Goal: Transaction & Acquisition: Download file/media

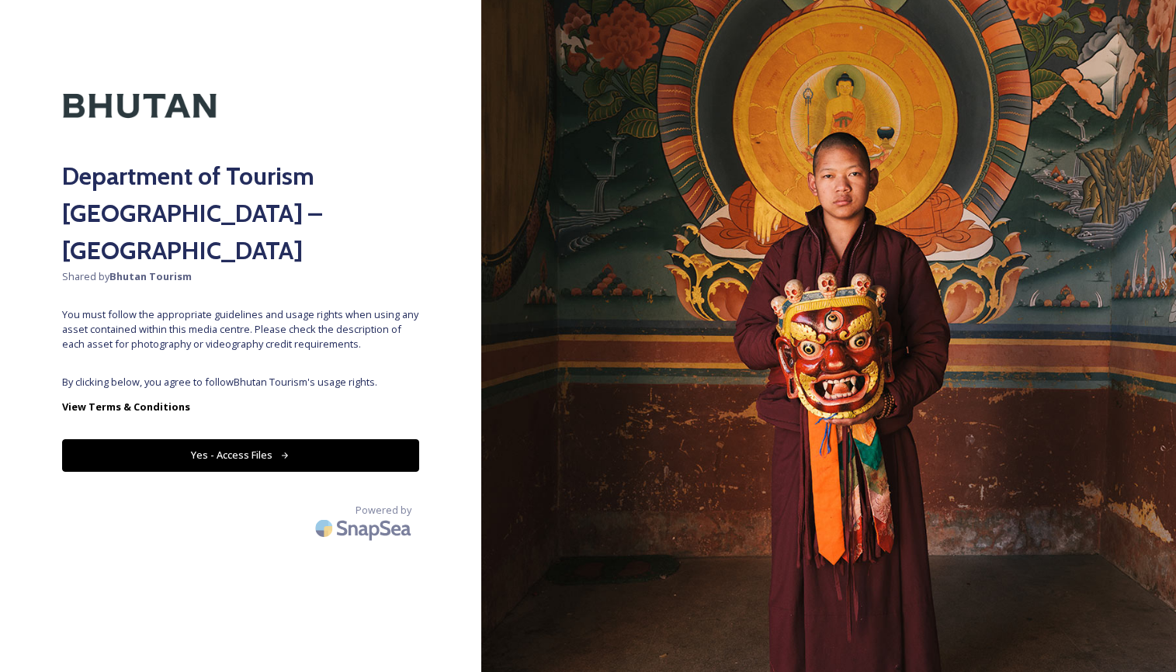
click at [217, 440] on button "Yes - Access Files" at bounding box center [240, 456] width 357 height 32
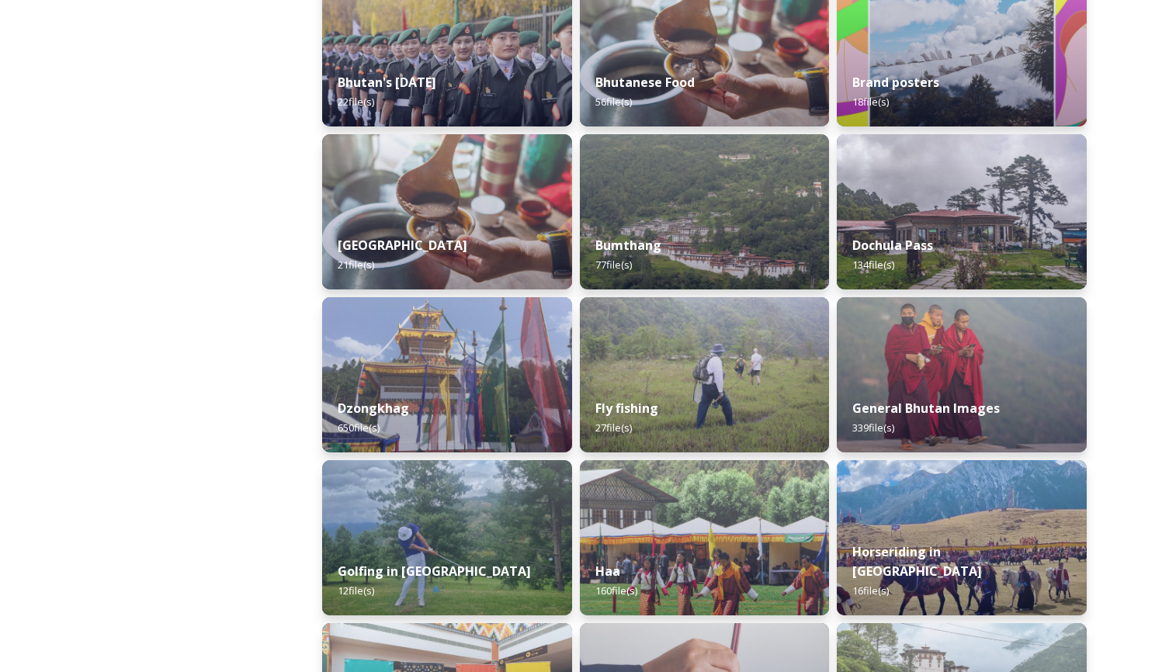
scroll to position [436, 0]
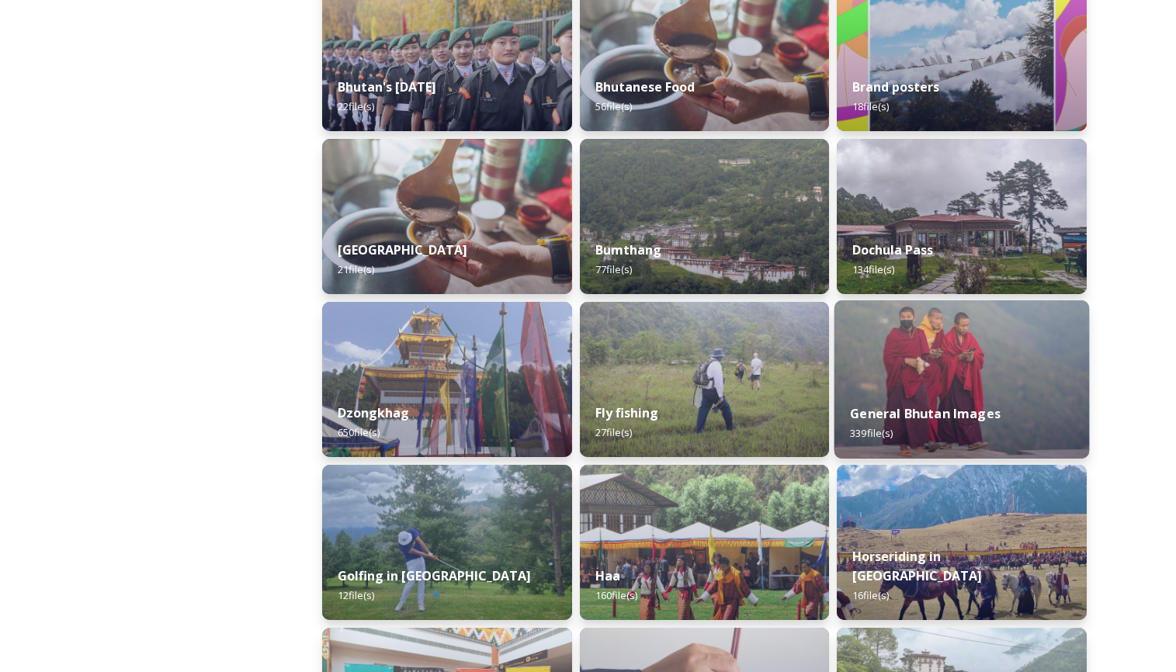
click at [964, 373] on img at bounding box center [962, 380] width 255 height 158
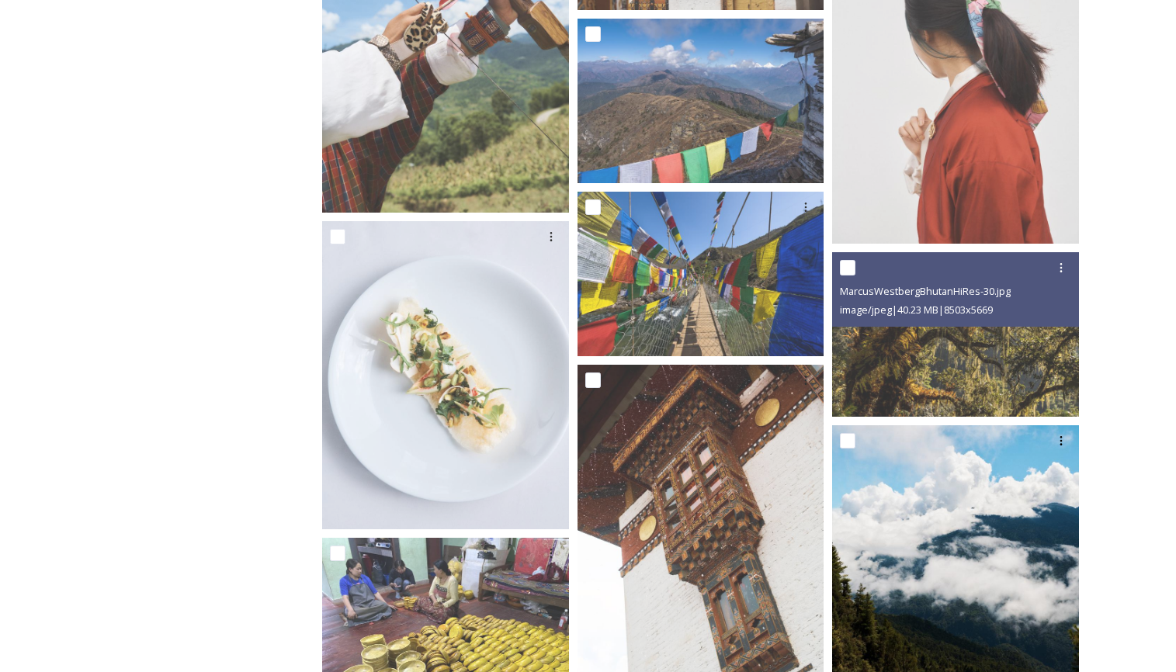
scroll to position [2035, 0]
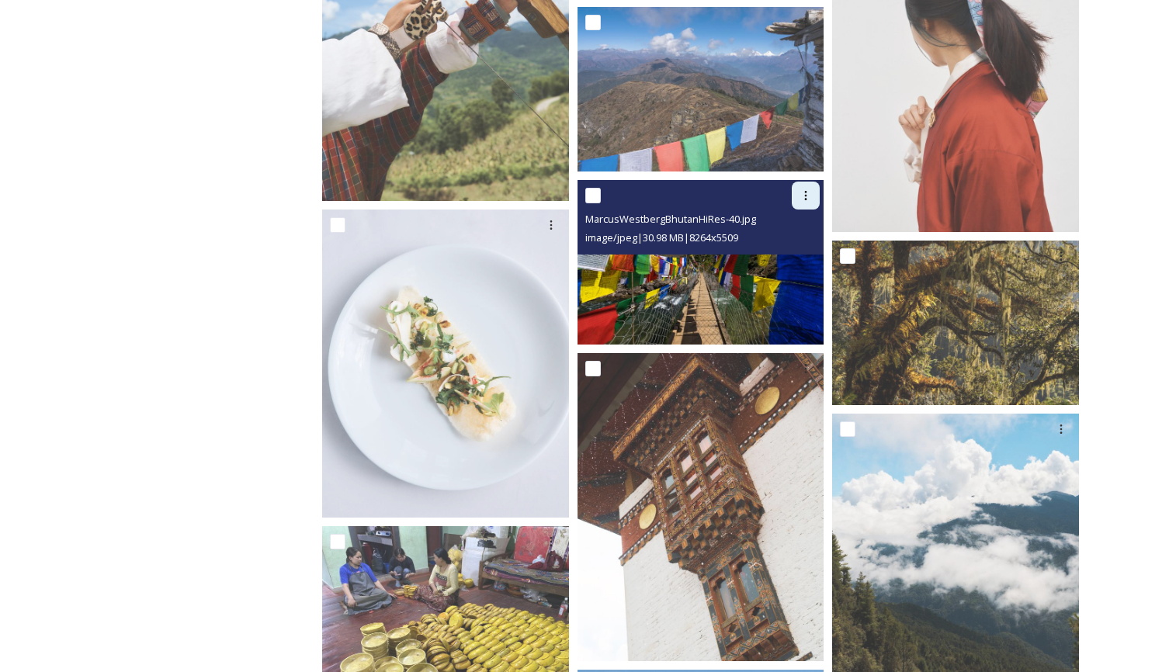
click at [808, 193] on icon at bounding box center [806, 195] width 12 height 12
click at [778, 257] on span "Download" at bounding box center [787, 259] width 47 height 15
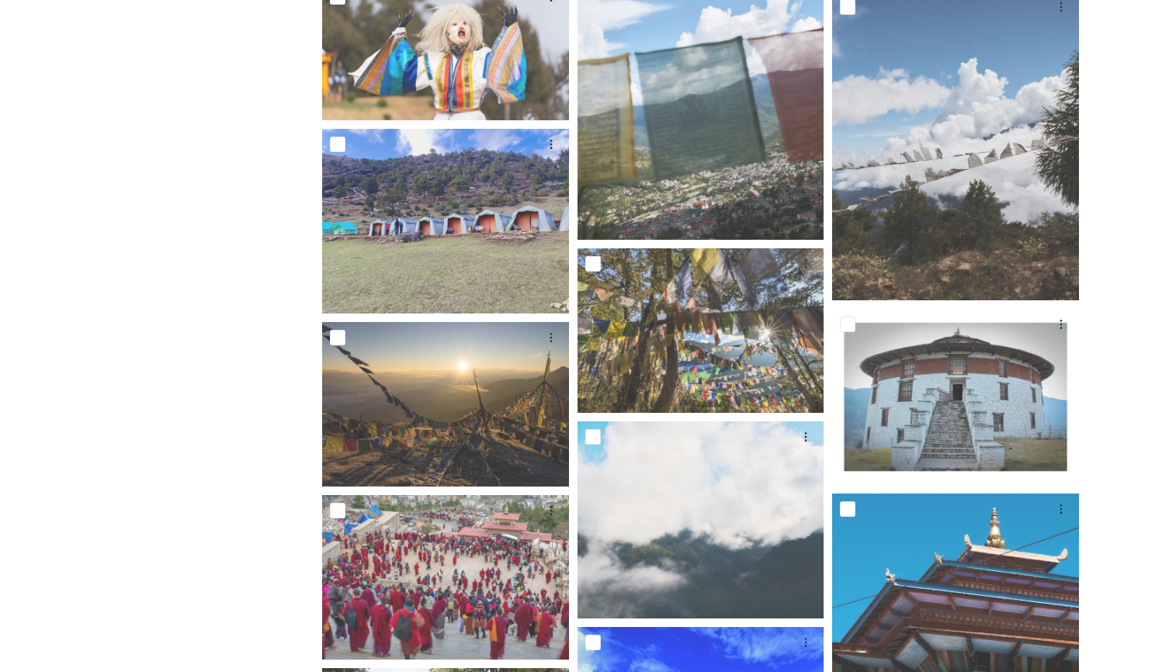
scroll to position [2777, 0]
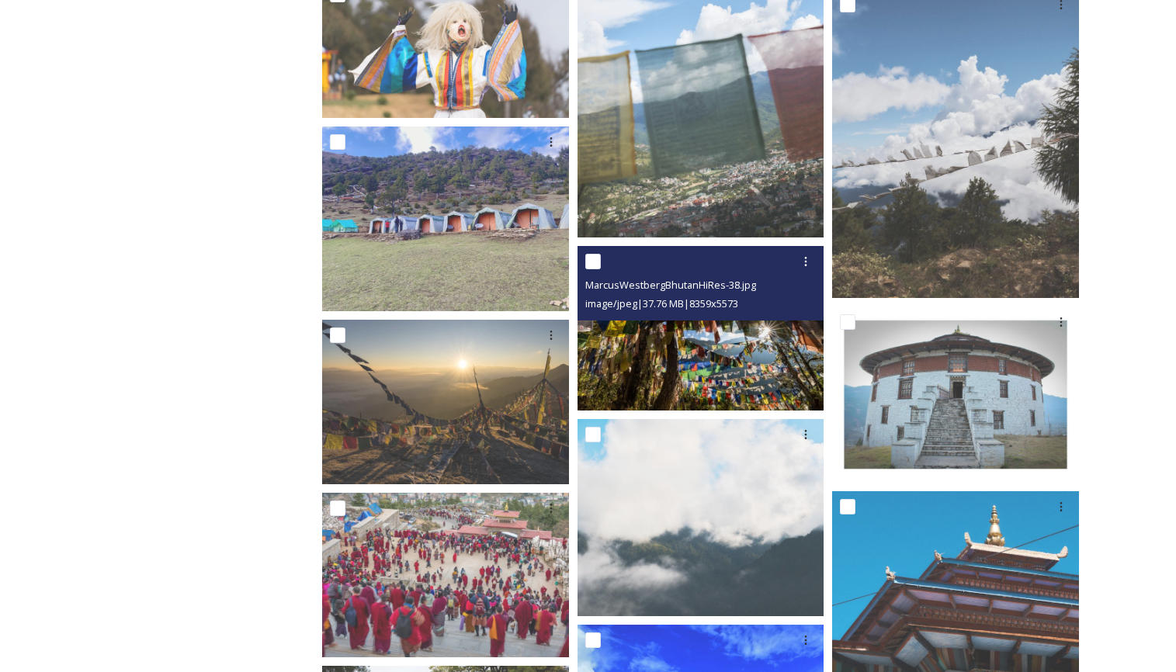
click at [709, 354] on img at bounding box center [701, 328] width 247 height 165
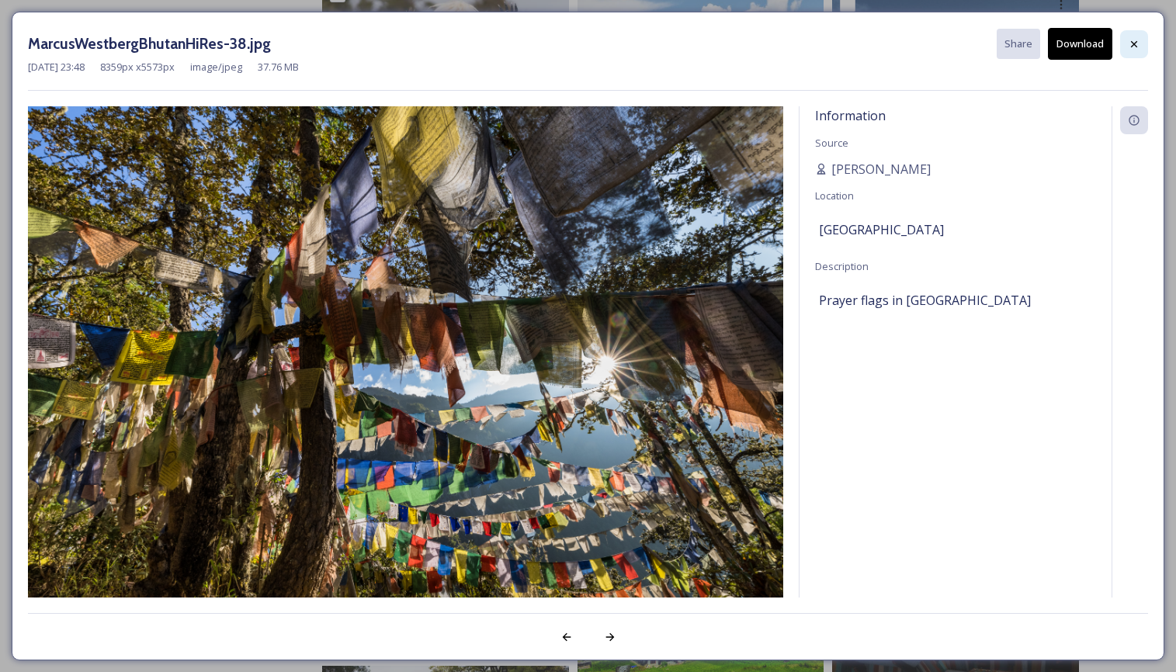
click at [1135, 38] on icon at bounding box center [1134, 44] width 12 height 12
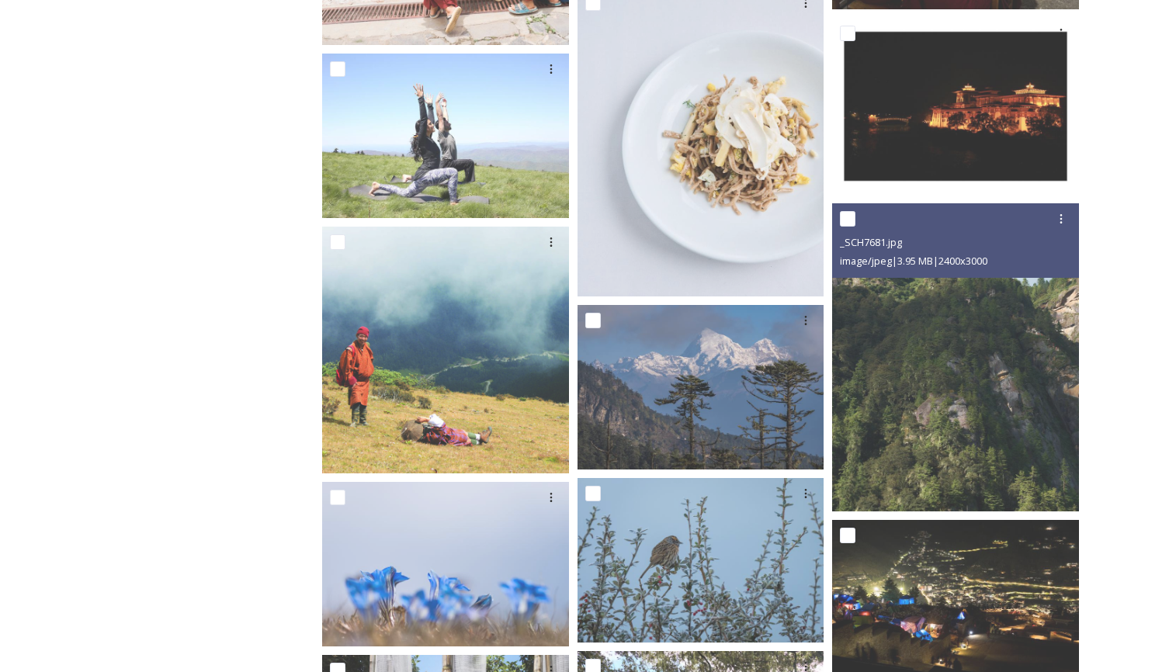
scroll to position [6943, 0]
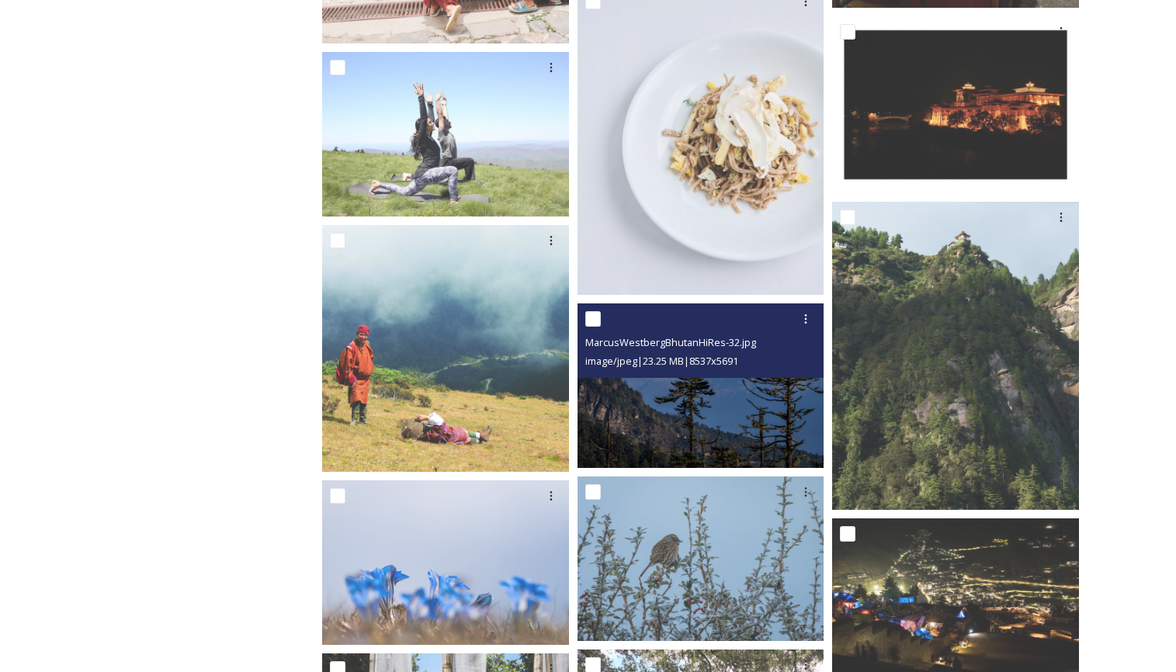
click at [682, 402] on img at bounding box center [701, 386] width 247 height 165
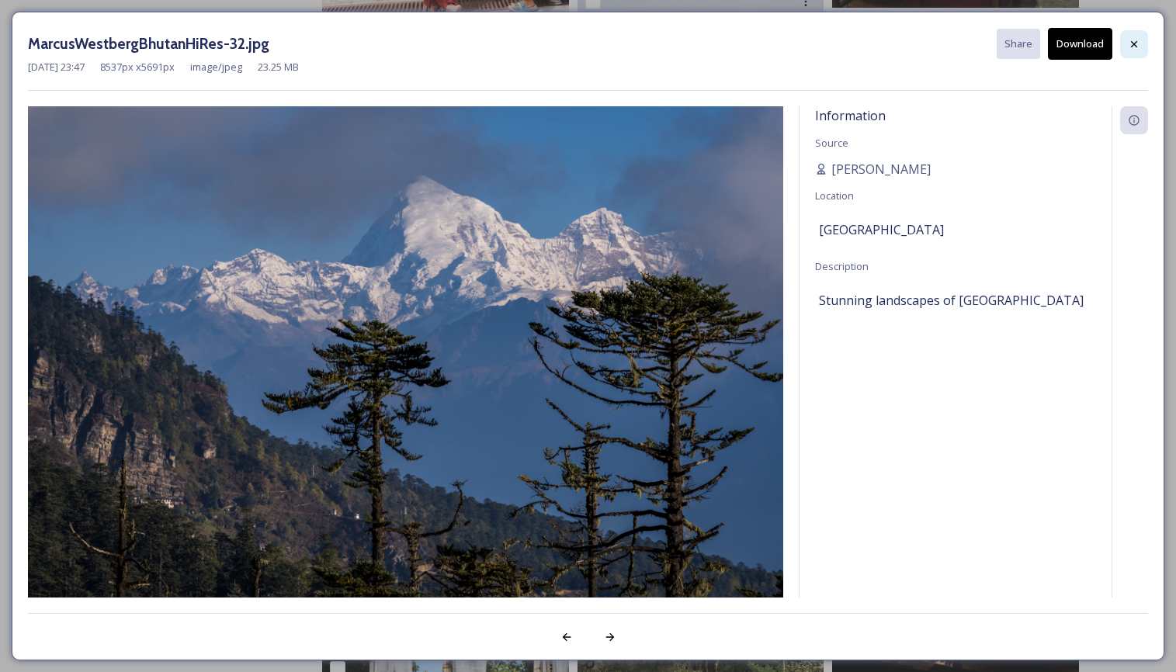
click at [1137, 39] on icon at bounding box center [1134, 44] width 12 height 12
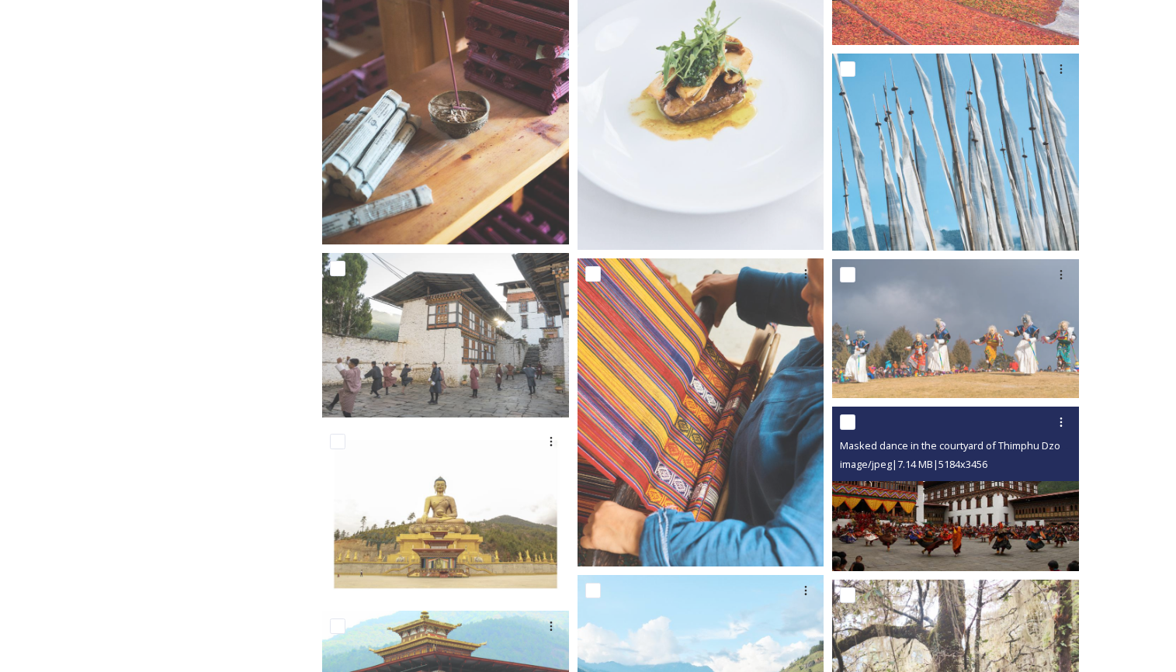
scroll to position [9923, 0]
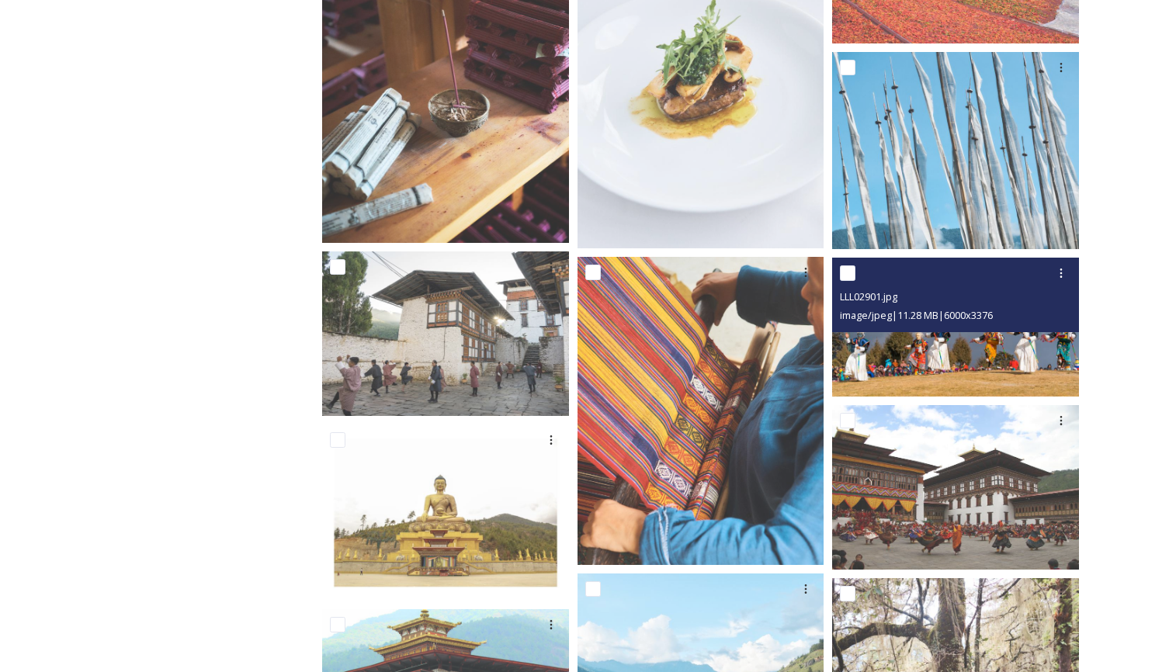
click at [947, 349] on img at bounding box center [955, 327] width 247 height 139
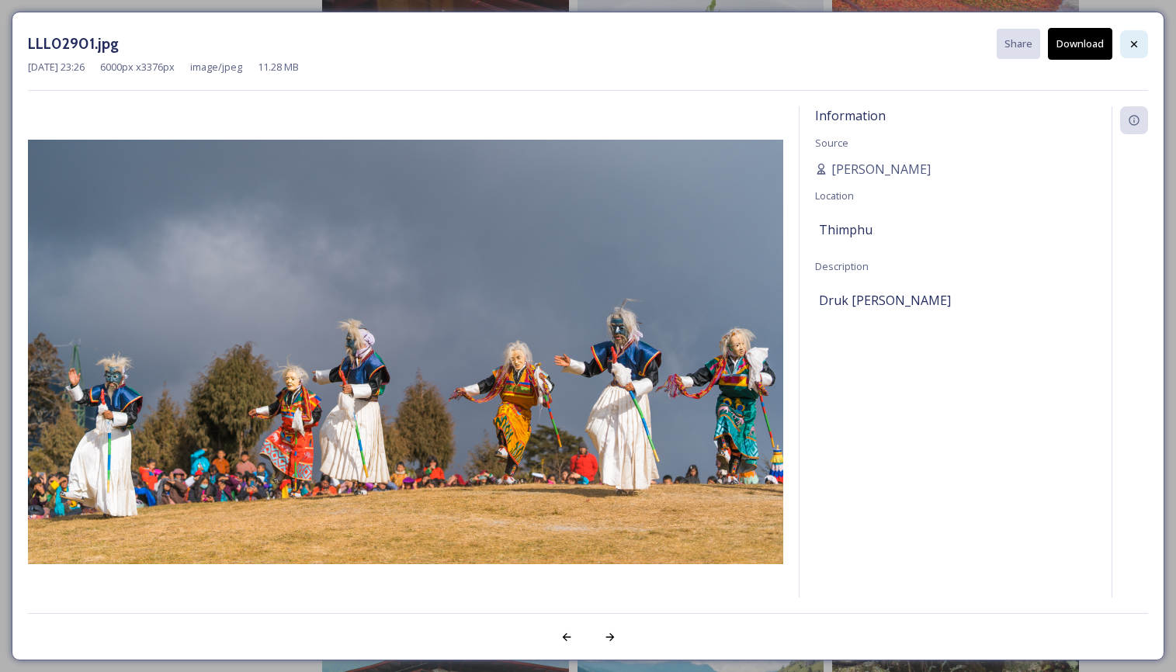
click at [1134, 39] on icon at bounding box center [1134, 44] width 12 height 12
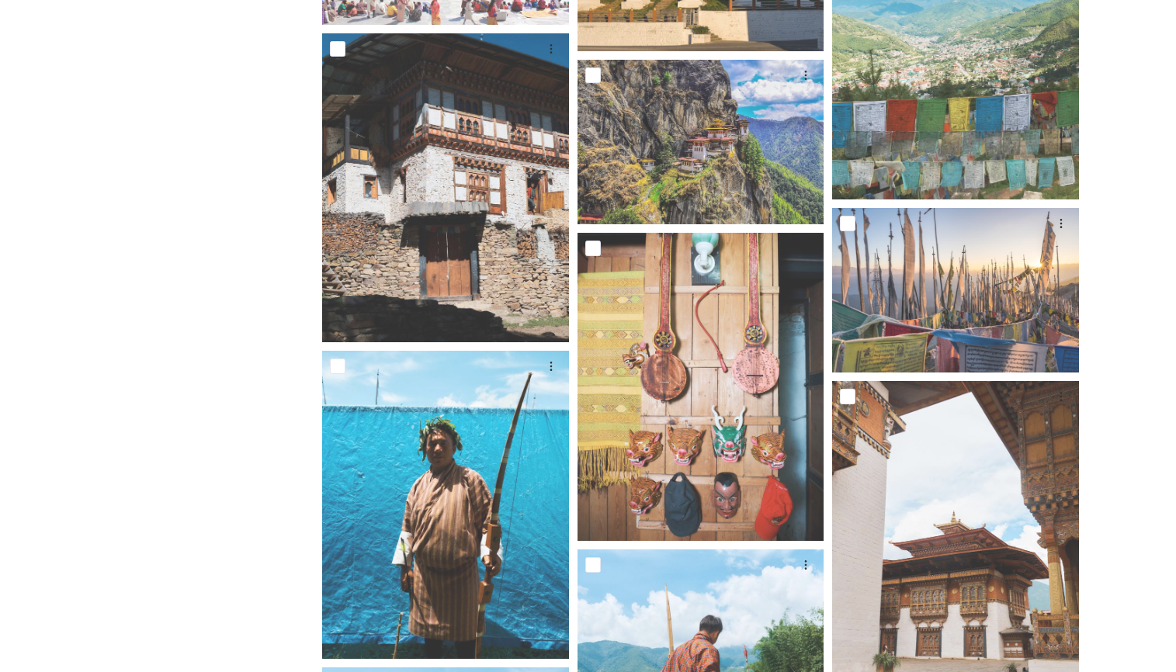
scroll to position [10930, 0]
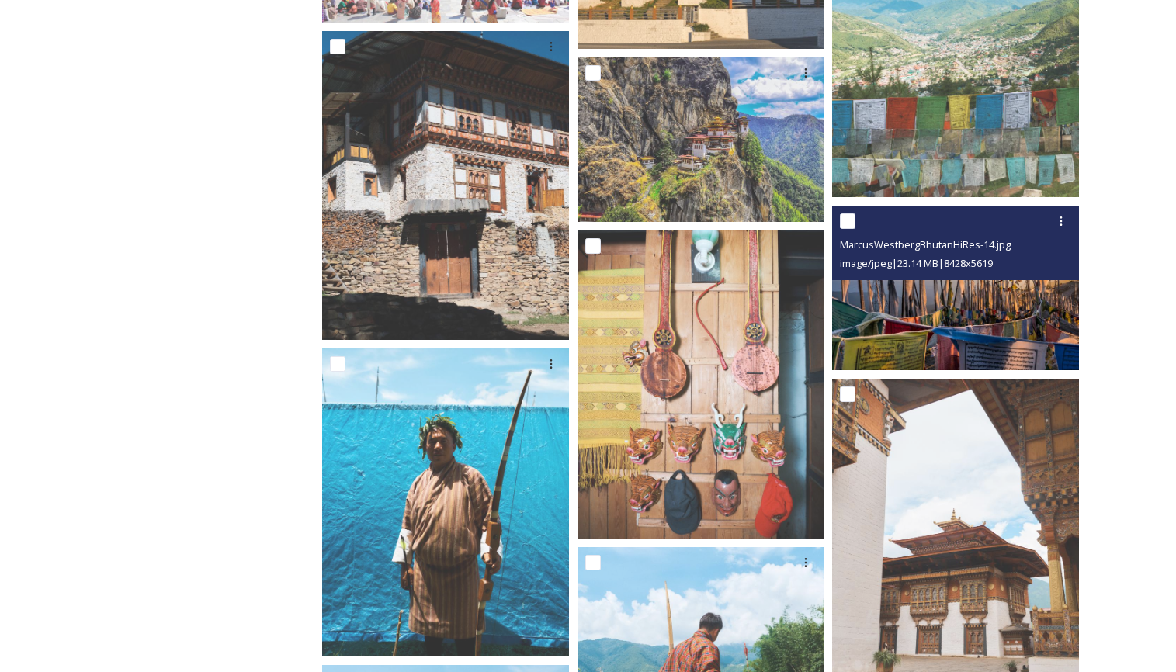
click at [954, 304] on img at bounding box center [955, 288] width 247 height 165
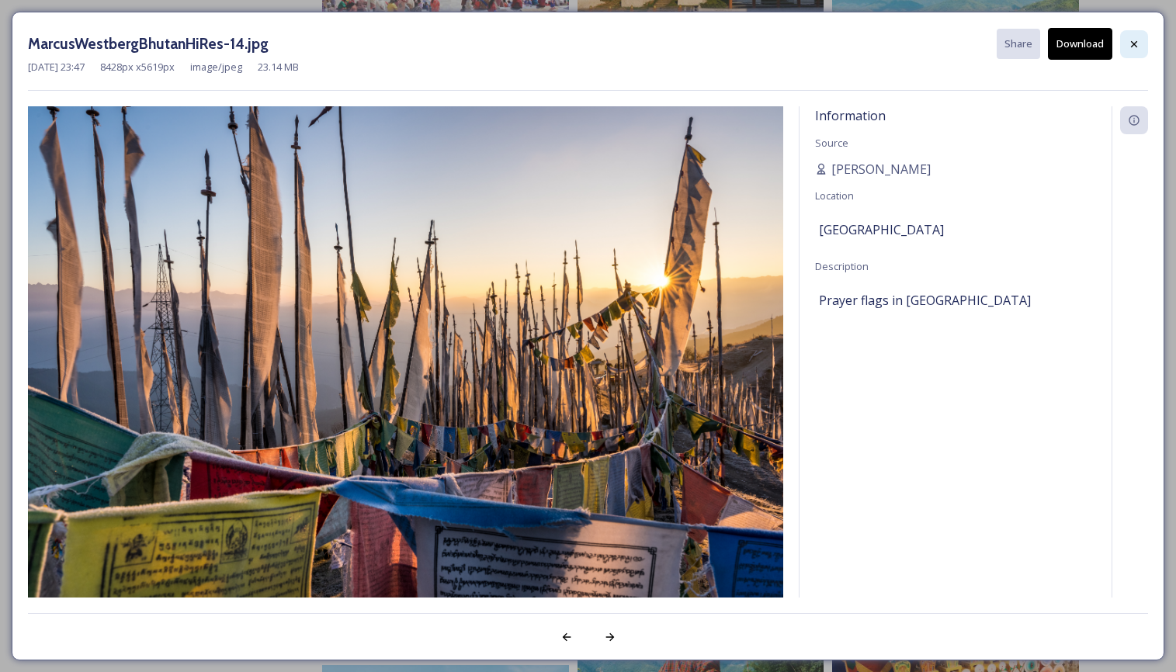
click at [1138, 38] on icon at bounding box center [1134, 44] width 12 height 12
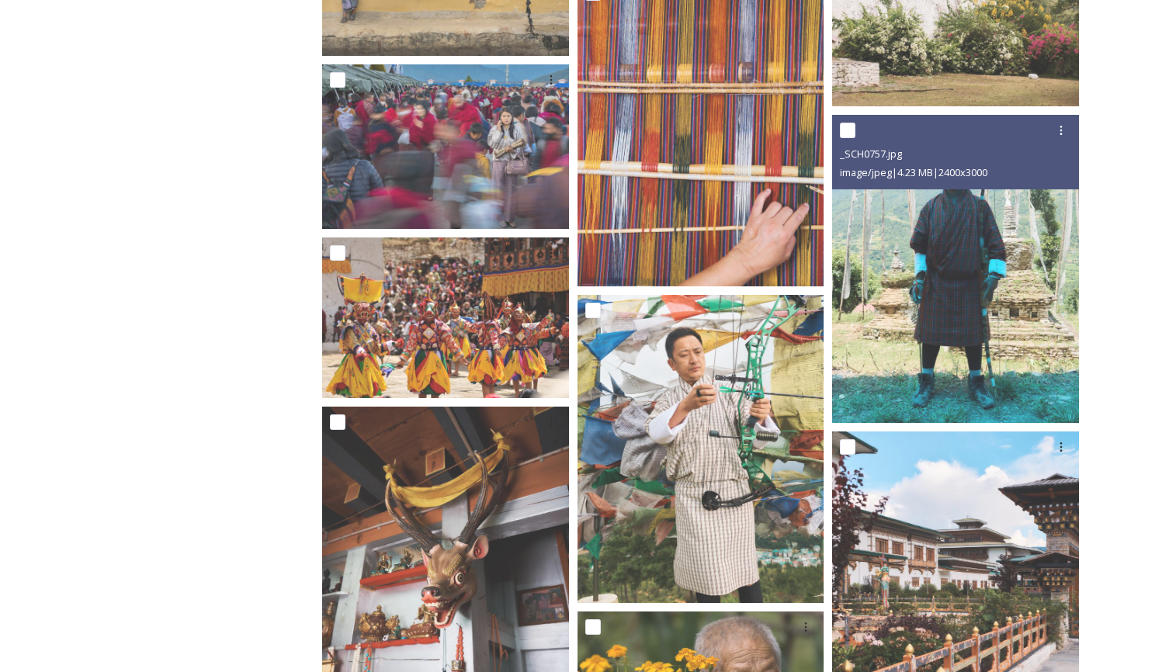
scroll to position [14414, 0]
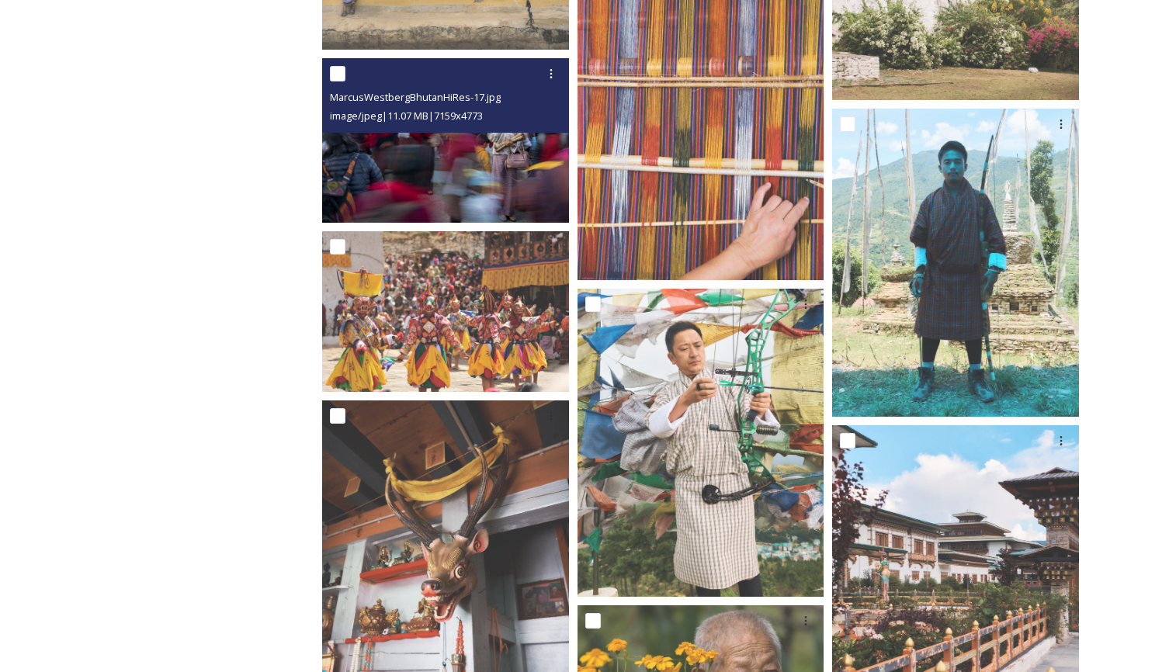
click at [374, 157] on img at bounding box center [445, 139] width 247 height 165
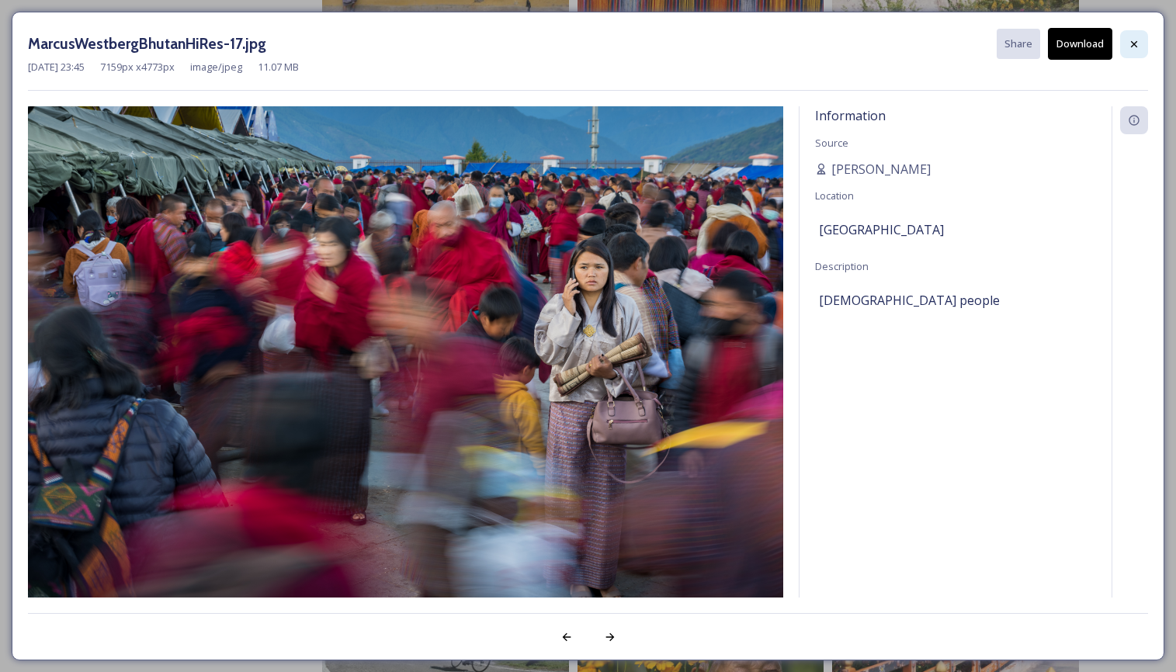
click at [1138, 40] on icon at bounding box center [1134, 44] width 12 height 12
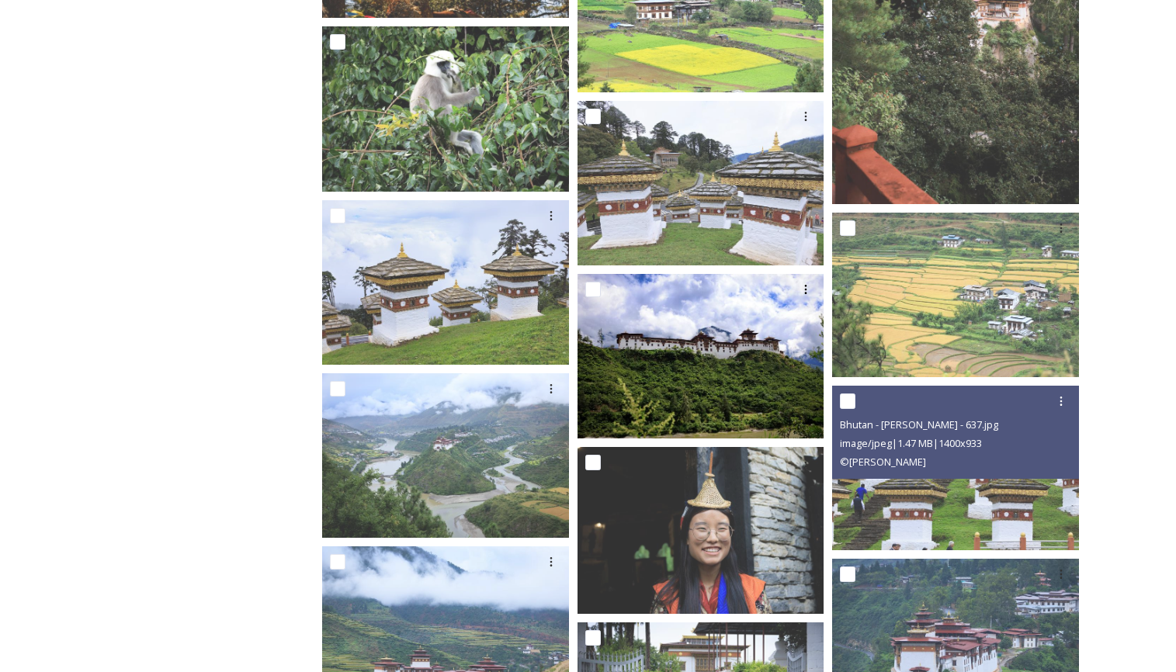
scroll to position [16486, 0]
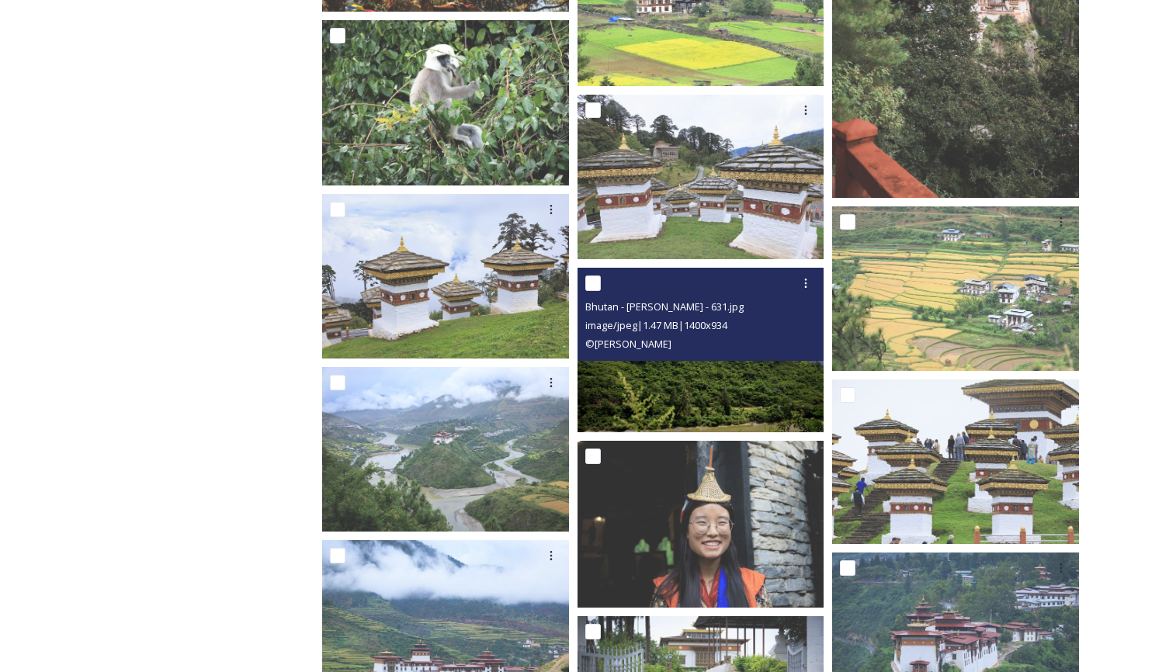
click at [674, 367] on img at bounding box center [701, 350] width 247 height 165
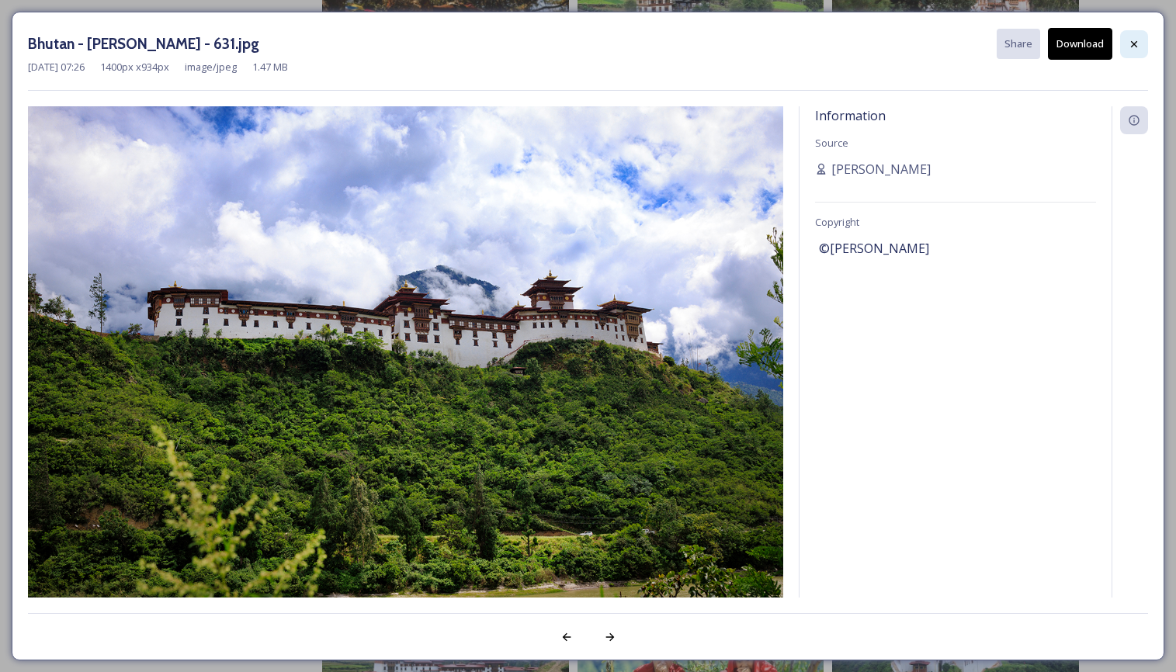
click at [1132, 38] on icon at bounding box center [1134, 44] width 12 height 12
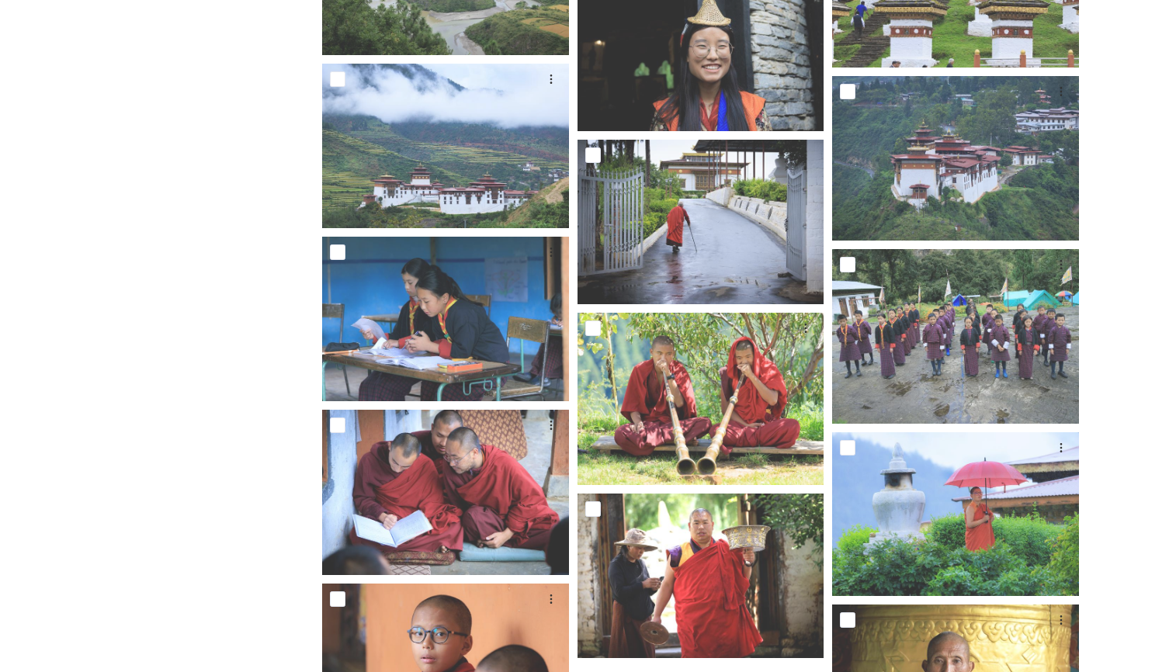
scroll to position [16964, 0]
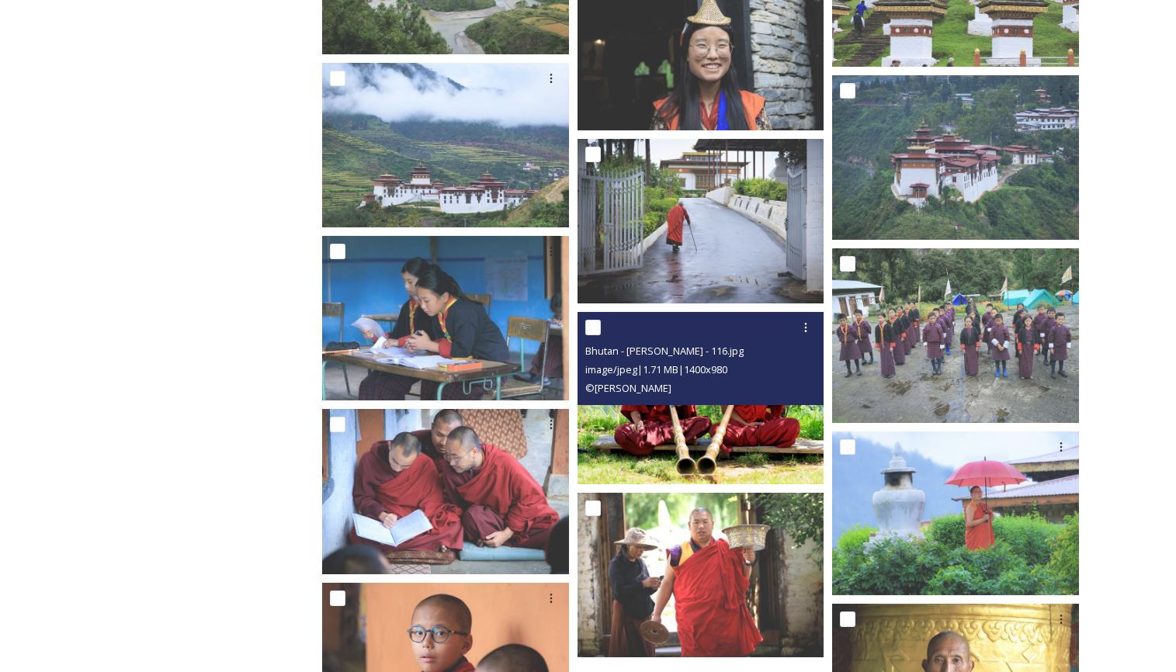
click at [683, 419] on img at bounding box center [701, 398] width 247 height 173
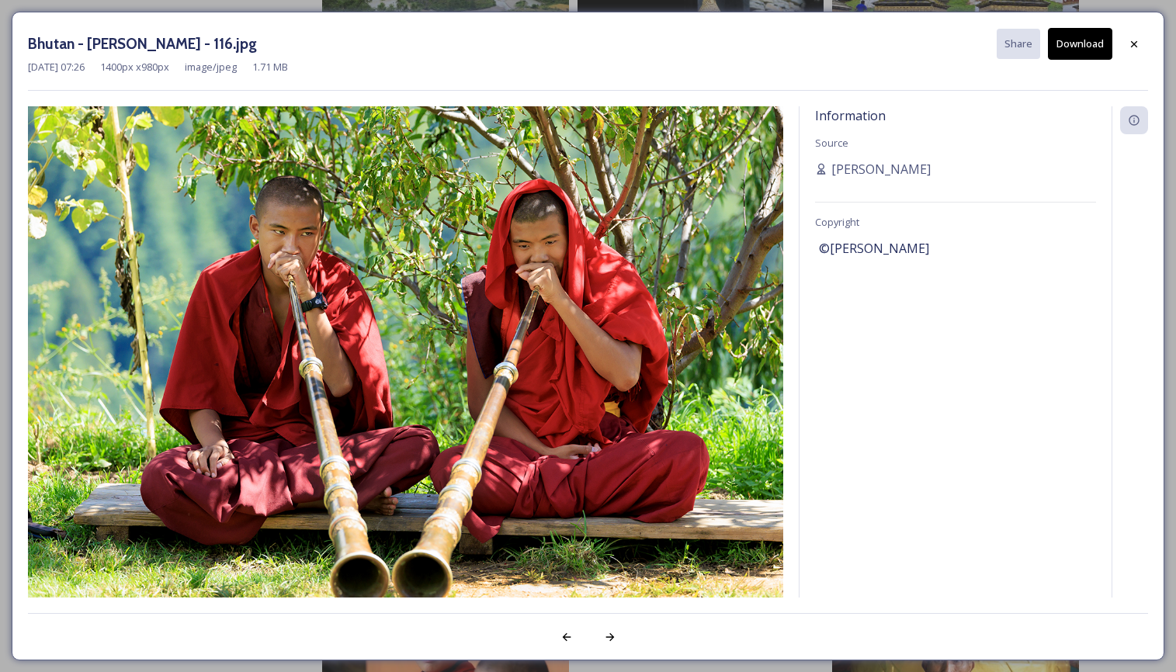
click at [1083, 40] on button "Download" at bounding box center [1080, 44] width 64 height 32
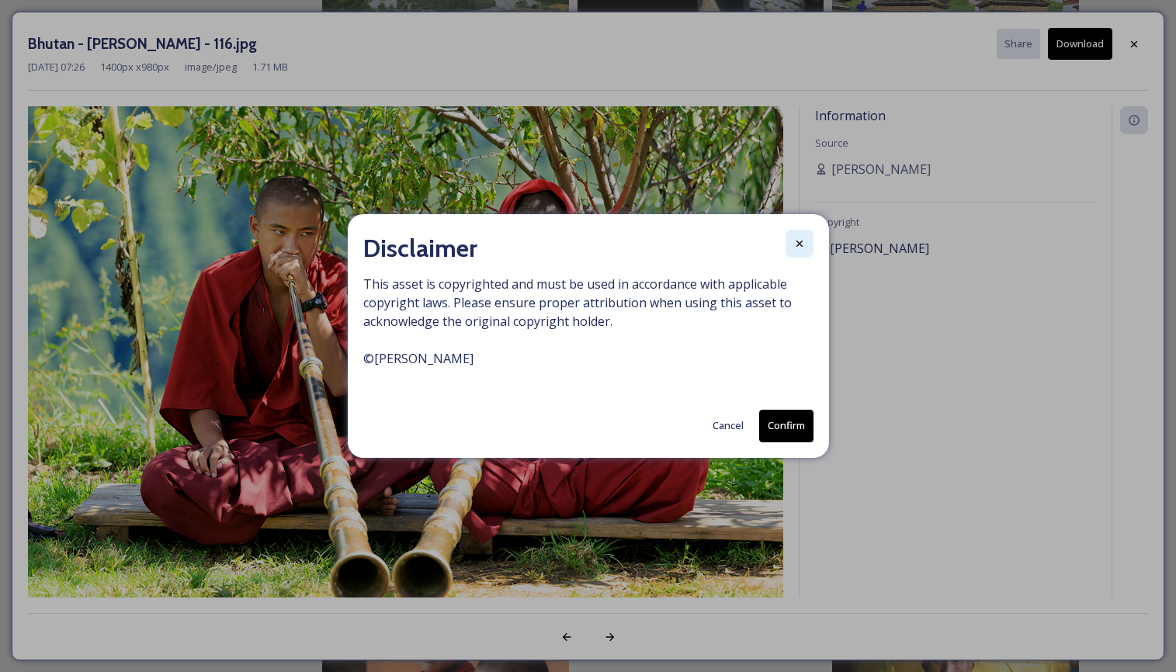
click at [801, 239] on icon at bounding box center [800, 244] width 12 height 12
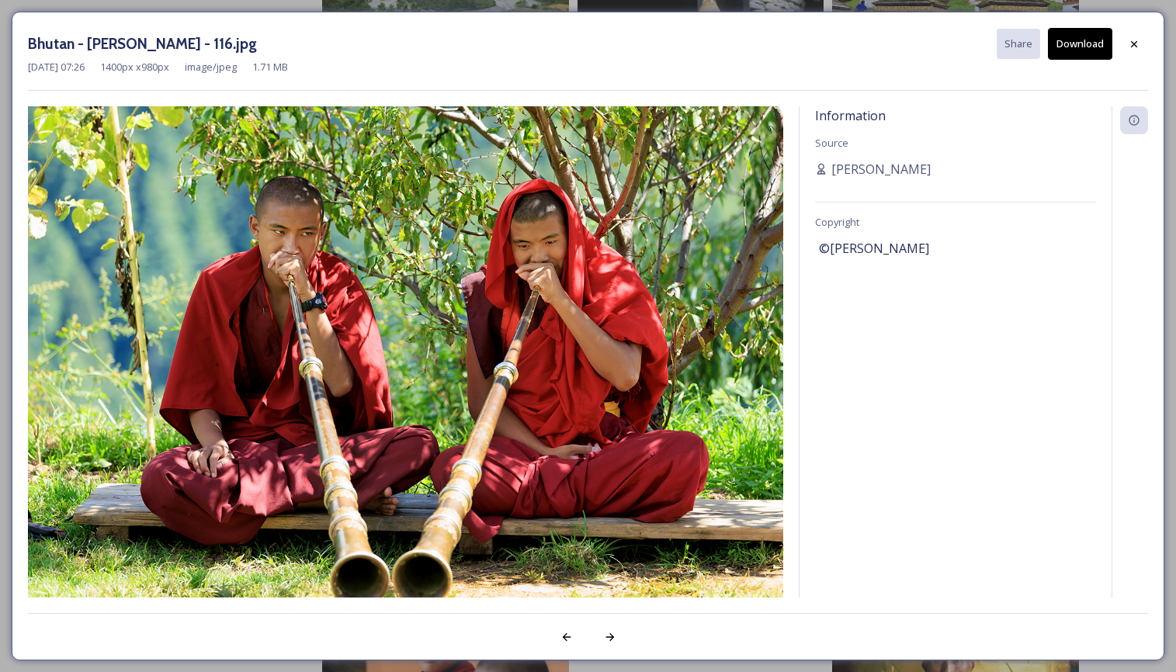
scroll to position [16962, 0]
click at [1134, 40] on icon at bounding box center [1134, 44] width 12 height 12
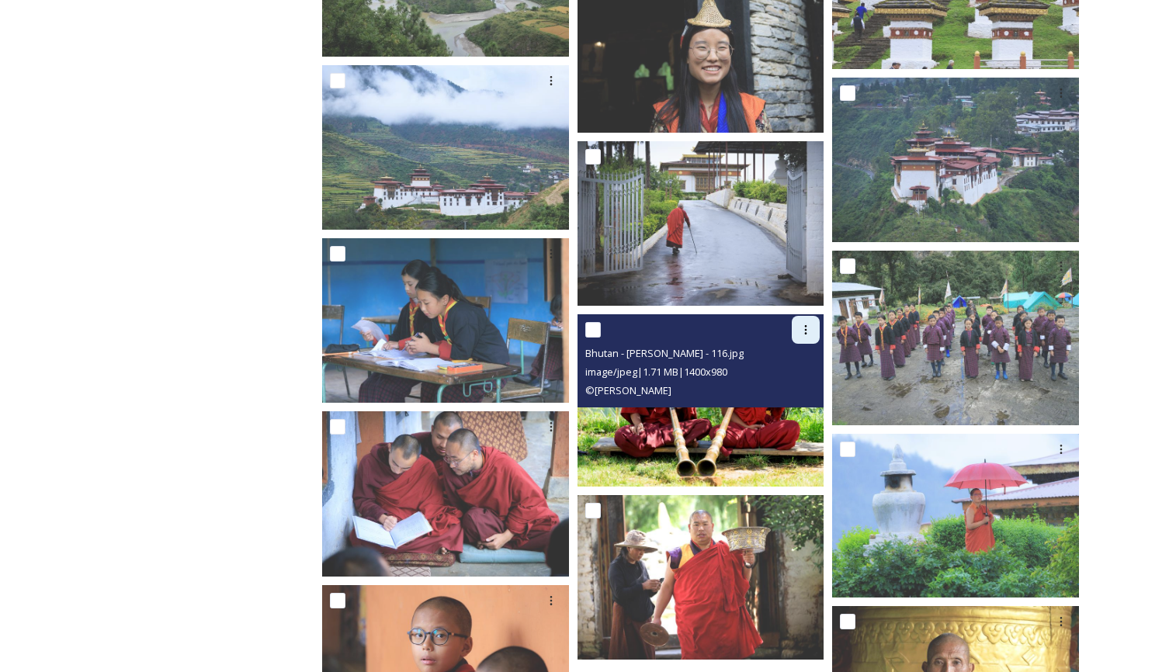
click at [807, 325] on icon at bounding box center [806, 330] width 12 height 12
click at [775, 392] on span "Download" at bounding box center [787, 394] width 47 height 15
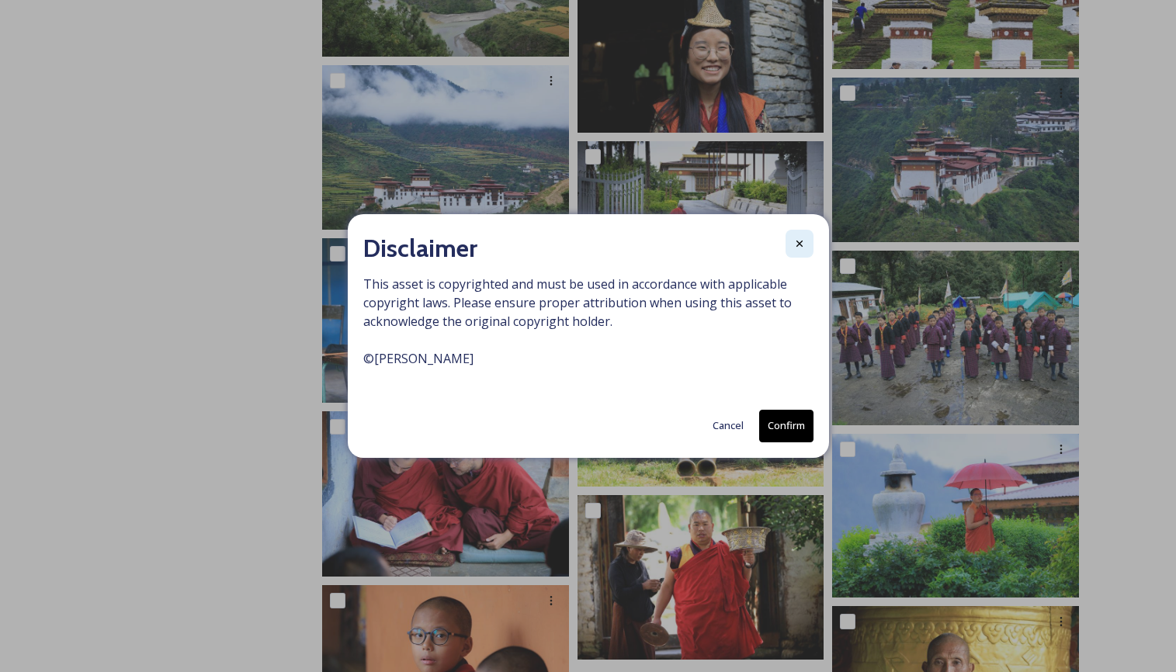
click at [799, 240] on icon at bounding box center [800, 244] width 12 height 12
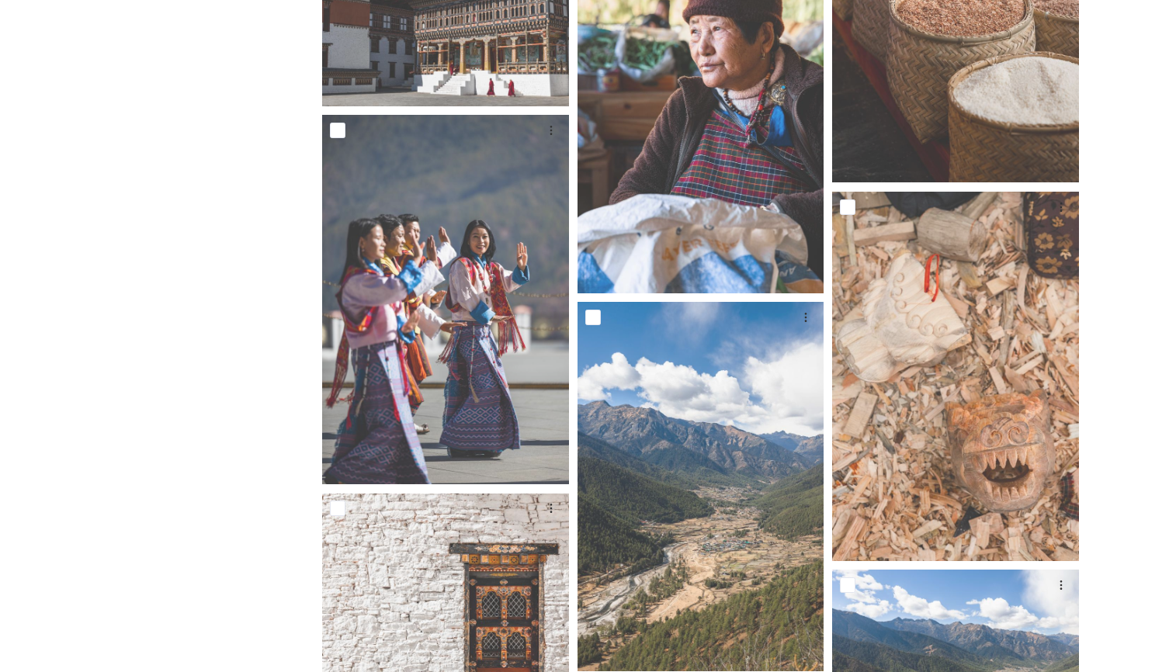
scroll to position [21049, 0]
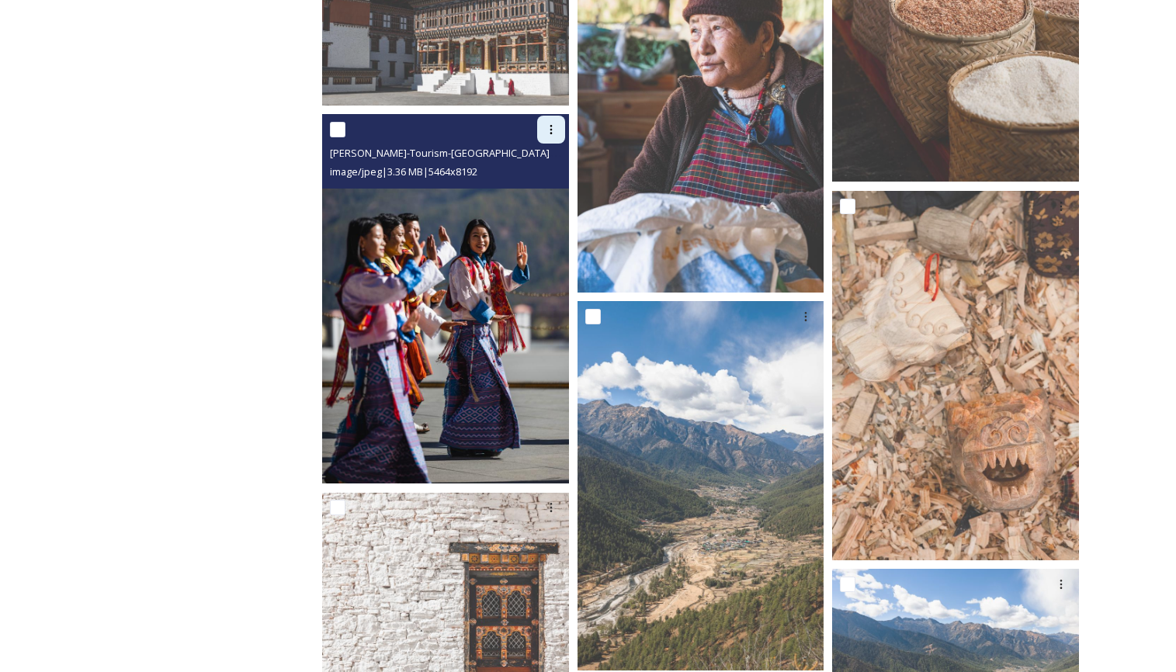
click at [552, 126] on icon at bounding box center [551, 129] width 12 height 12
click at [531, 189] on span "Download" at bounding box center [532, 193] width 47 height 15
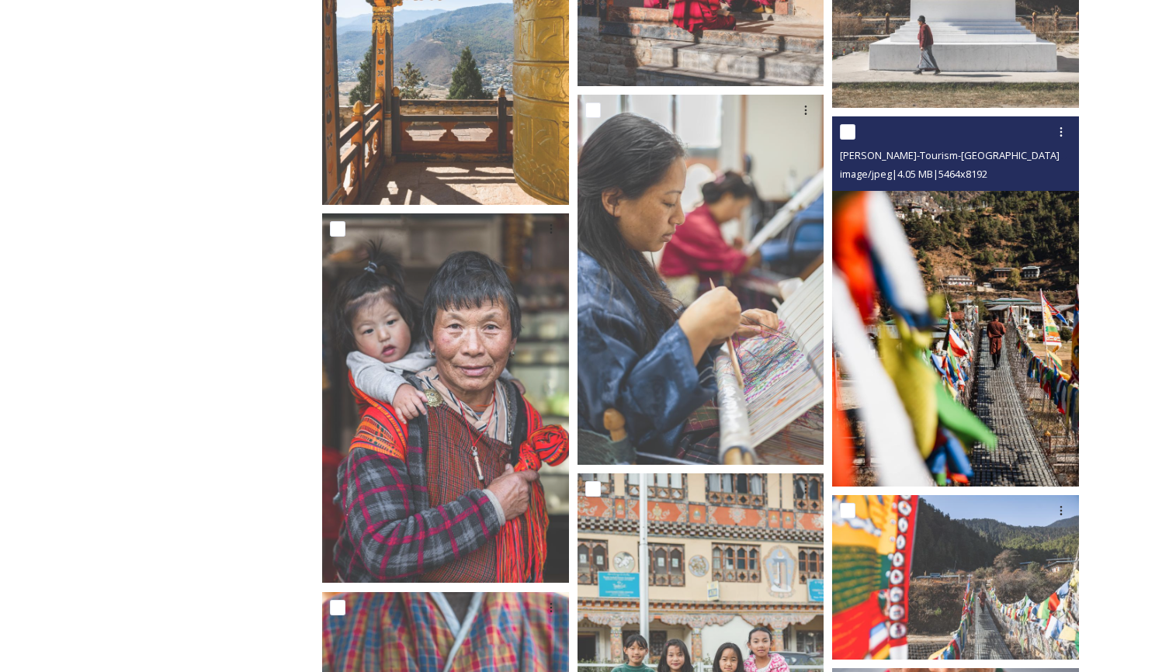
scroll to position [23530, 0]
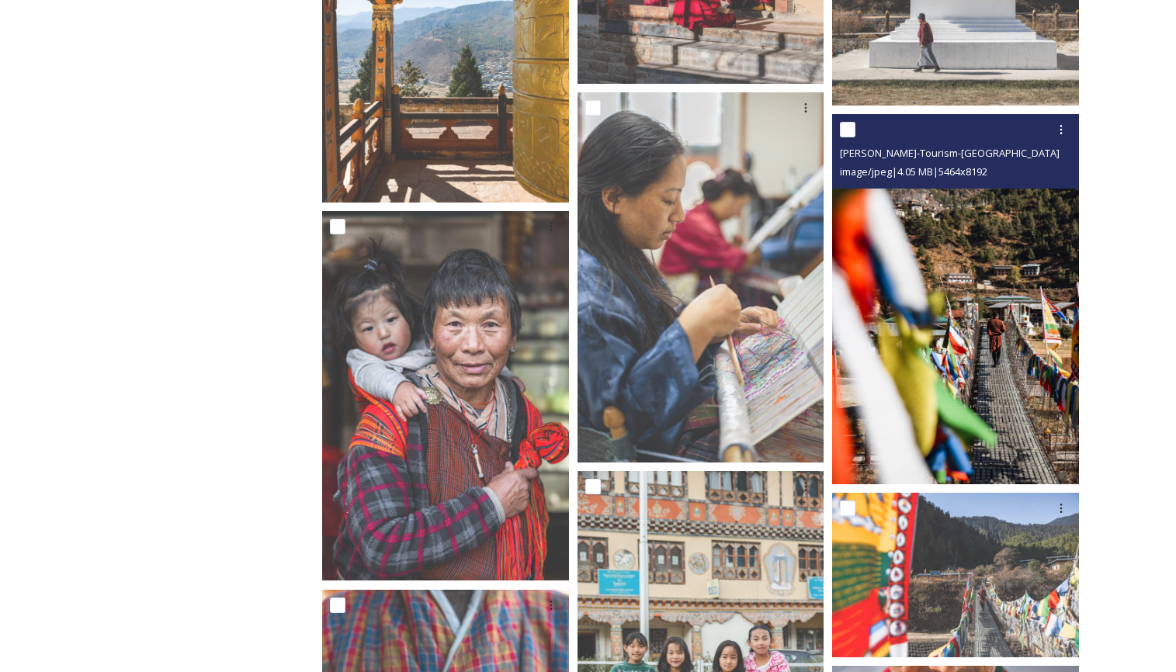
click at [964, 339] on img at bounding box center [955, 300] width 247 height 370
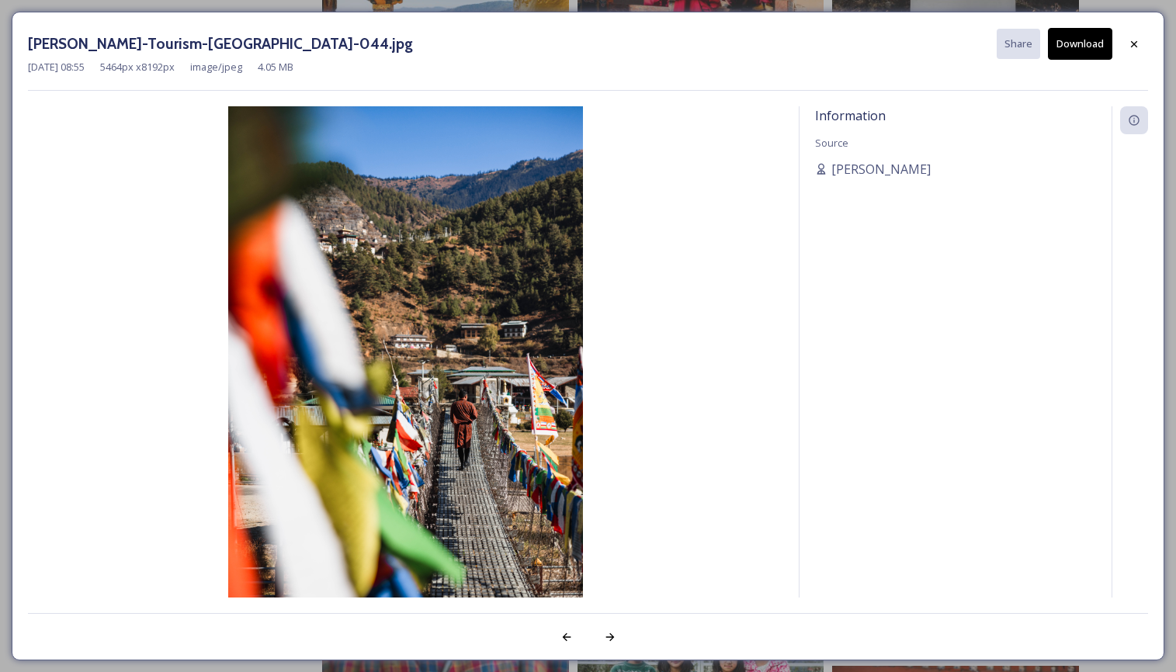
click at [1070, 37] on button "Download" at bounding box center [1080, 44] width 64 height 32
click at [1132, 289] on div at bounding box center [1130, 352] width 36 height 492
click at [1136, 38] on icon at bounding box center [1134, 44] width 12 height 12
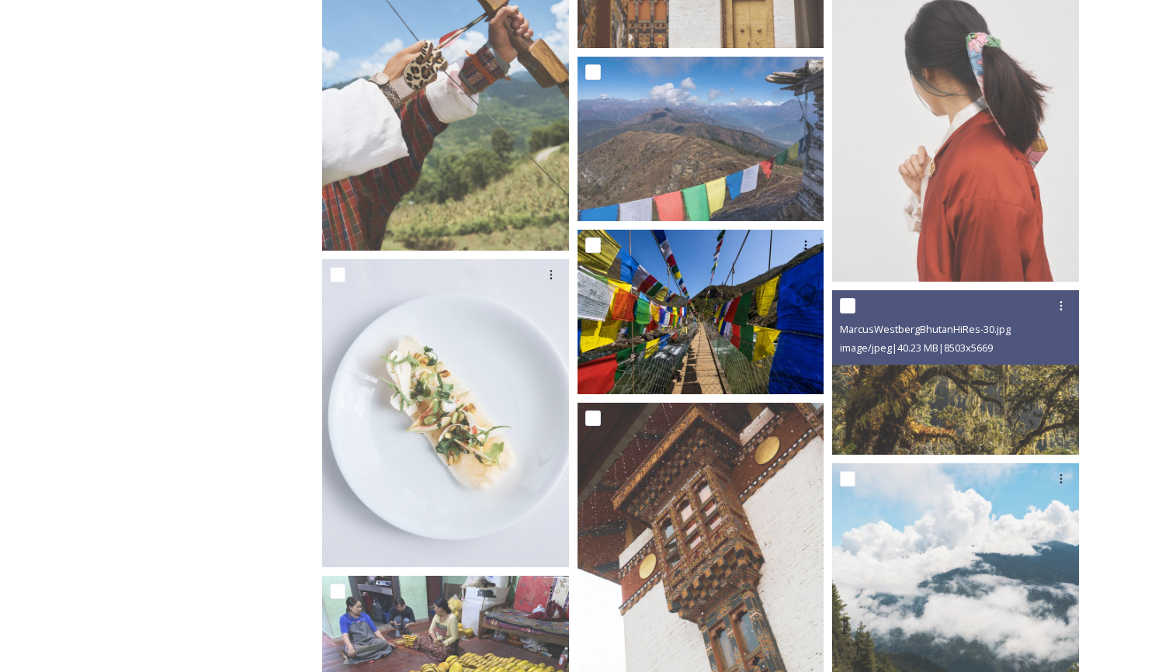
scroll to position [1991, 0]
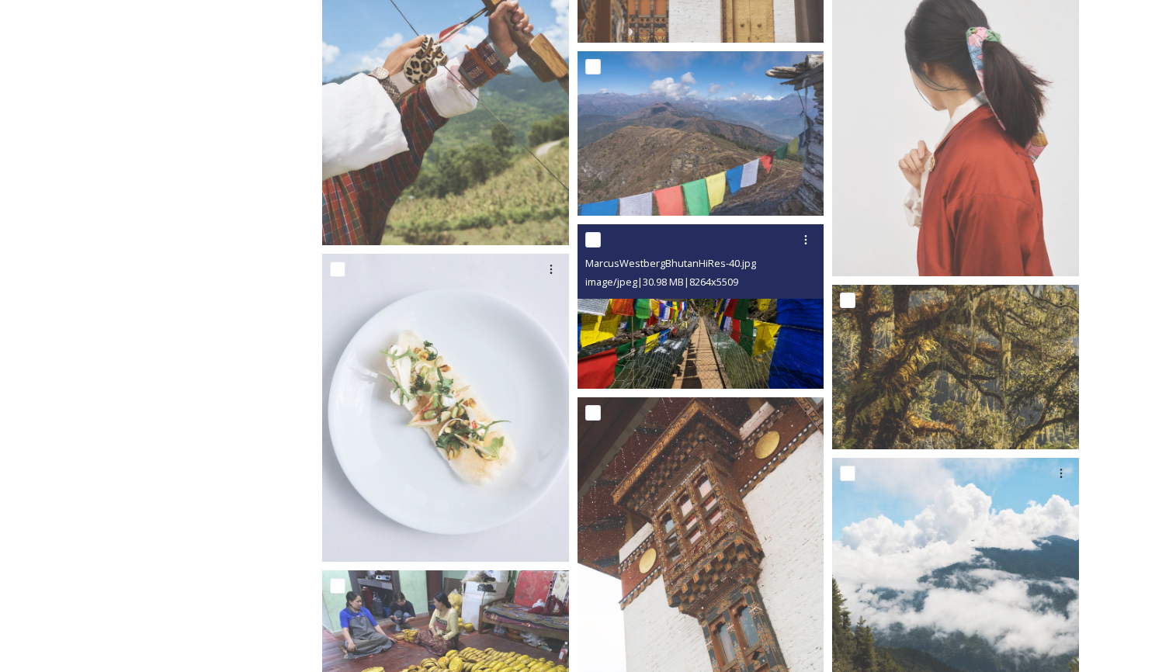
click at [670, 308] on img at bounding box center [701, 306] width 247 height 165
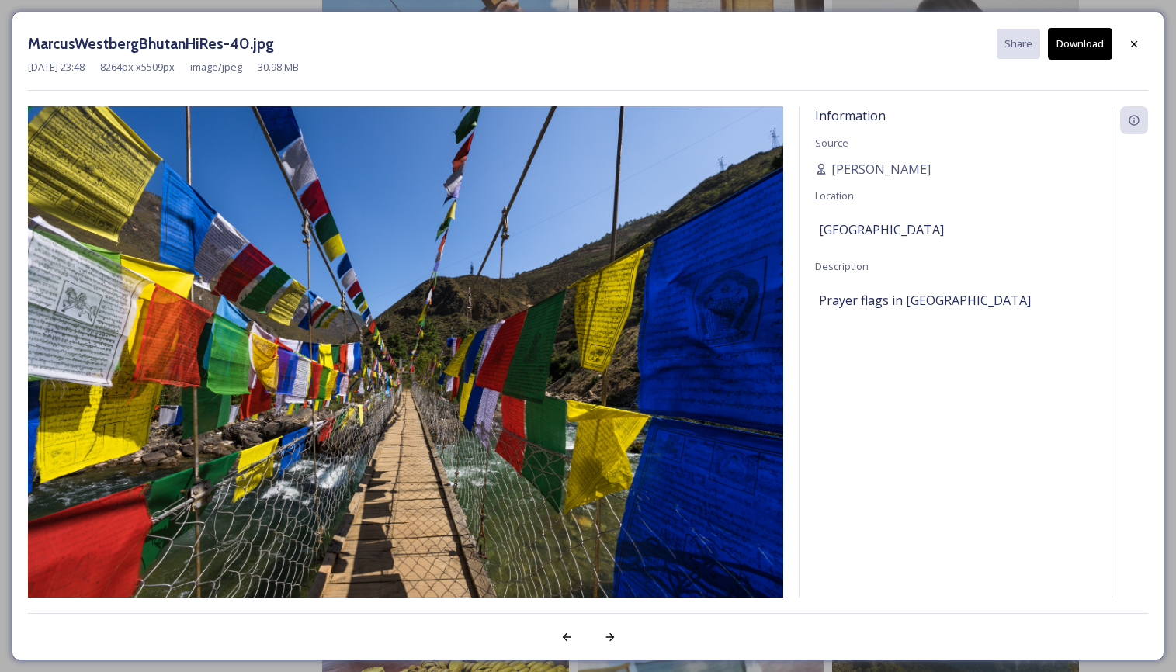
click at [1069, 40] on button "Download" at bounding box center [1080, 44] width 64 height 32
click at [1135, 38] on icon at bounding box center [1134, 44] width 12 height 12
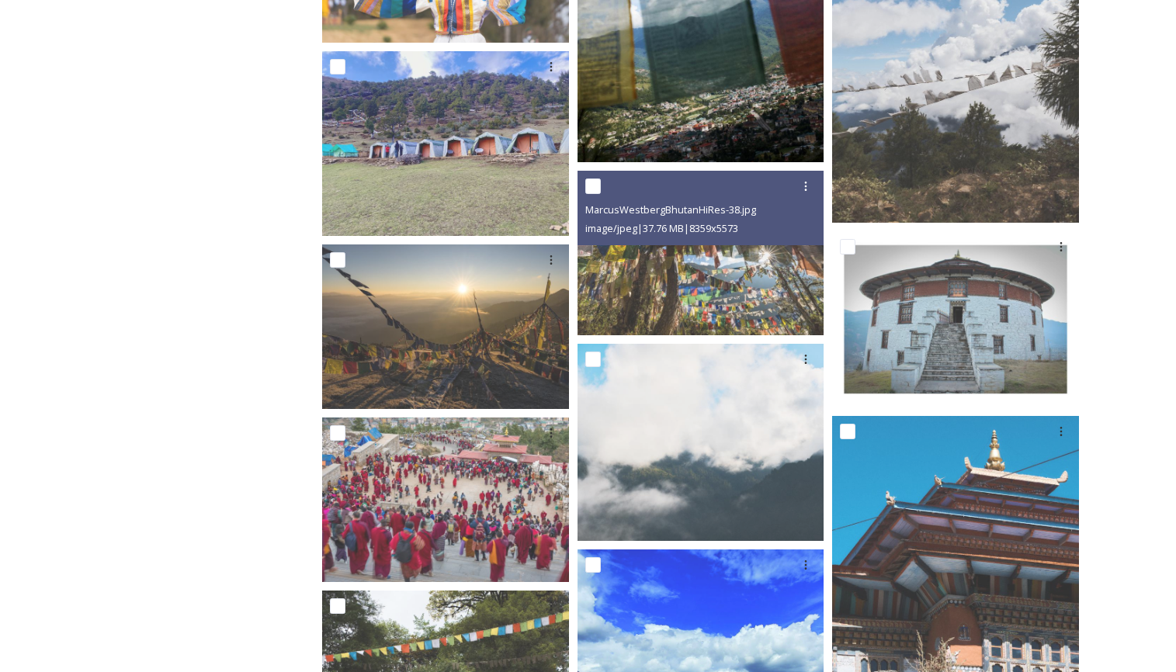
scroll to position [2854, 0]
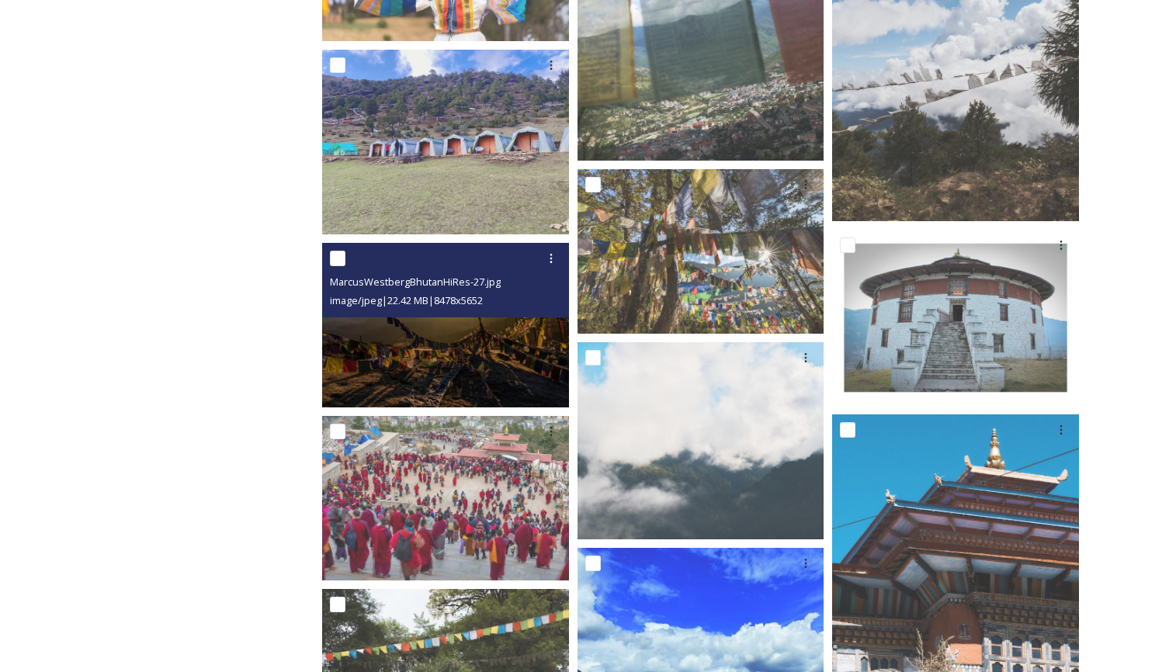
click at [489, 367] on img at bounding box center [445, 325] width 247 height 165
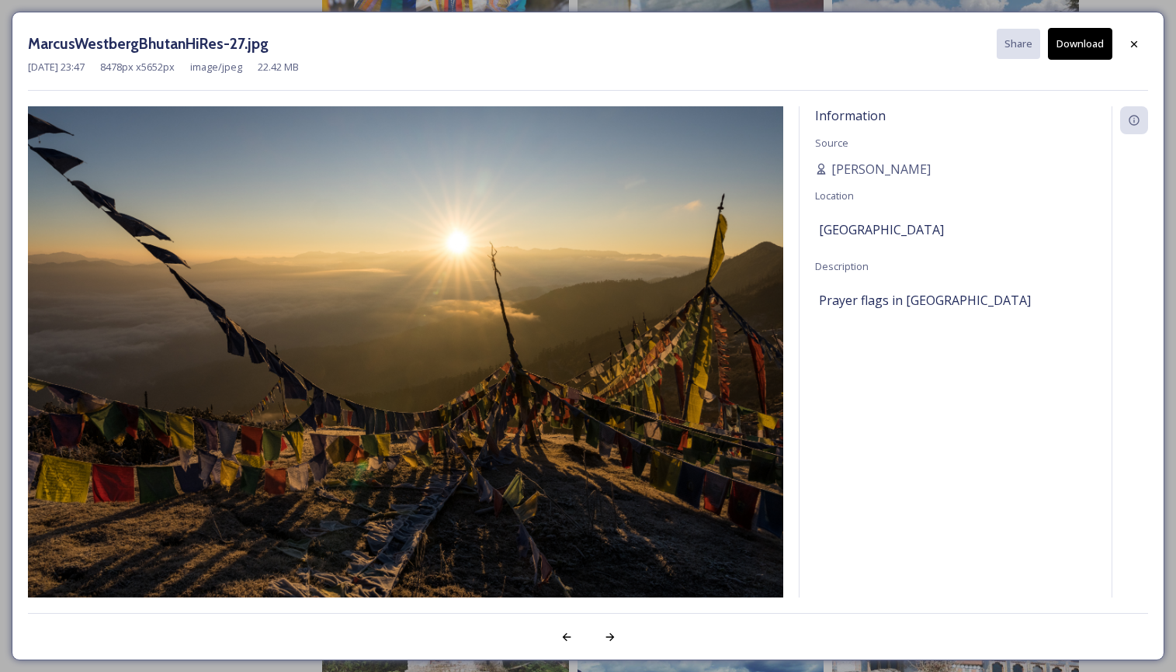
click at [1079, 39] on button "Download" at bounding box center [1080, 44] width 64 height 32
click at [1134, 41] on icon at bounding box center [1134, 44] width 12 height 12
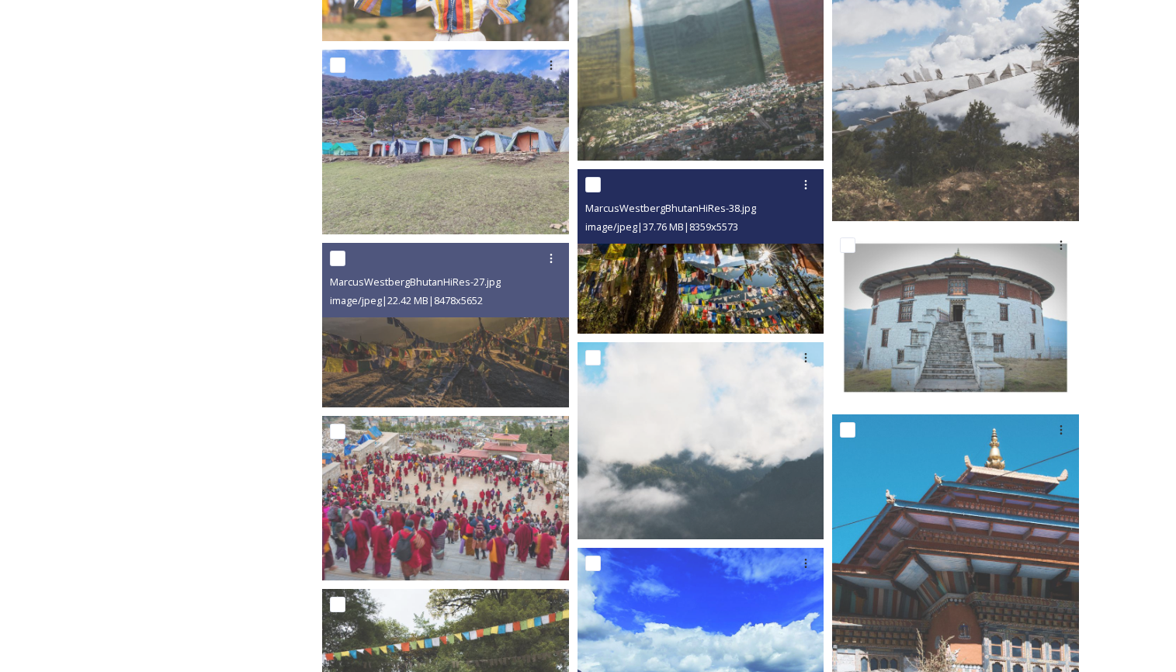
click at [700, 280] on img at bounding box center [701, 251] width 247 height 165
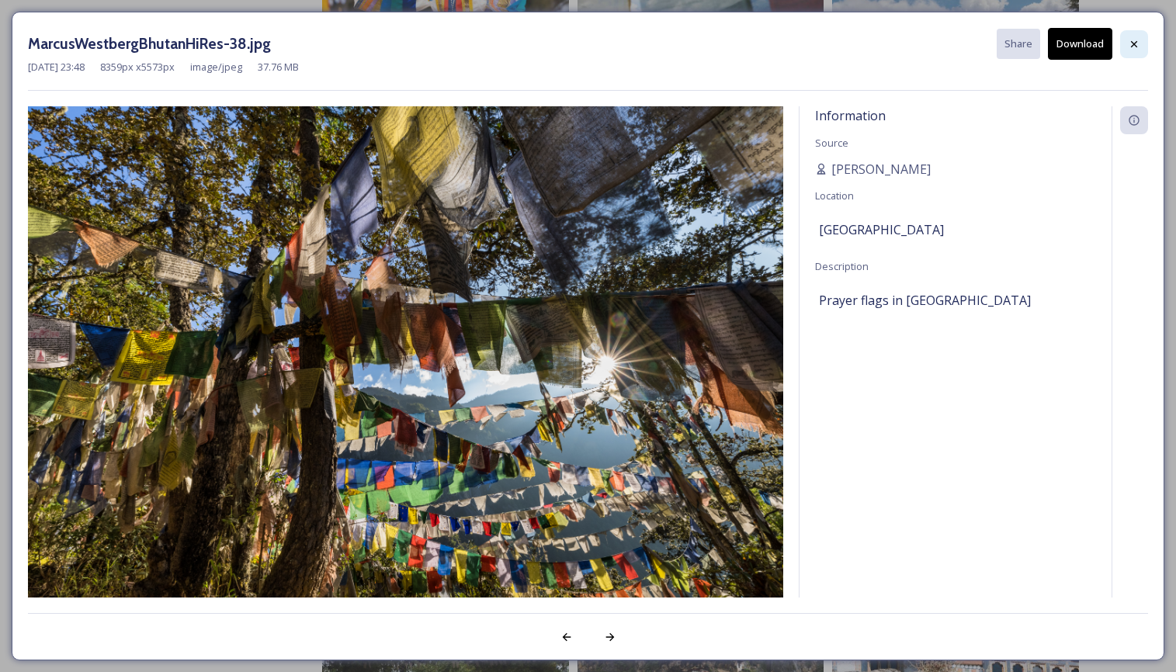
click at [1136, 40] on icon at bounding box center [1134, 44] width 12 height 12
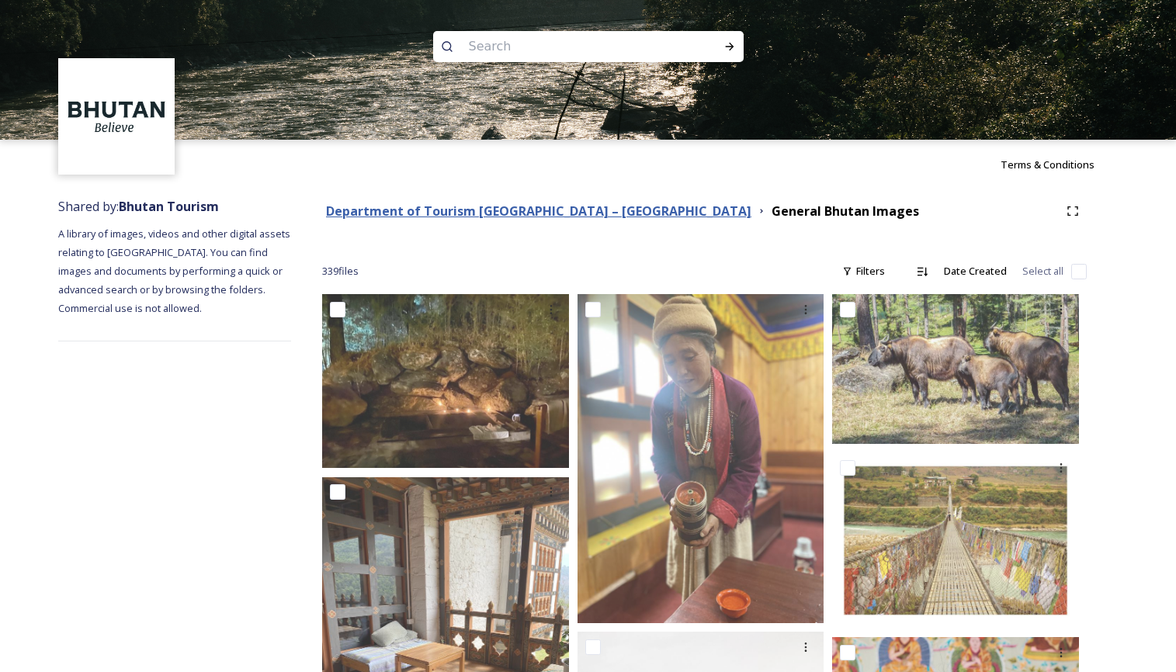
scroll to position [2, 0]
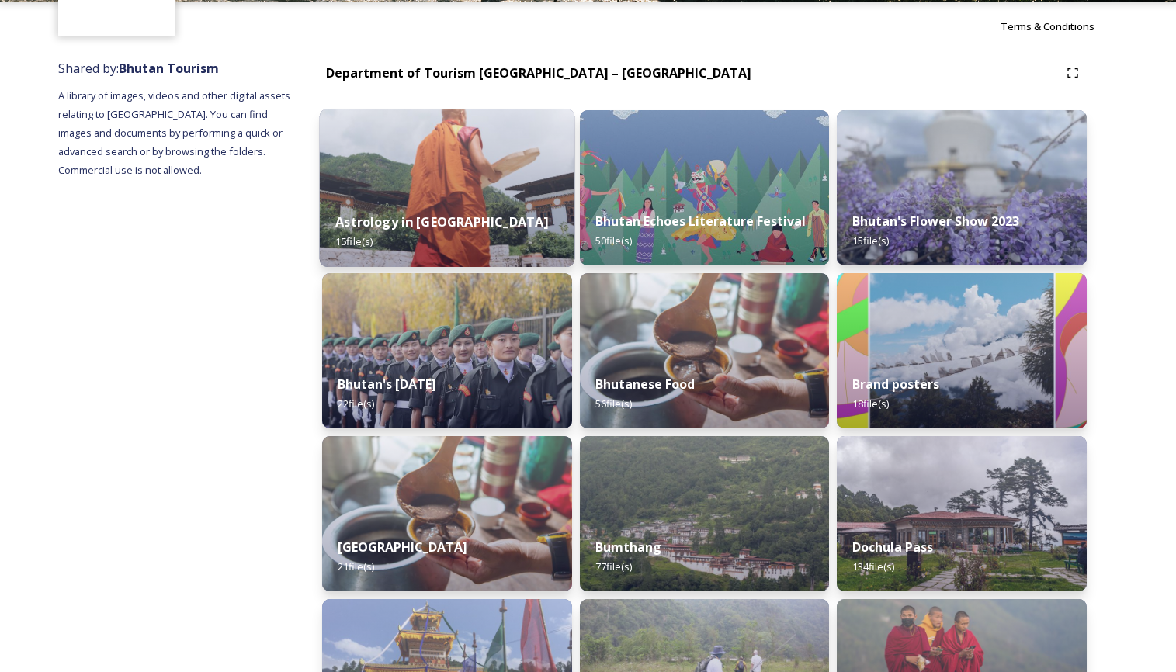
scroll to position [140, 0]
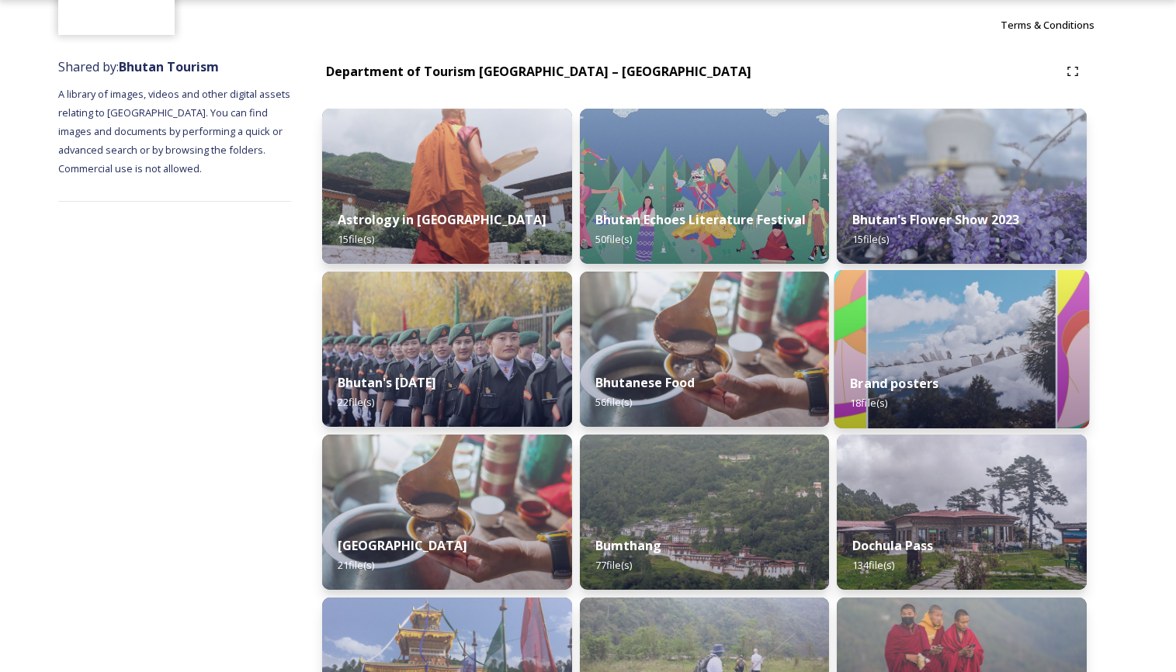
click at [957, 374] on div "Brand posters 18 file(s)" at bounding box center [962, 393] width 255 height 71
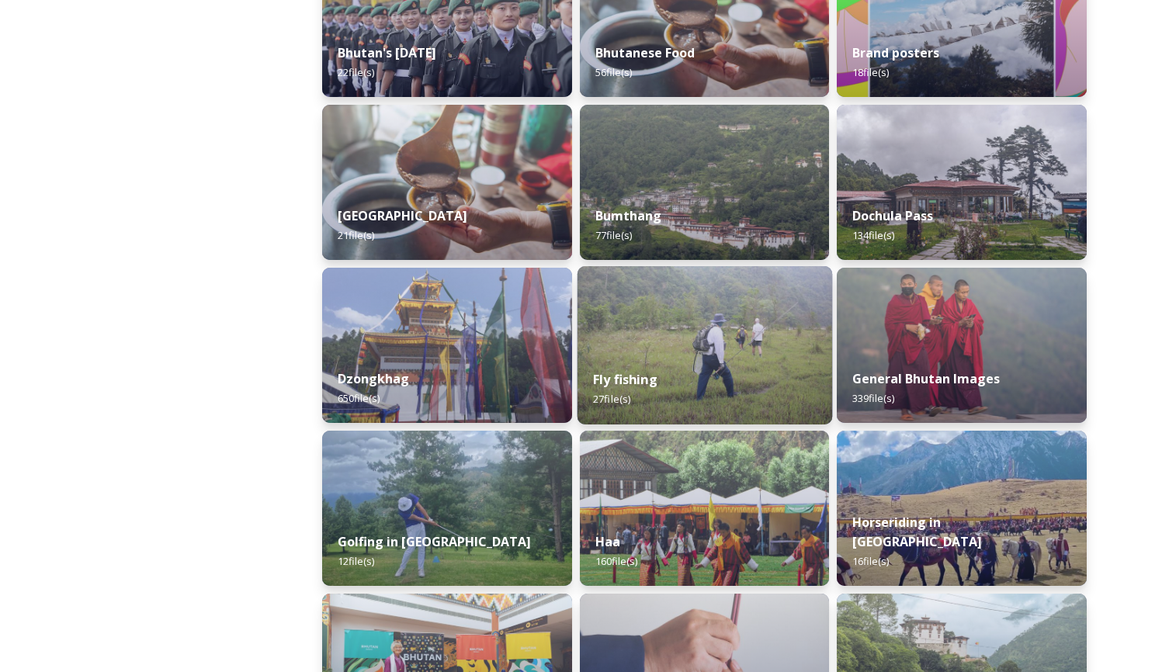
scroll to position [474, 0]
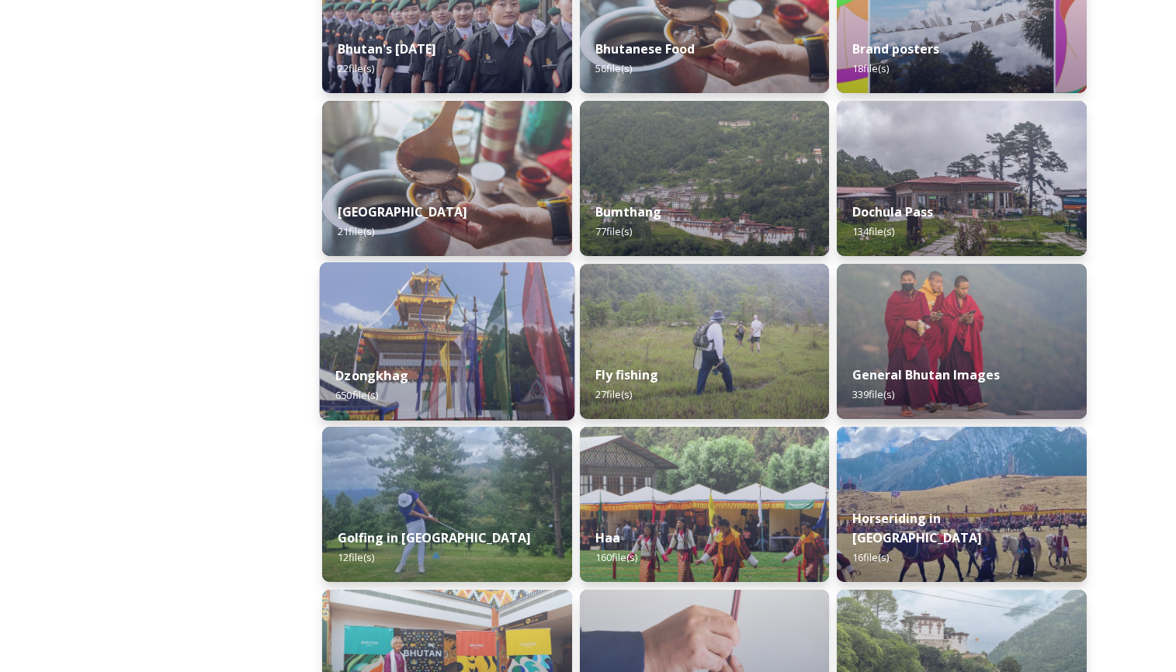
click at [429, 353] on div "Dzongkhag 650 file(s)" at bounding box center [447, 385] width 255 height 71
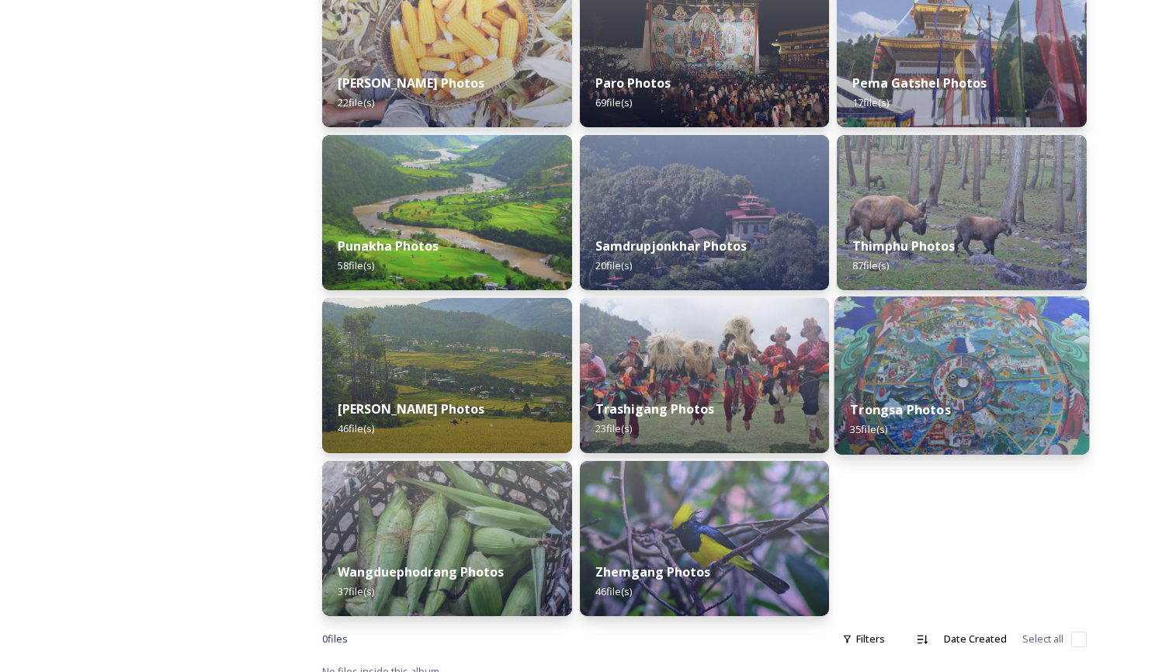
scroll to position [605, 0]
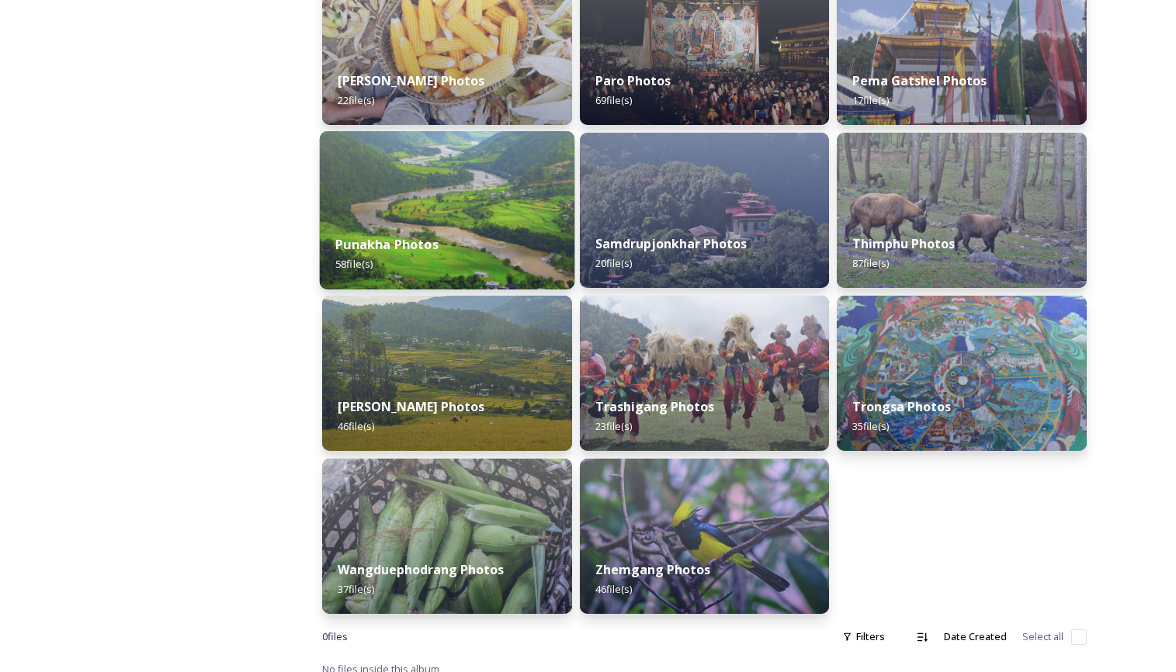
click at [426, 266] on div "Punakha Photos 58 file(s)" at bounding box center [447, 254] width 255 height 71
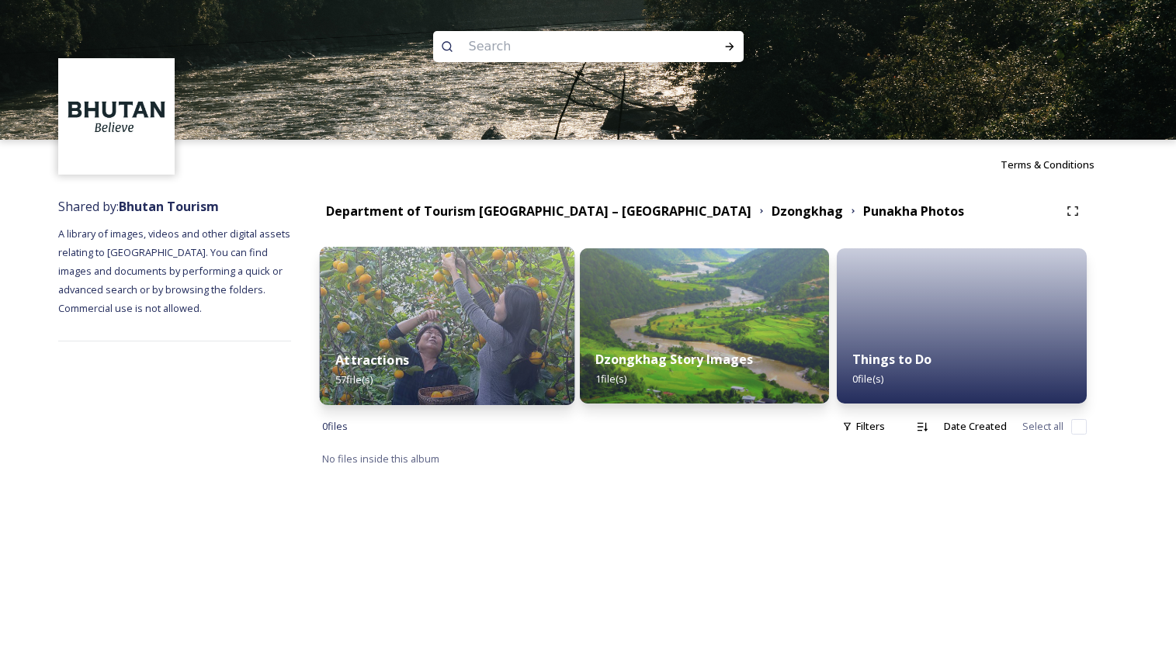
click at [405, 303] on img at bounding box center [447, 326] width 255 height 158
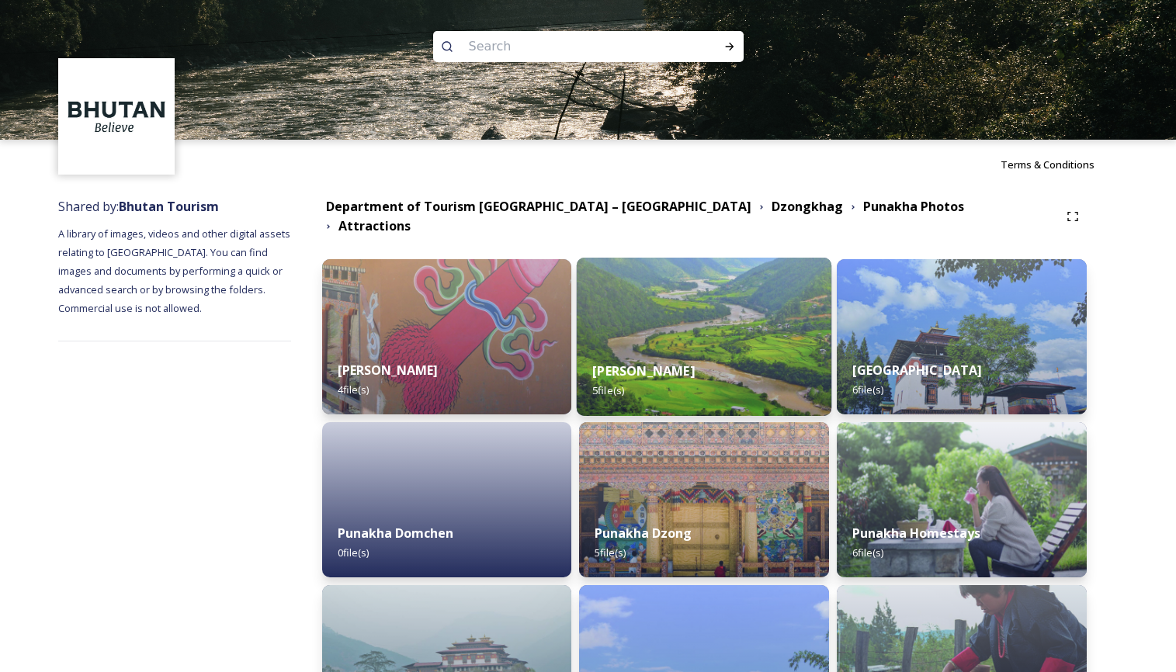
click at [702, 380] on div "[PERSON_NAME] 5 file(s)" at bounding box center [704, 381] width 255 height 71
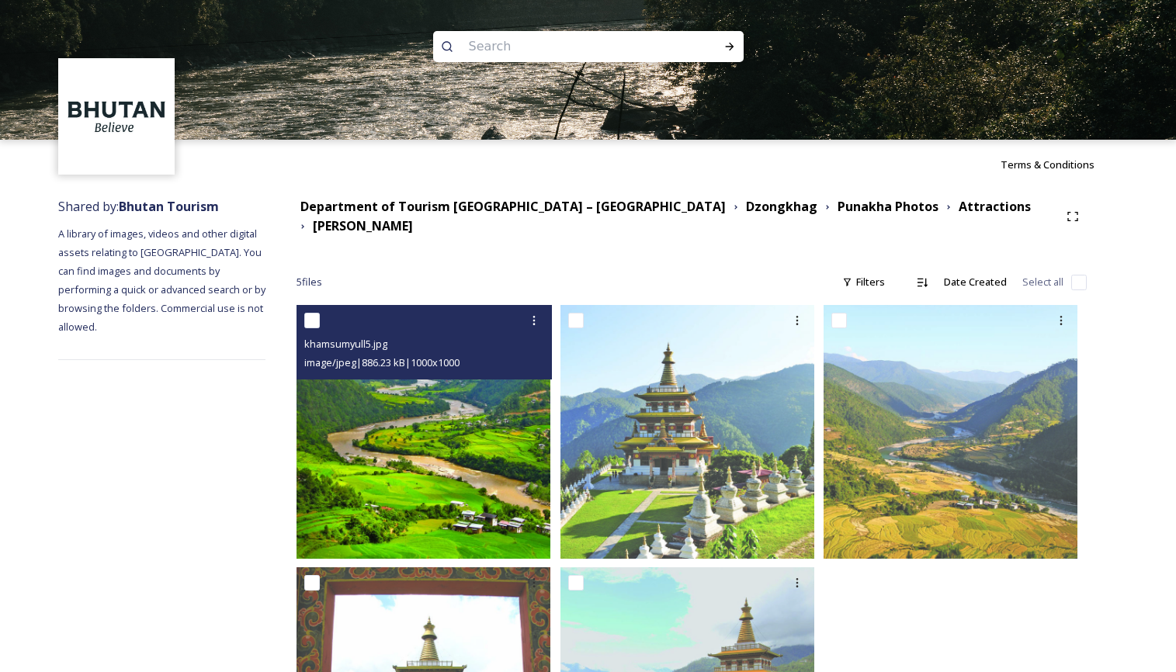
click at [466, 437] on img at bounding box center [424, 432] width 254 height 254
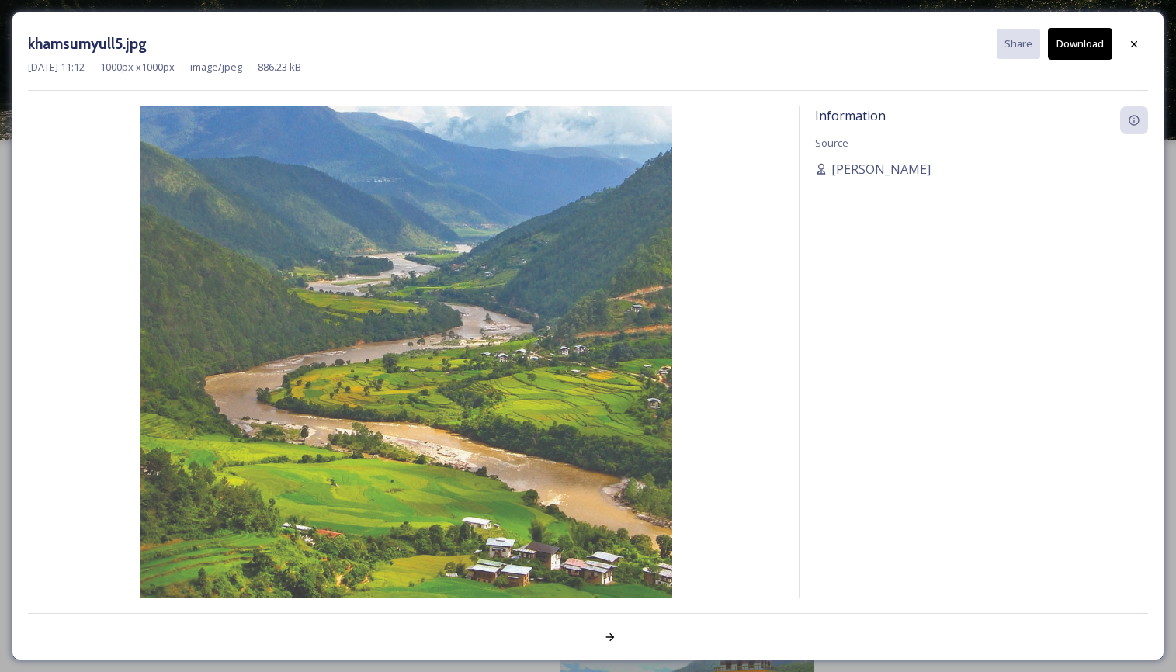
click at [599, 314] on img at bounding box center [406, 372] width 756 height 533
click at [1081, 39] on button "Download" at bounding box center [1080, 44] width 64 height 32
click at [1135, 40] on icon at bounding box center [1134, 44] width 12 height 12
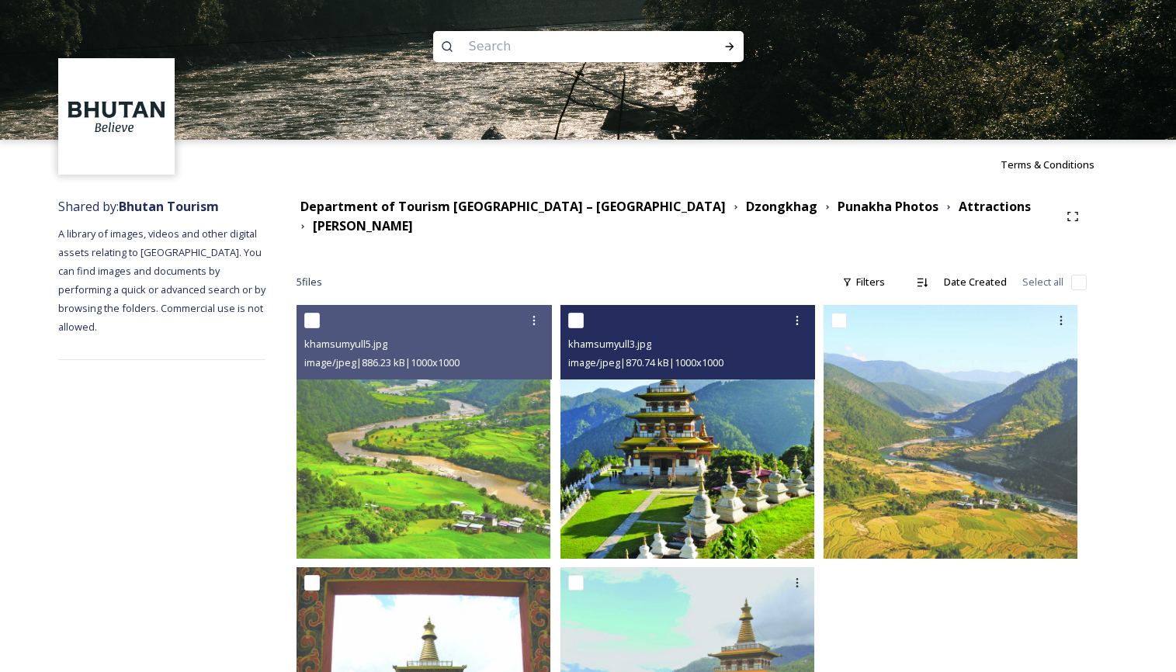
click at [756, 446] on img at bounding box center [688, 432] width 254 height 254
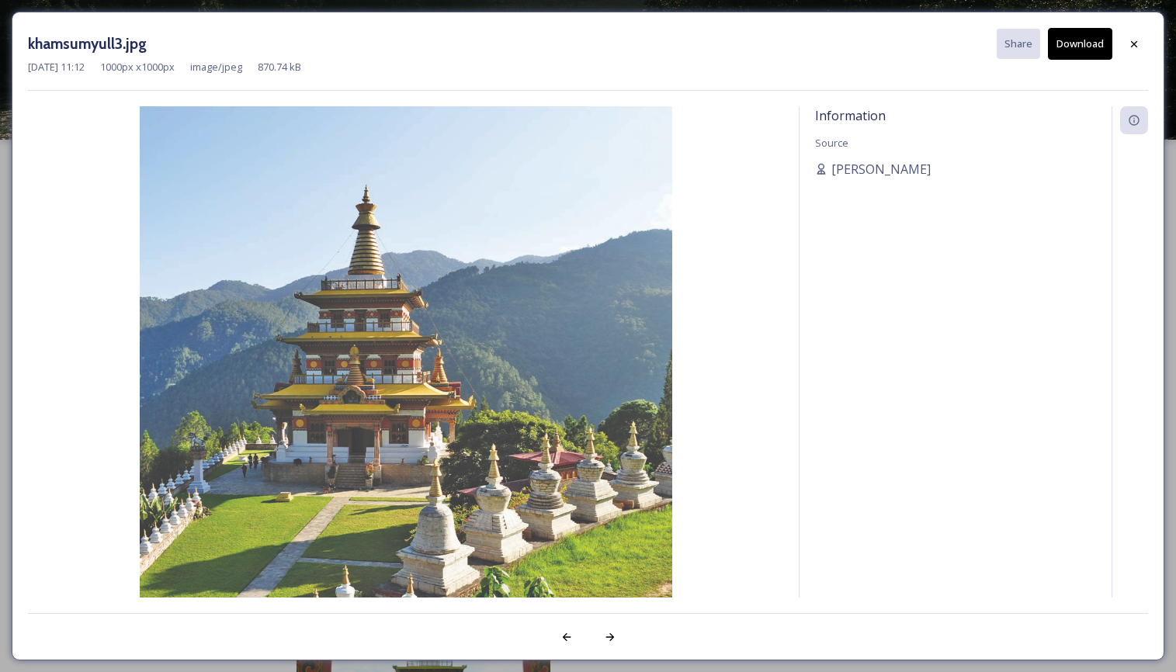
click at [523, 380] on img at bounding box center [406, 372] width 756 height 533
click at [1082, 39] on button "Download" at bounding box center [1080, 44] width 64 height 32
click at [1135, 40] on icon at bounding box center [1134, 44] width 12 height 12
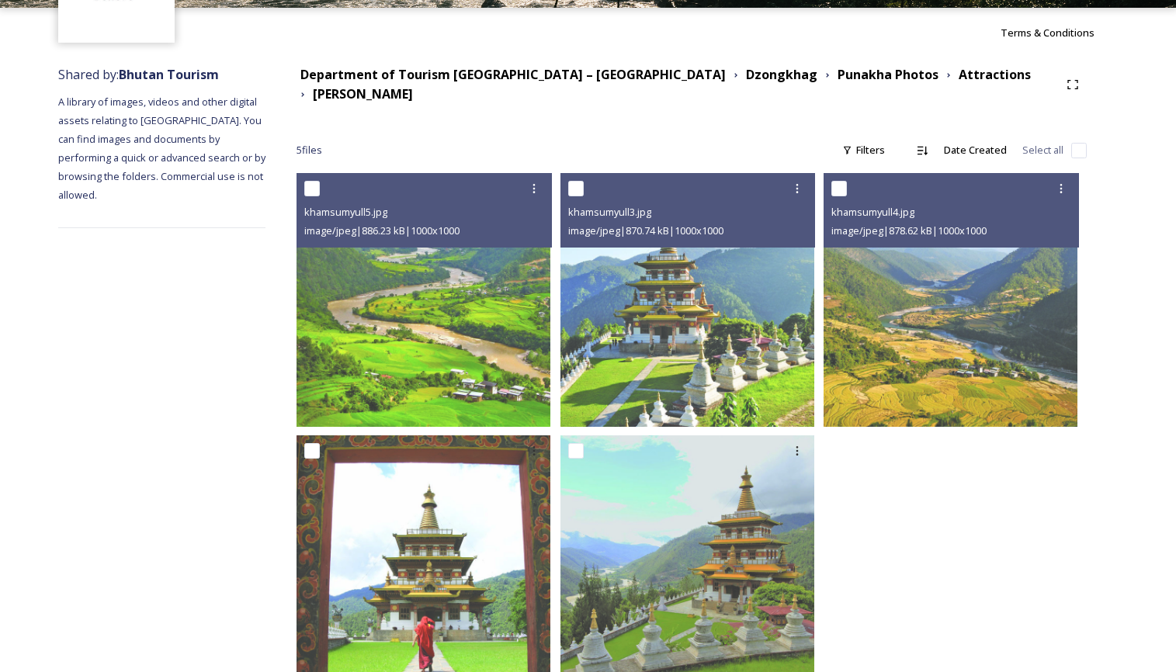
scroll to position [182, 0]
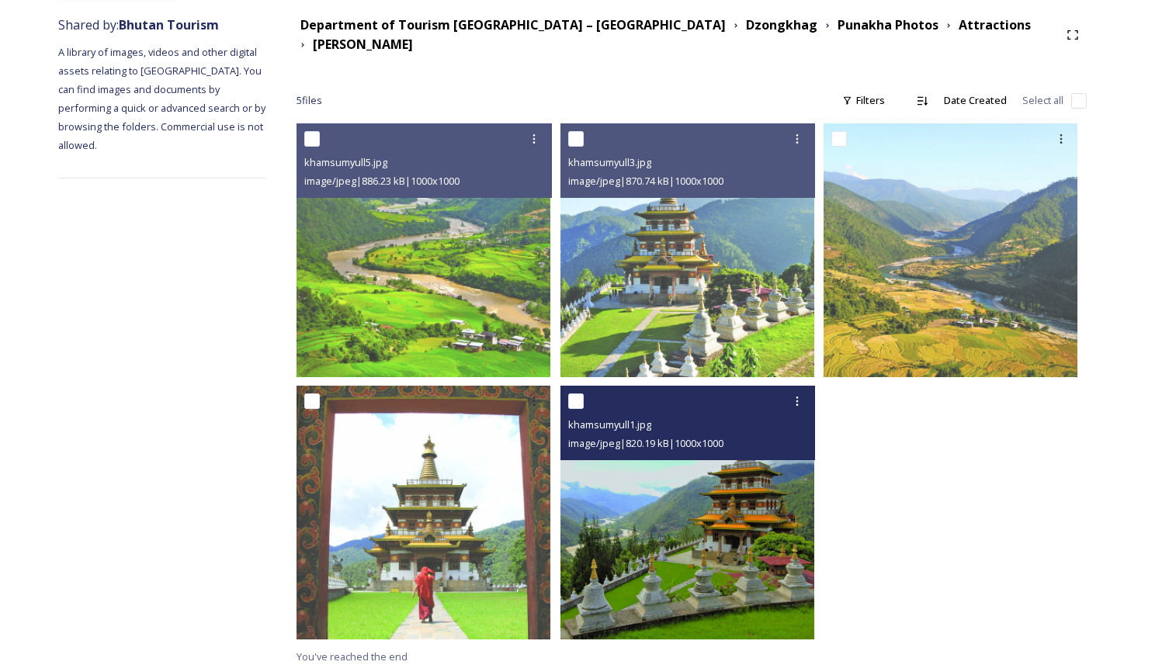
click at [708, 515] on img at bounding box center [688, 513] width 254 height 254
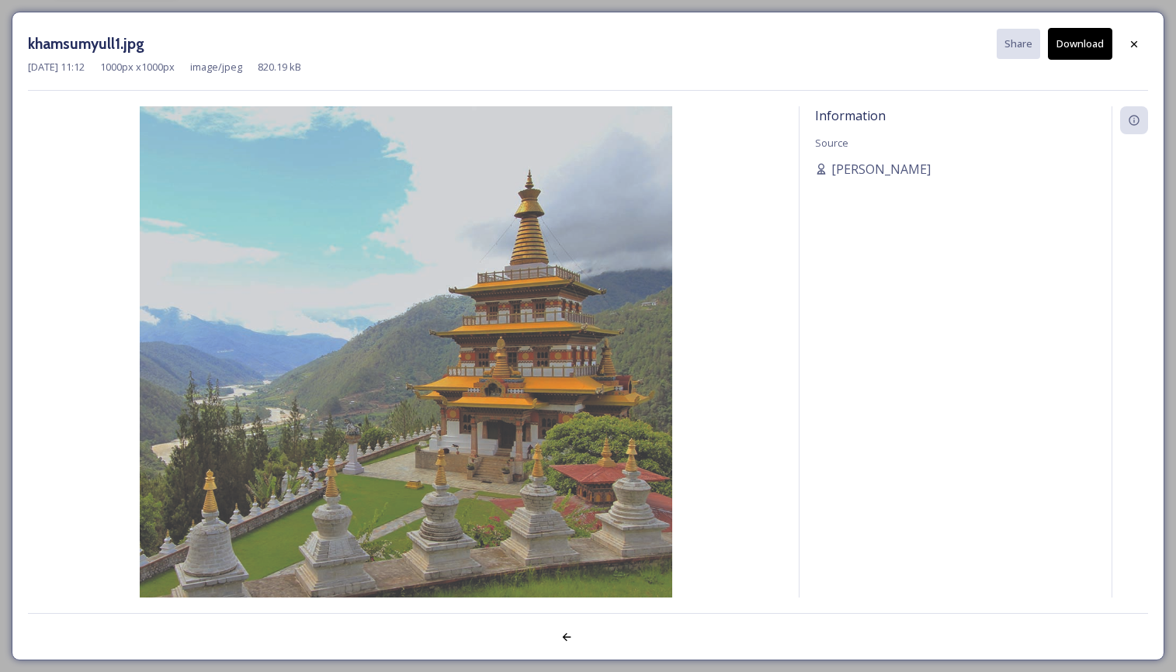
click at [1136, 40] on icon at bounding box center [1134, 44] width 12 height 12
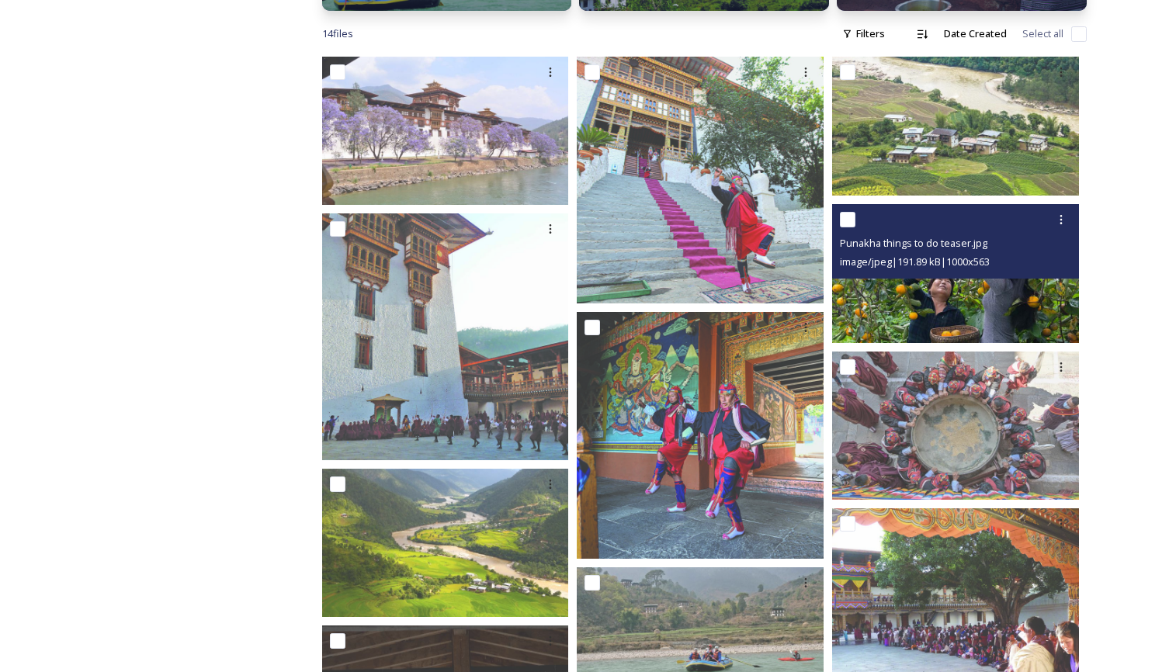
scroll to position [734, 0]
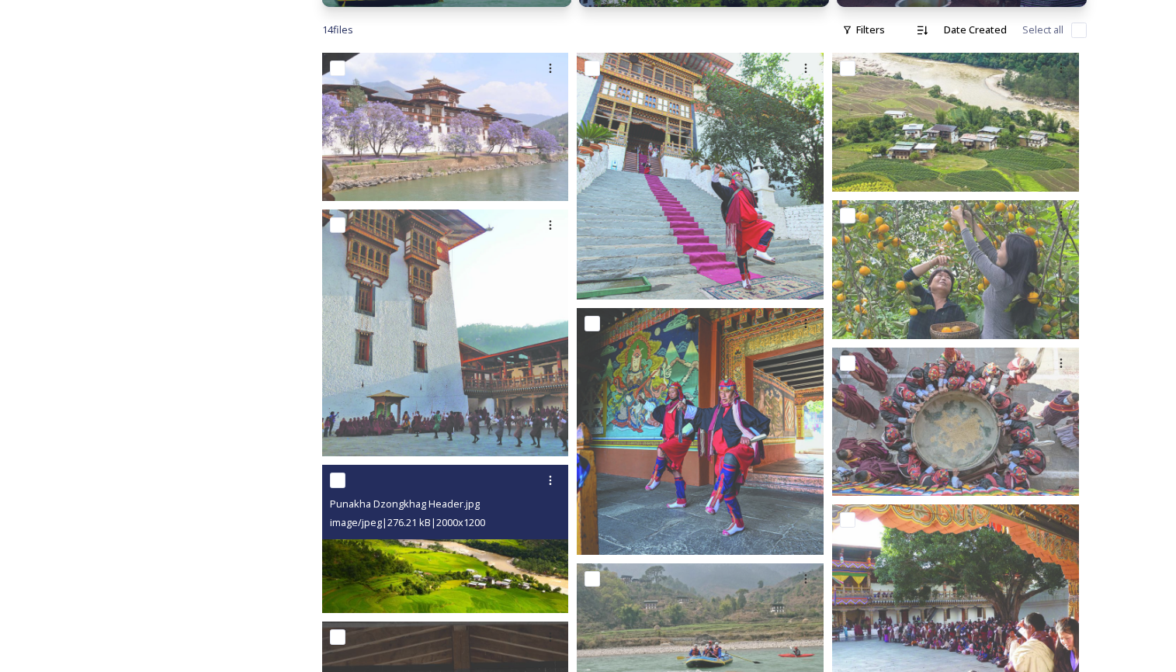
click at [442, 544] on img at bounding box center [445, 539] width 247 height 148
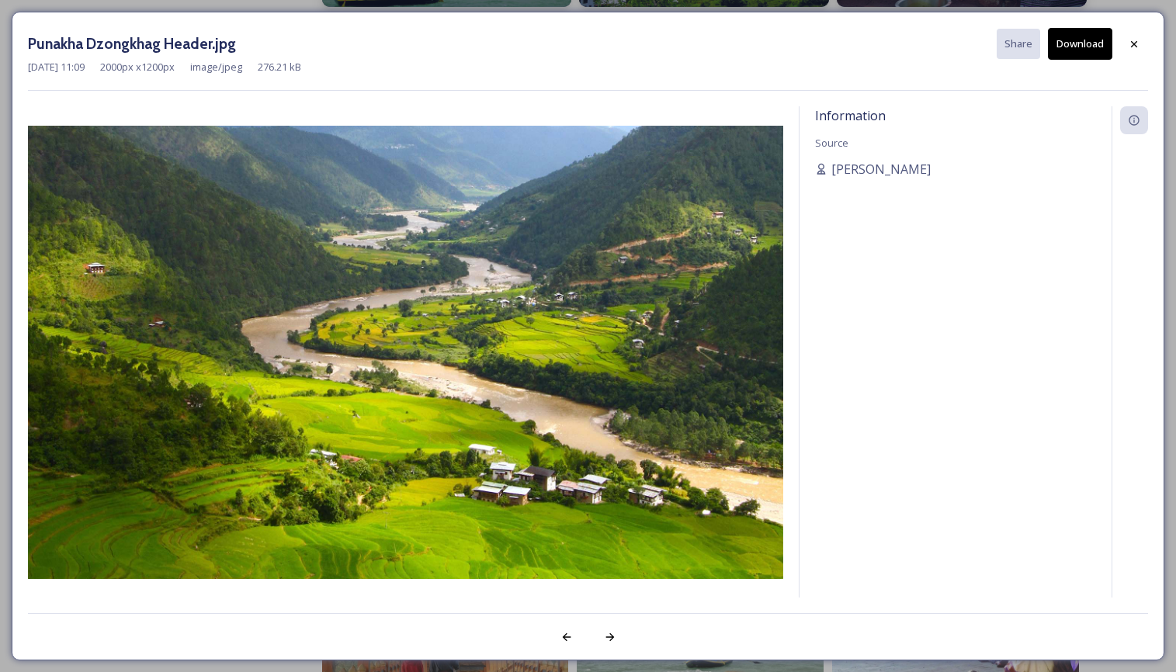
click at [1076, 37] on button "Download" at bounding box center [1080, 44] width 64 height 32
click at [1138, 39] on icon at bounding box center [1134, 44] width 12 height 12
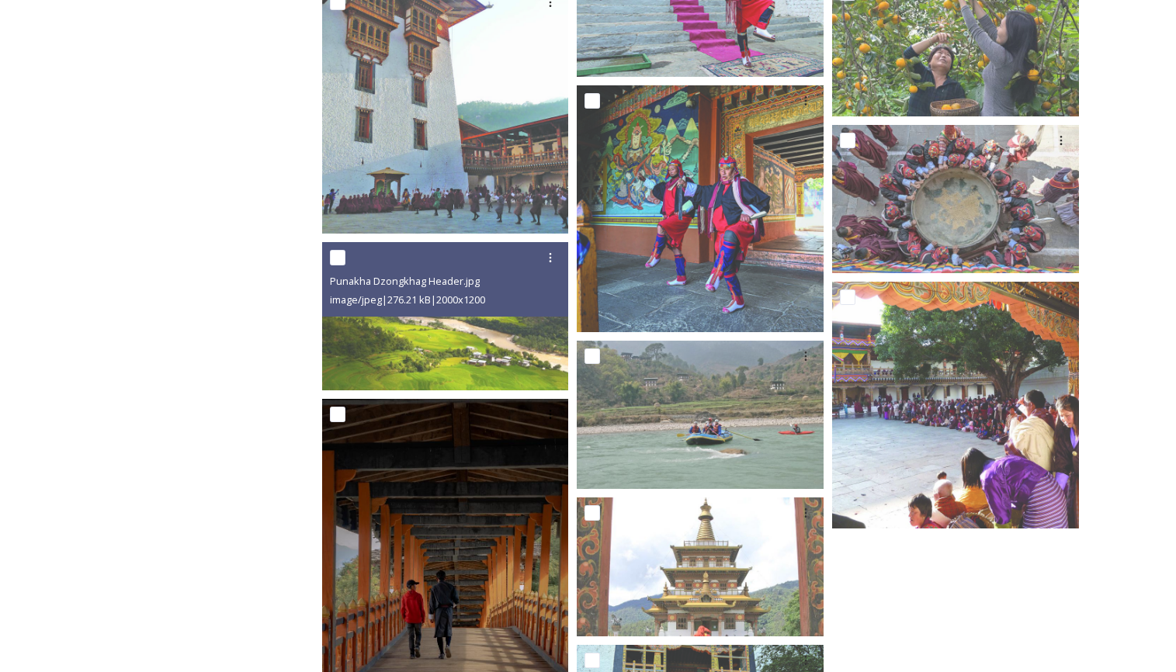
scroll to position [954, 0]
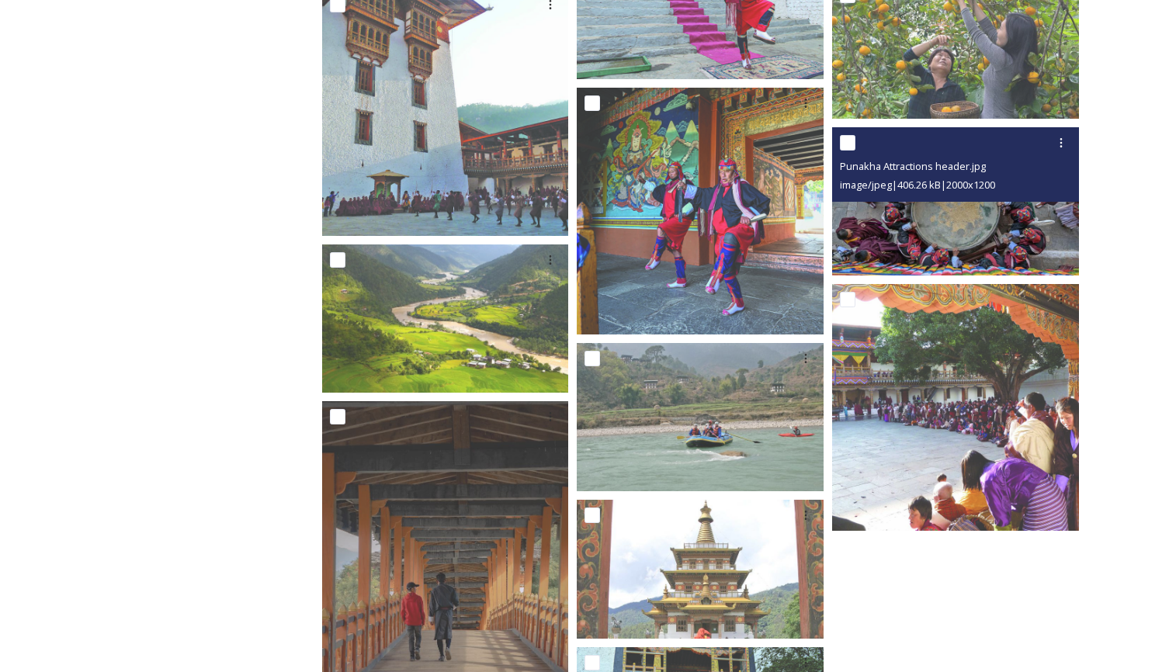
click at [982, 213] on img at bounding box center [955, 201] width 247 height 148
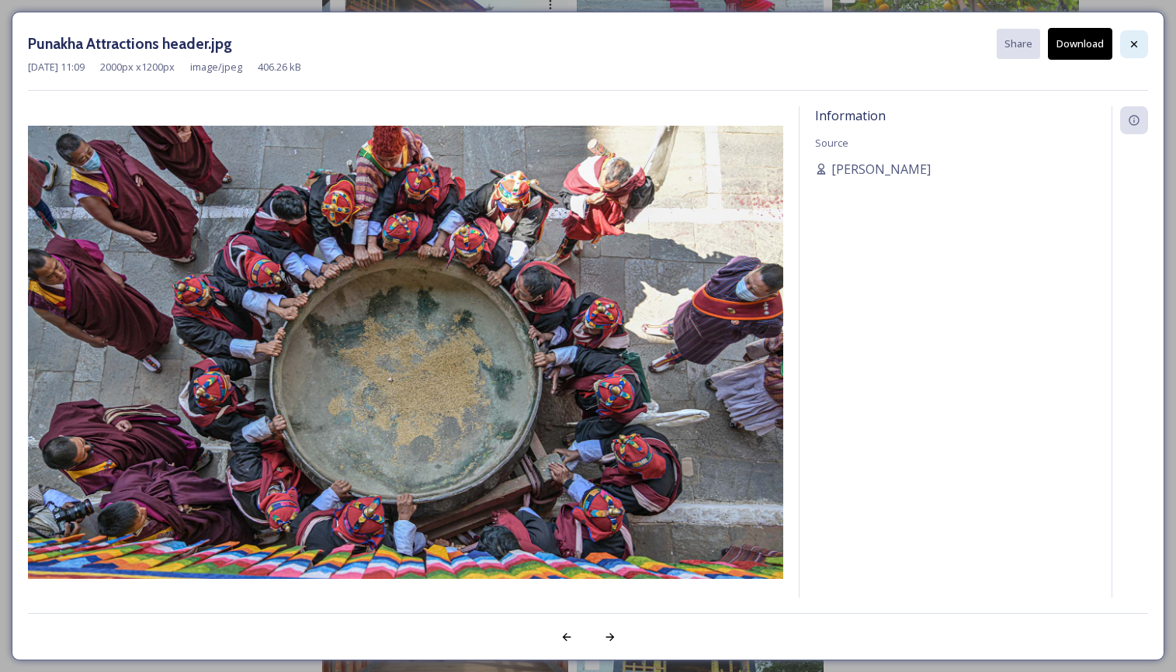
click at [1136, 40] on icon at bounding box center [1134, 44] width 12 height 12
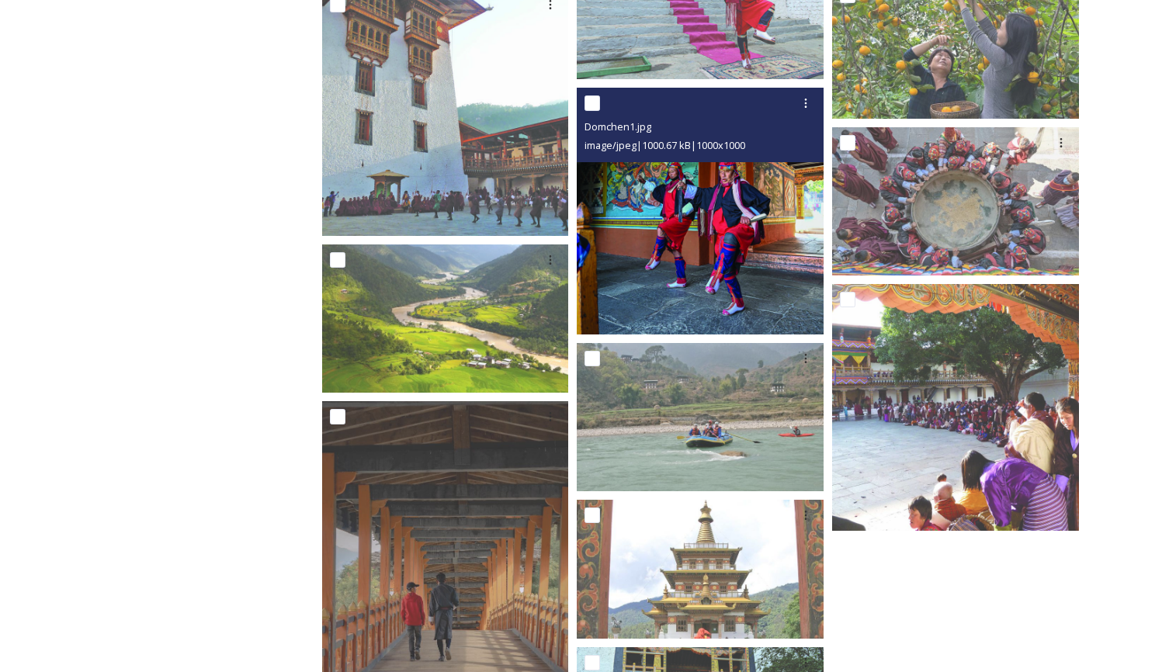
click at [707, 231] on img at bounding box center [700, 211] width 247 height 247
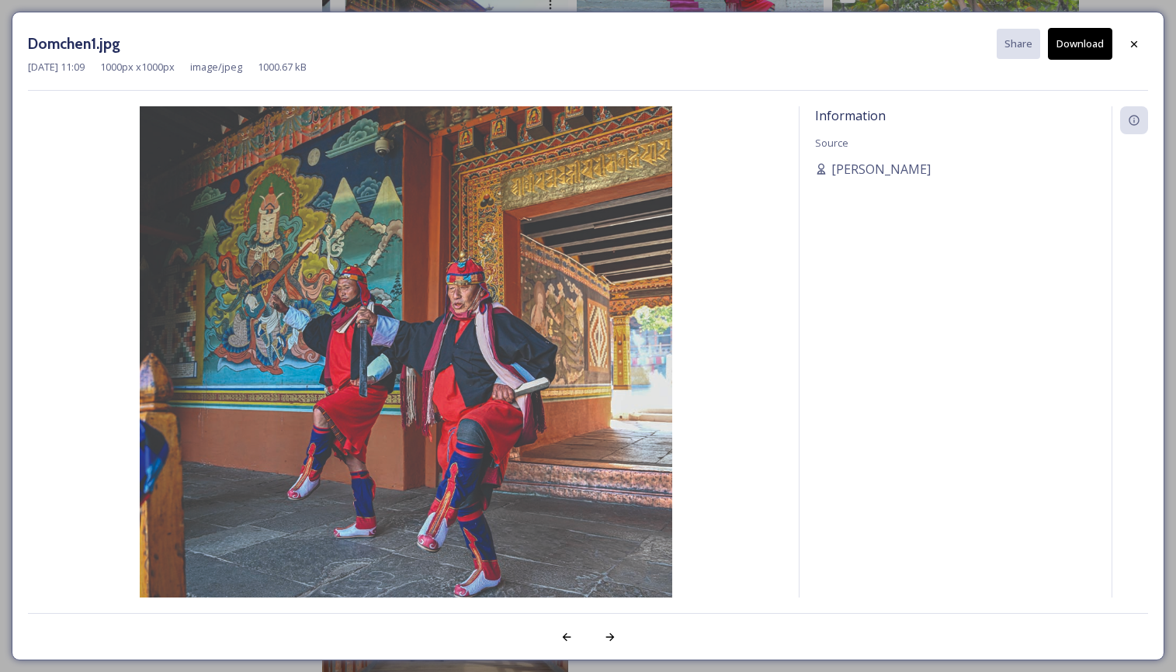
click at [1077, 38] on button "Download" at bounding box center [1080, 44] width 64 height 32
click at [1133, 40] on icon at bounding box center [1134, 44] width 12 height 12
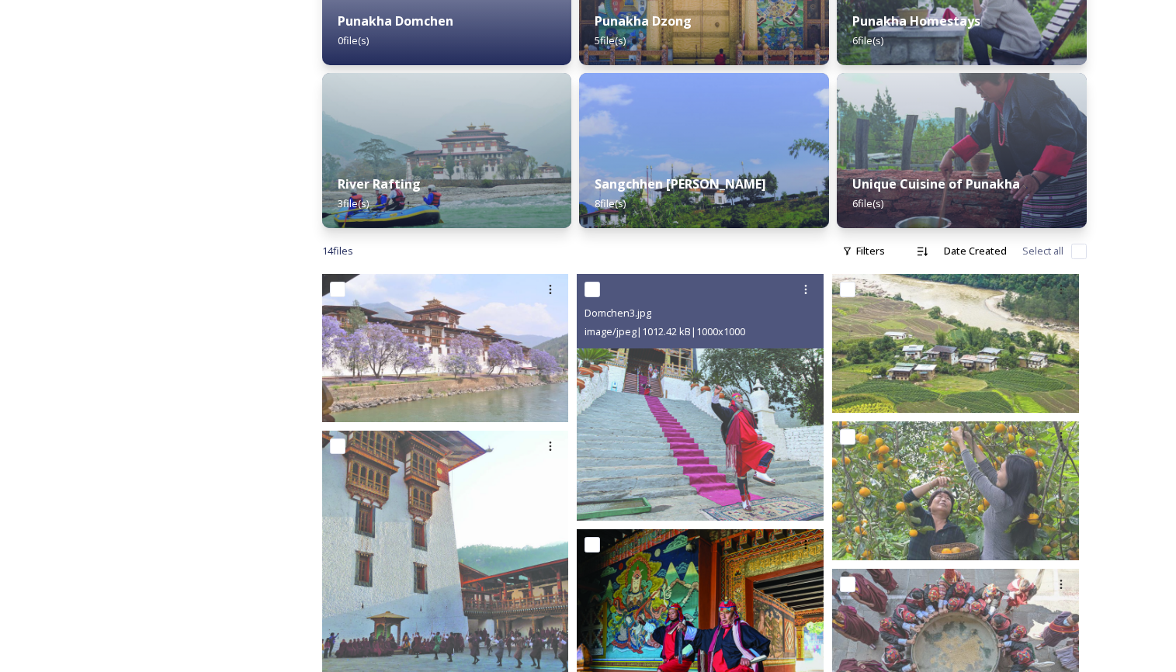
scroll to position [510, 0]
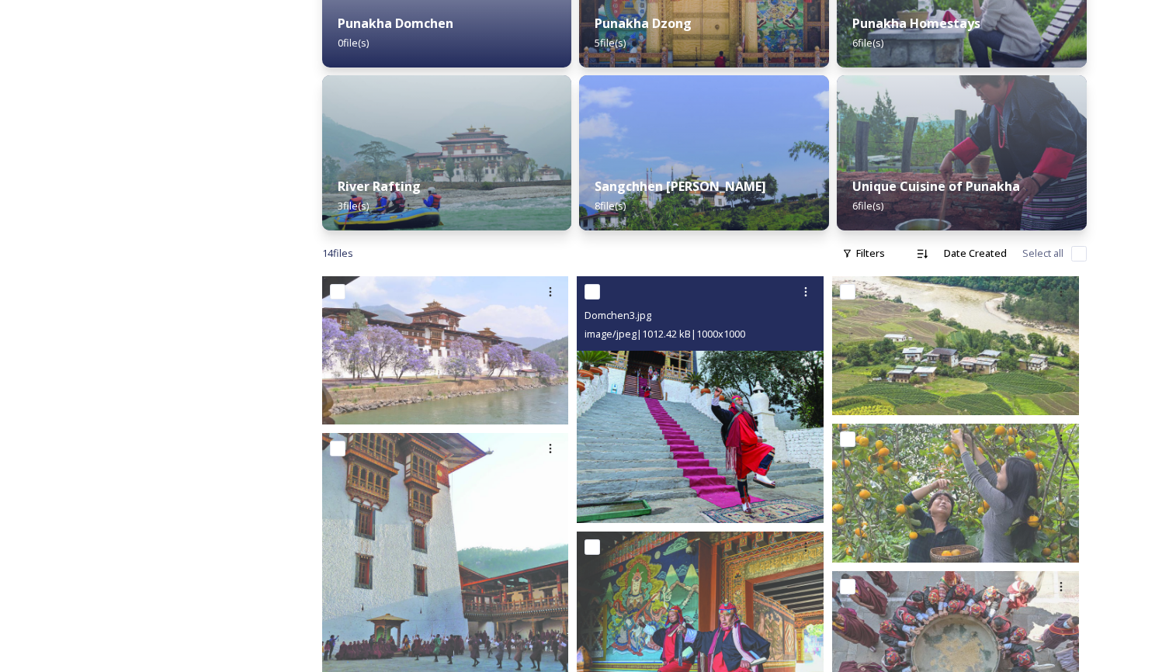
click at [690, 380] on img at bounding box center [700, 399] width 247 height 247
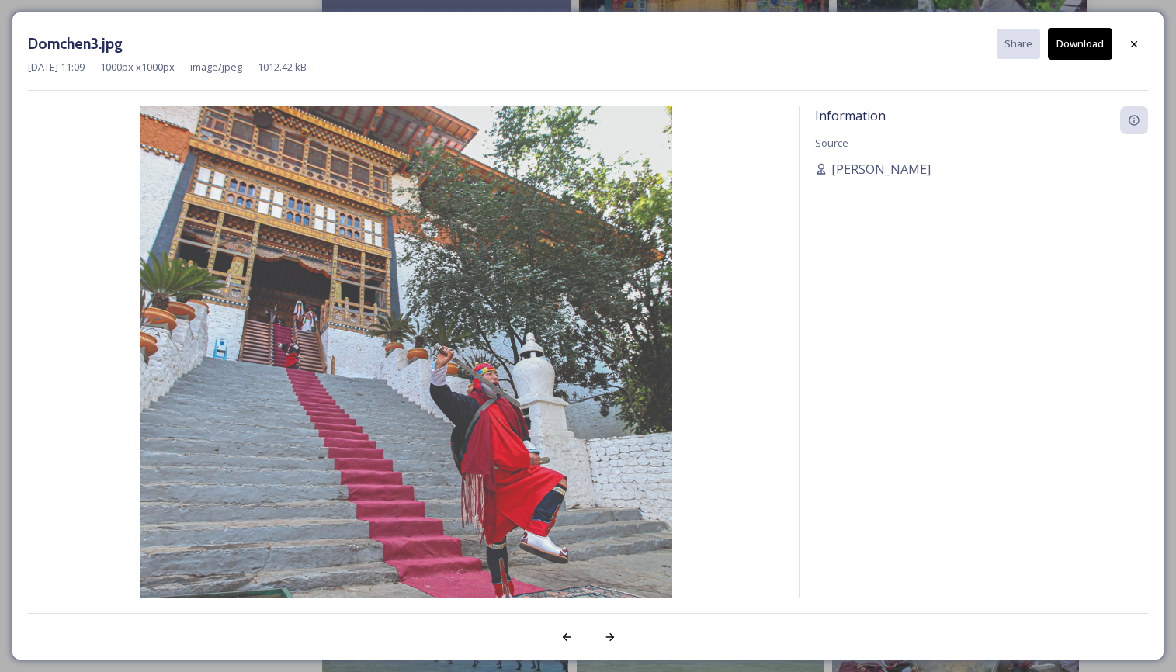
click at [1077, 38] on button "Download" at bounding box center [1080, 44] width 64 height 32
click at [1135, 38] on icon at bounding box center [1134, 44] width 12 height 12
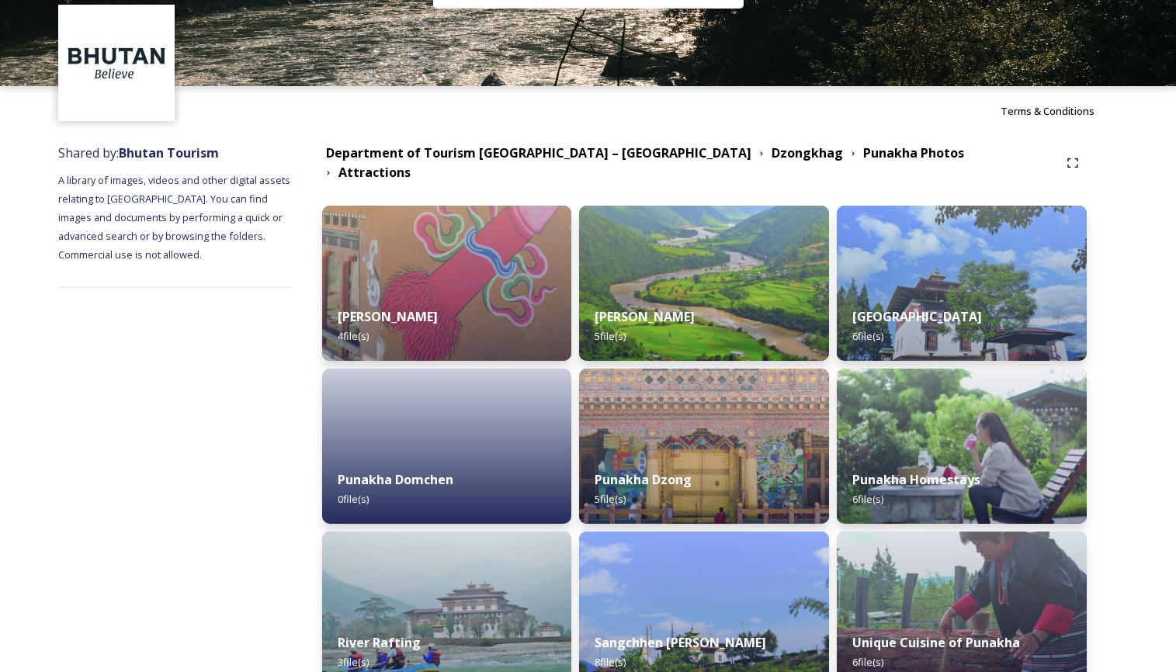
scroll to position [0, 0]
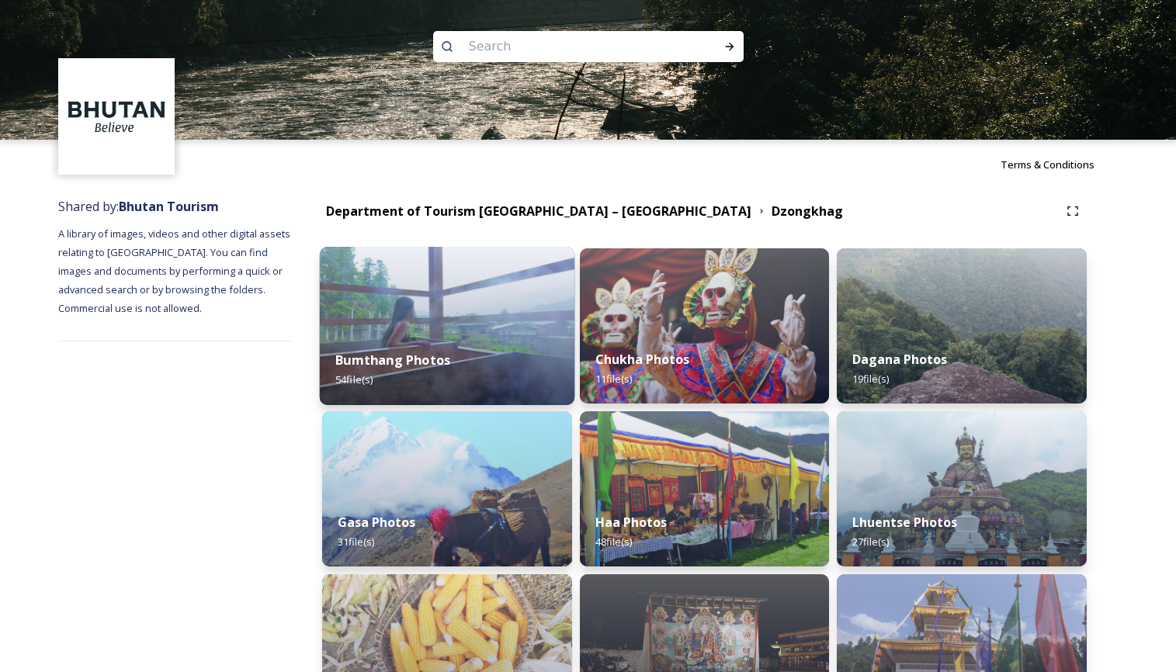
click at [478, 335] on img at bounding box center [447, 326] width 255 height 158
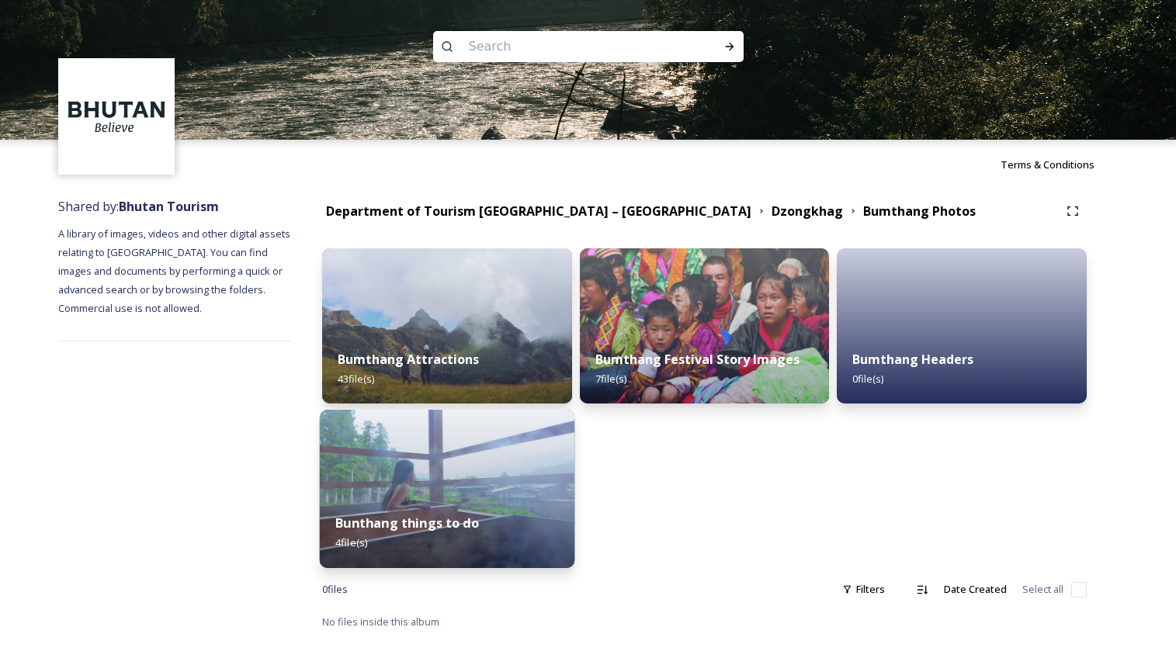
click at [455, 487] on img at bounding box center [447, 489] width 255 height 158
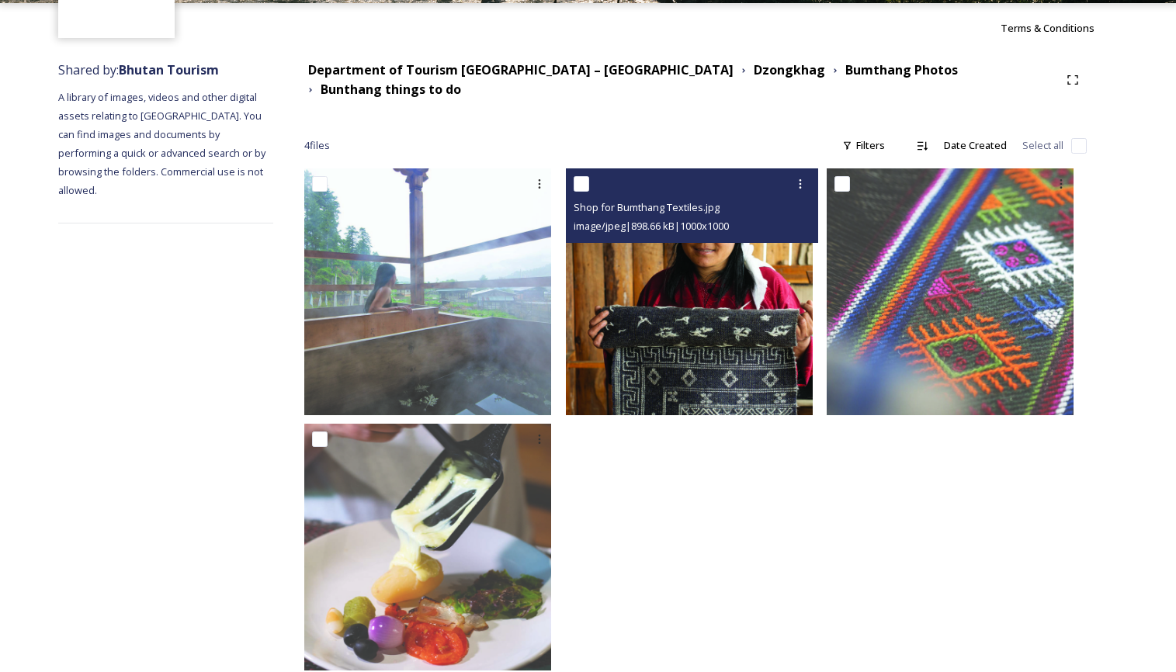
scroll to position [158, 0]
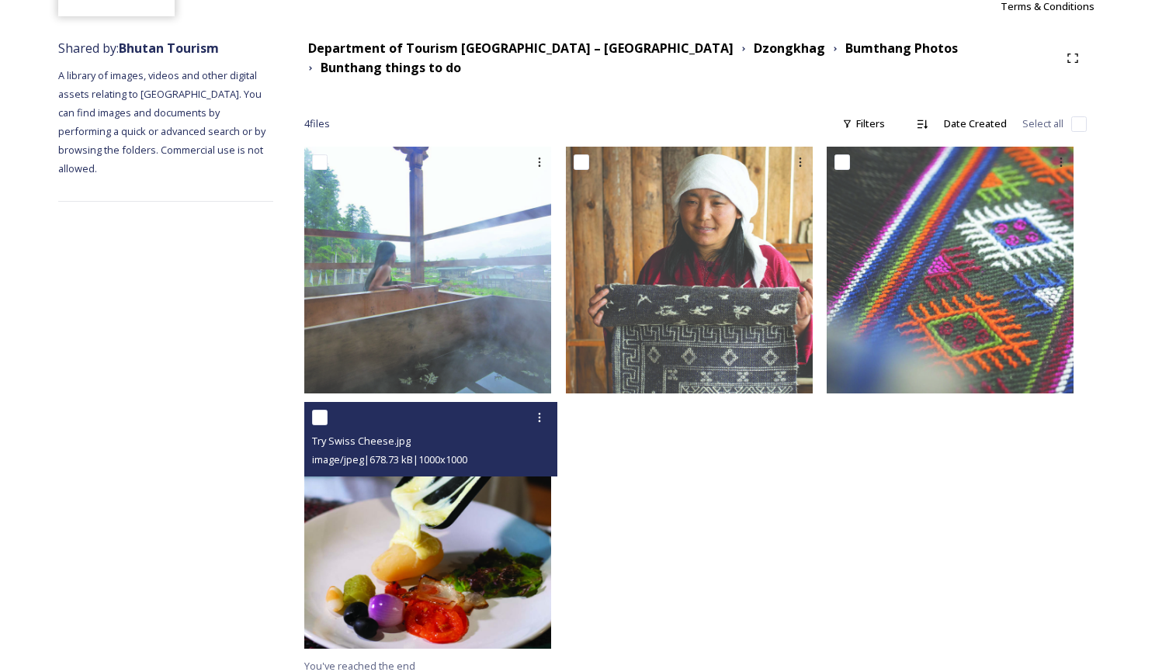
click at [495, 522] on img at bounding box center [427, 525] width 247 height 247
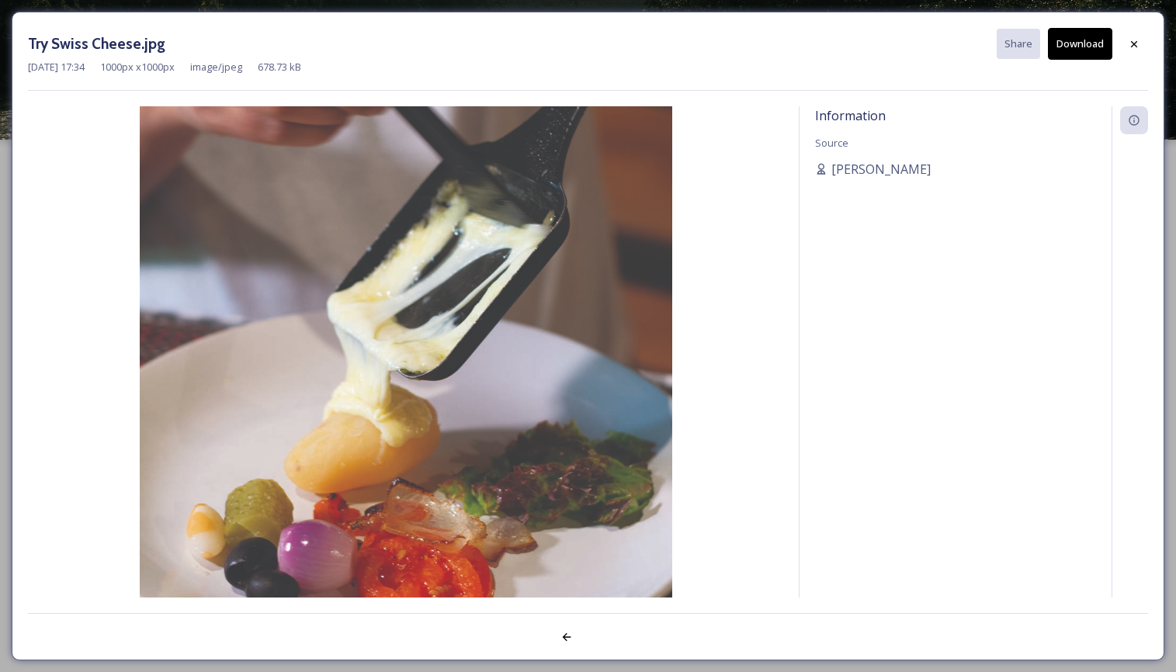
click at [1078, 40] on button "Download" at bounding box center [1080, 44] width 64 height 32
click at [1136, 39] on icon at bounding box center [1134, 44] width 12 height 12
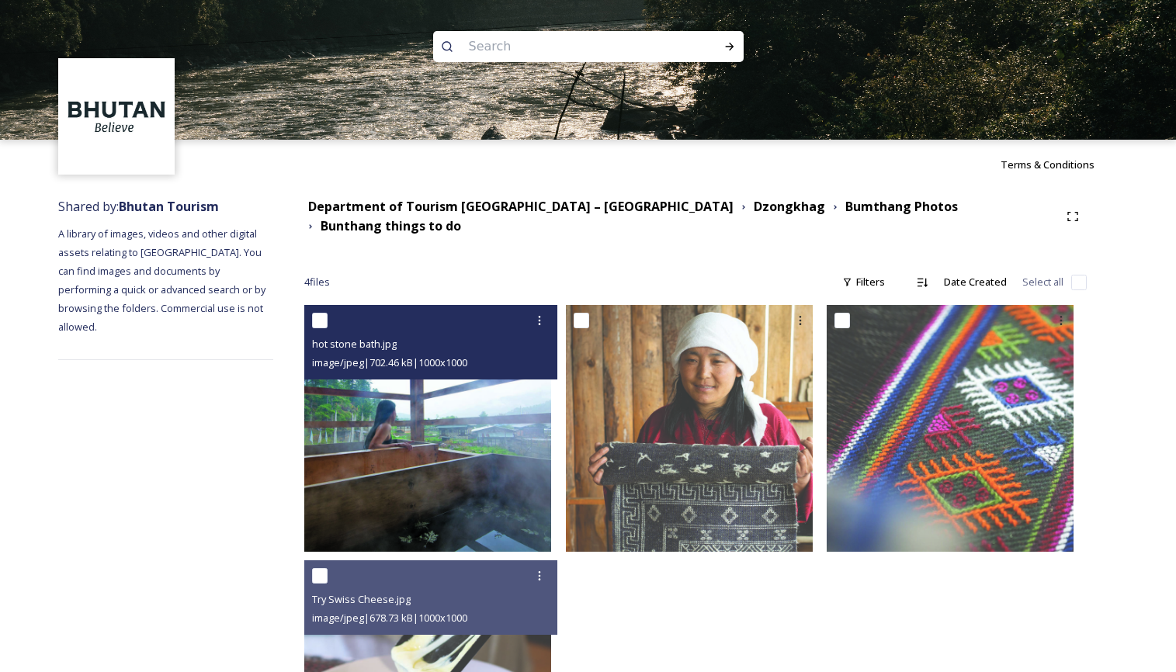
click at [434, 411] on img at bounding box center [427, 428] width 247 height 247
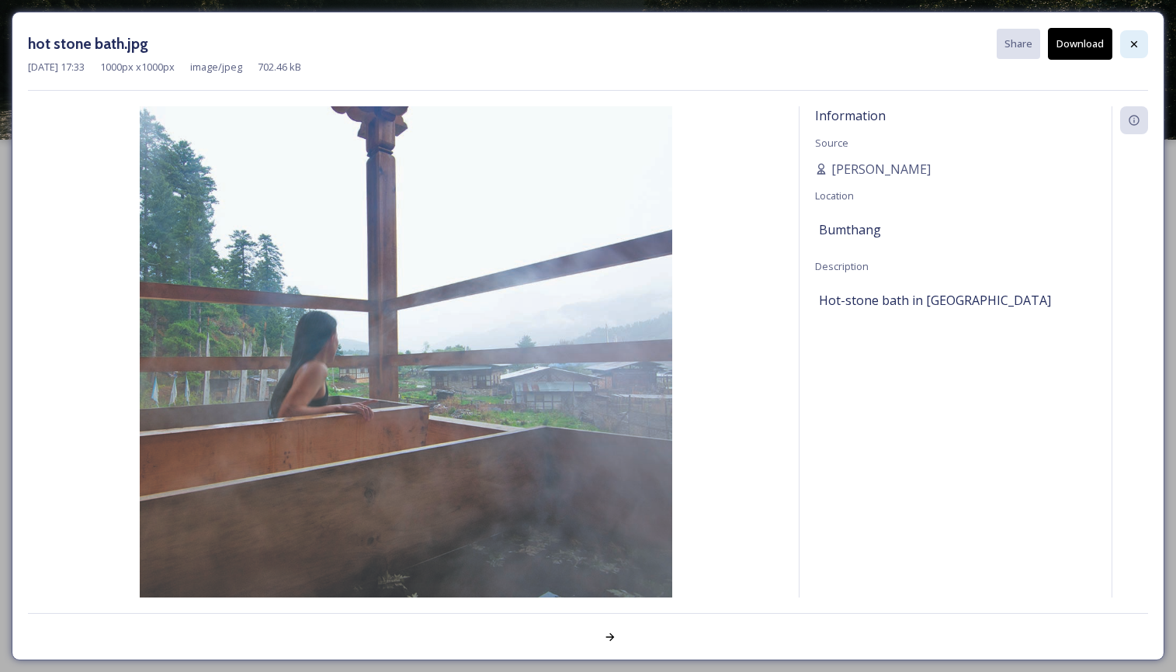
click at [1134, 40] on icon at bounding box center [1134, 44] width 12 height 12
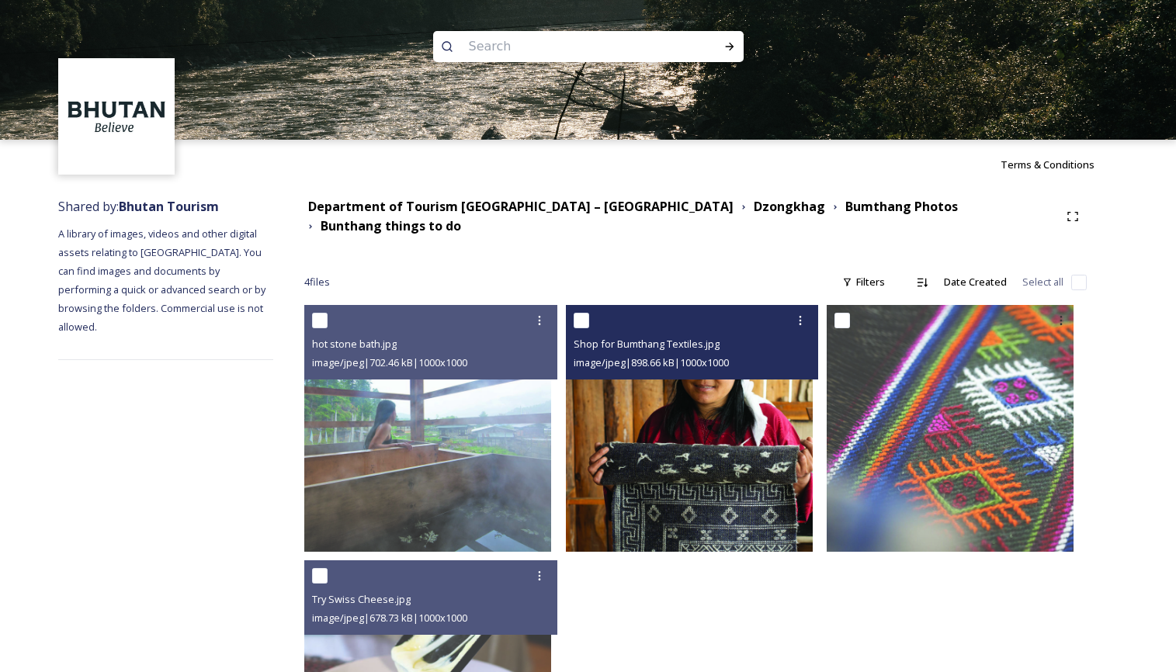
click at [684, 422] on img at bounding box center [689, 428] width 247 height 247
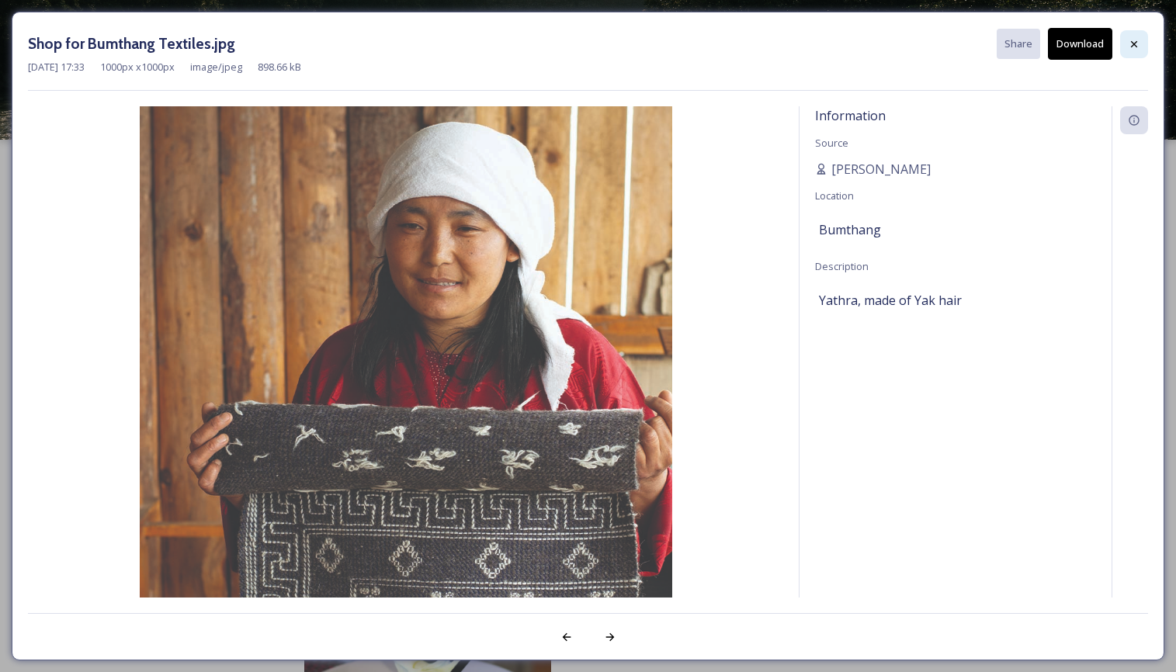
click at [1135, 42] on icon at bounding box center [1134, 43] width 6 height 6
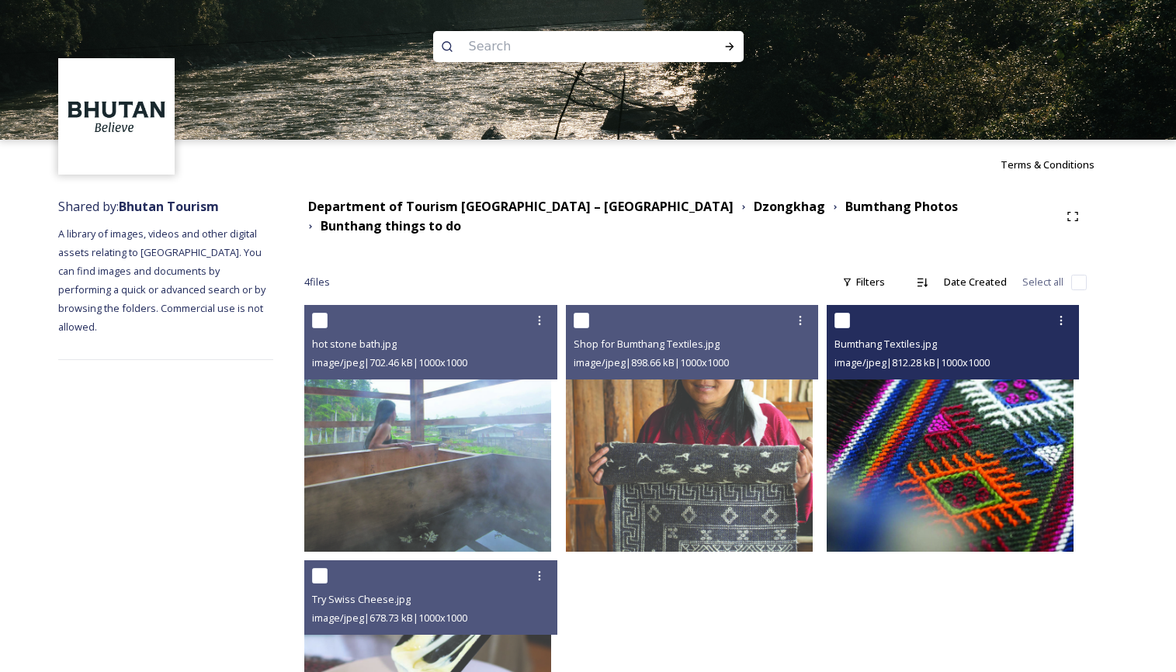
click at [994, 414] on img at bounding box center [950, 428] width 247 height 247
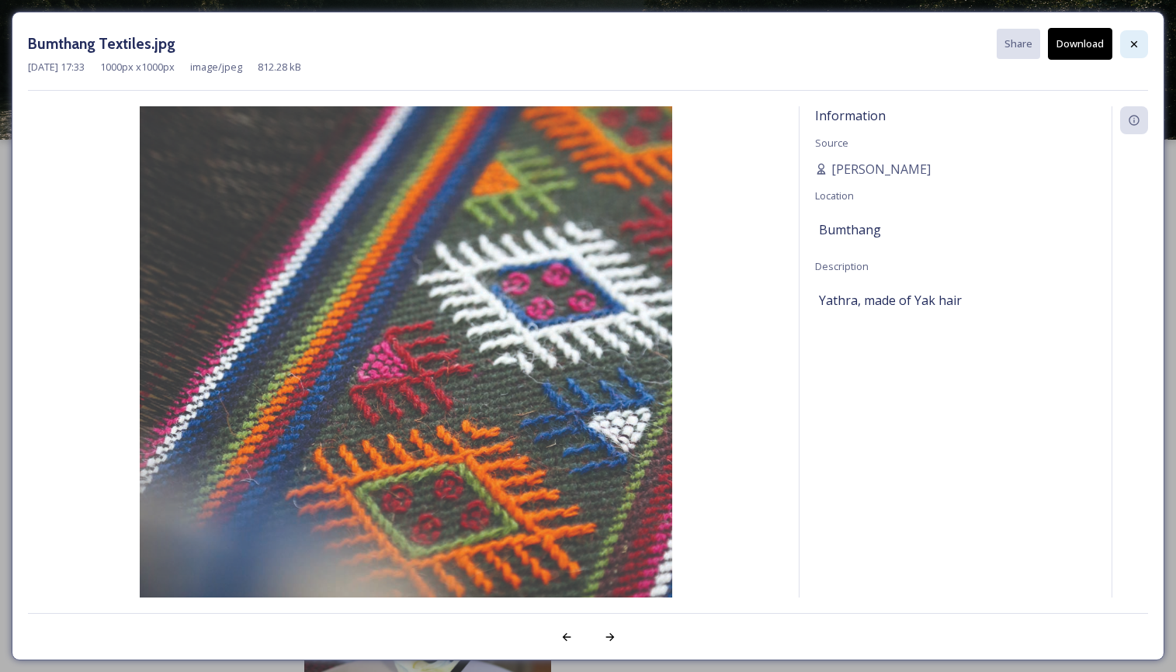
click at [1133, 40] on icon at bounding box center [1134, 44] width 12 height 12
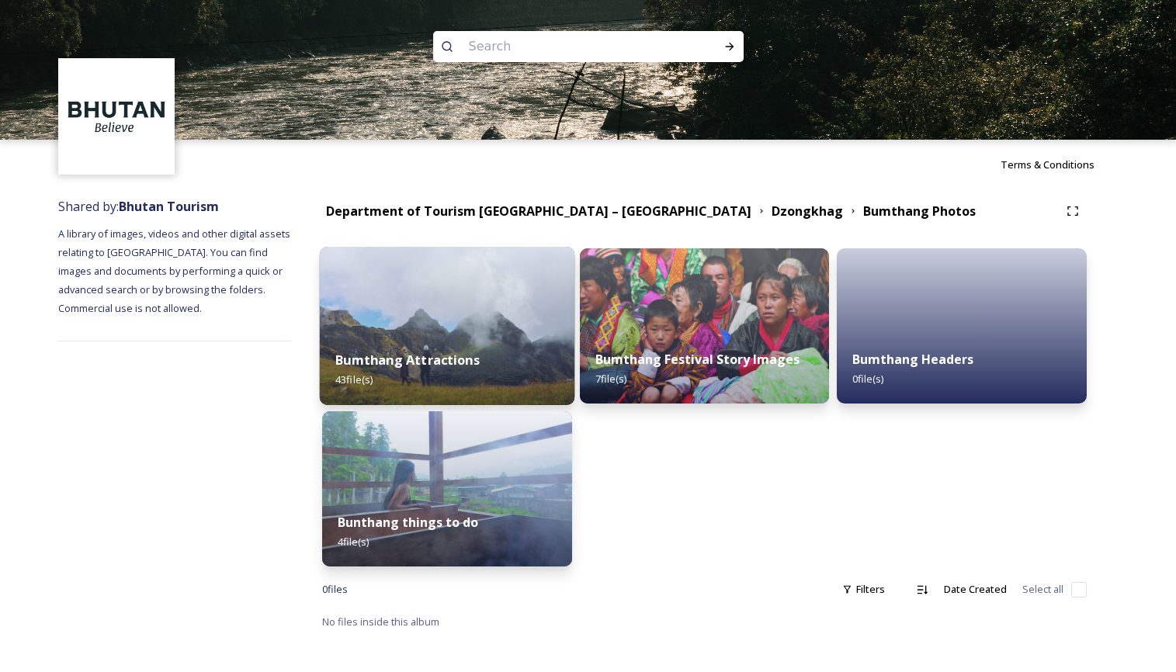
click at [433, 300] on img at bounding box center [447, 326] width 255 height 158
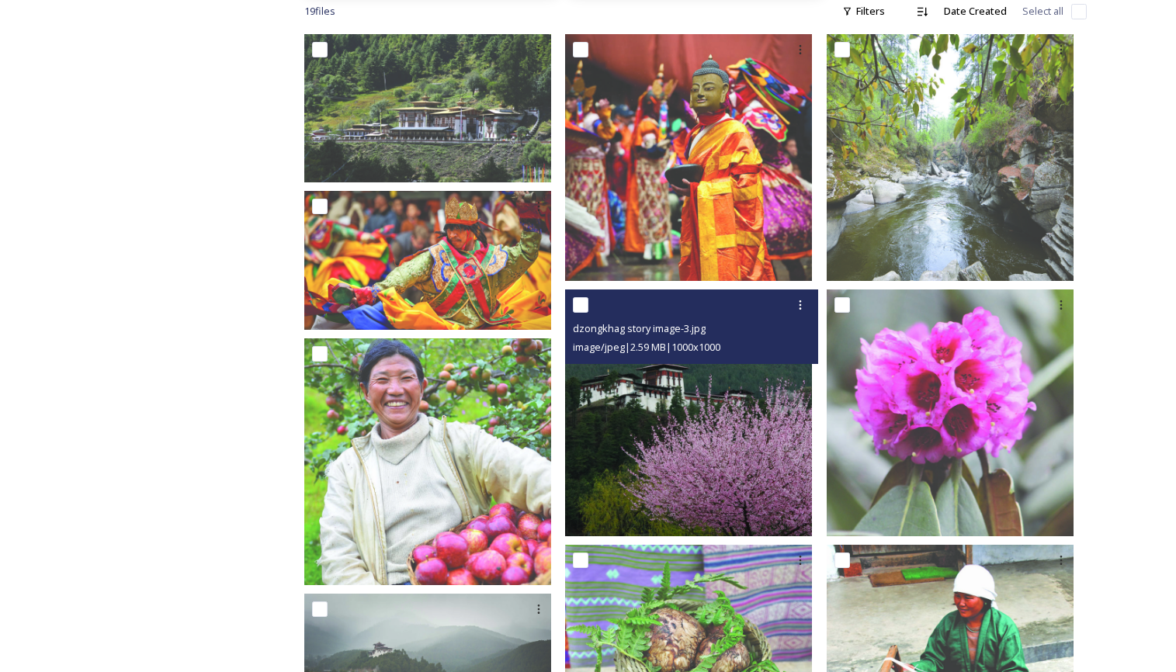
scroll to position [918, 0]
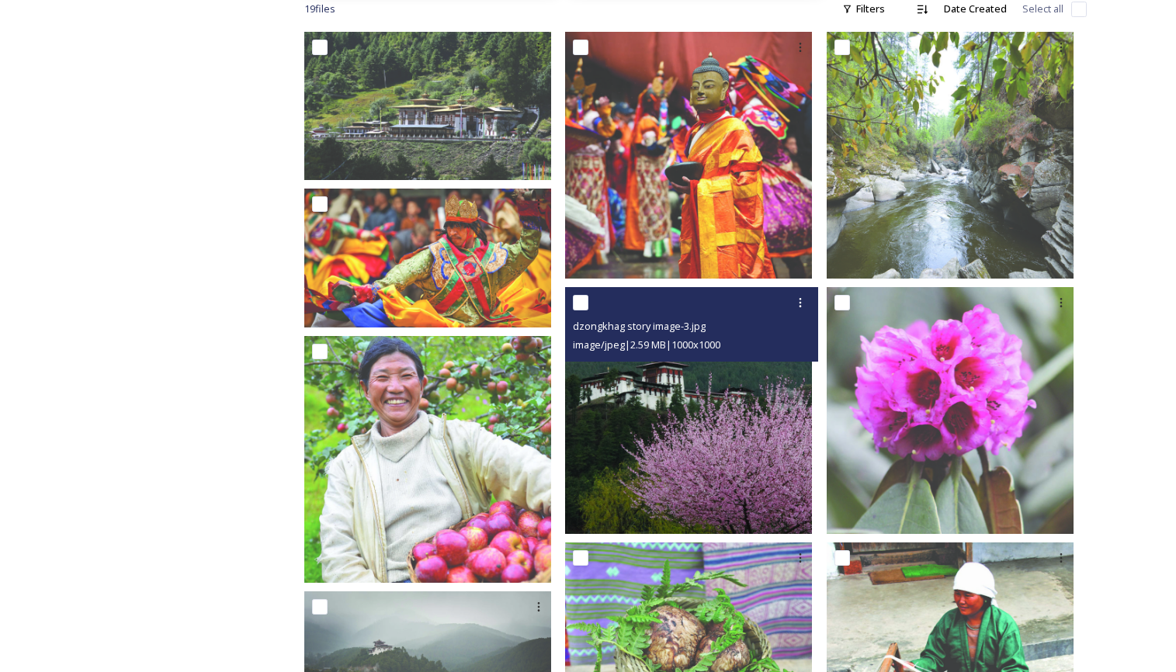
click at [683, 412] on img at bounding box center [688, 410] width 247 height 247
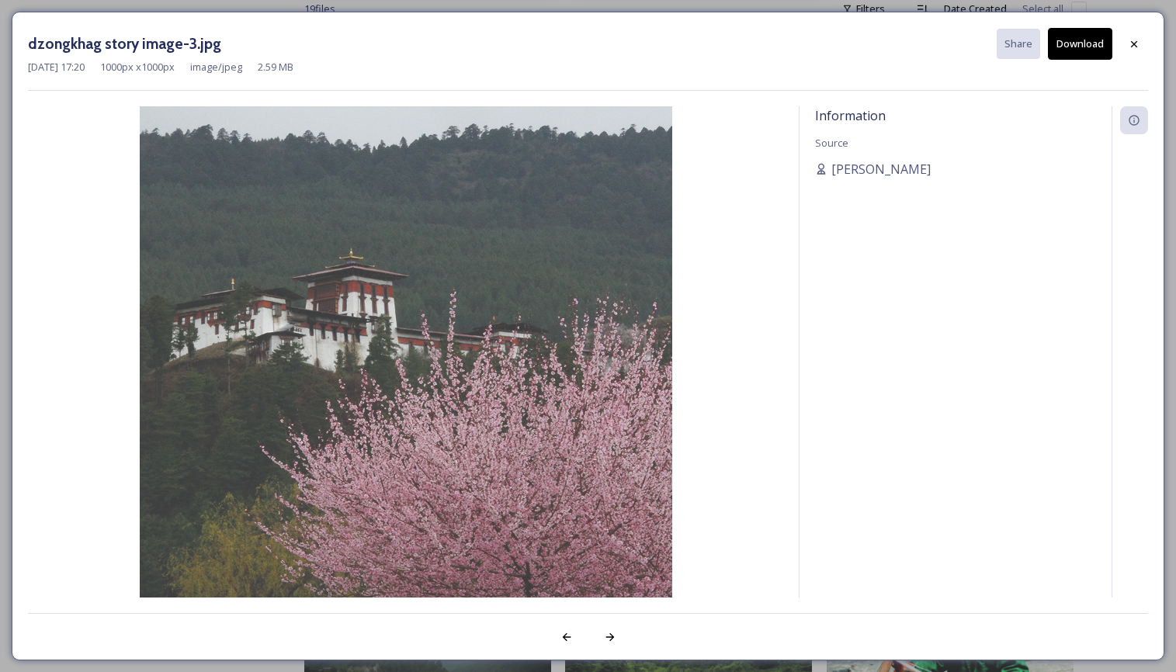
click at [1081, 43] on button "Download" at bounding box center [1080, 44] width 64 height 32
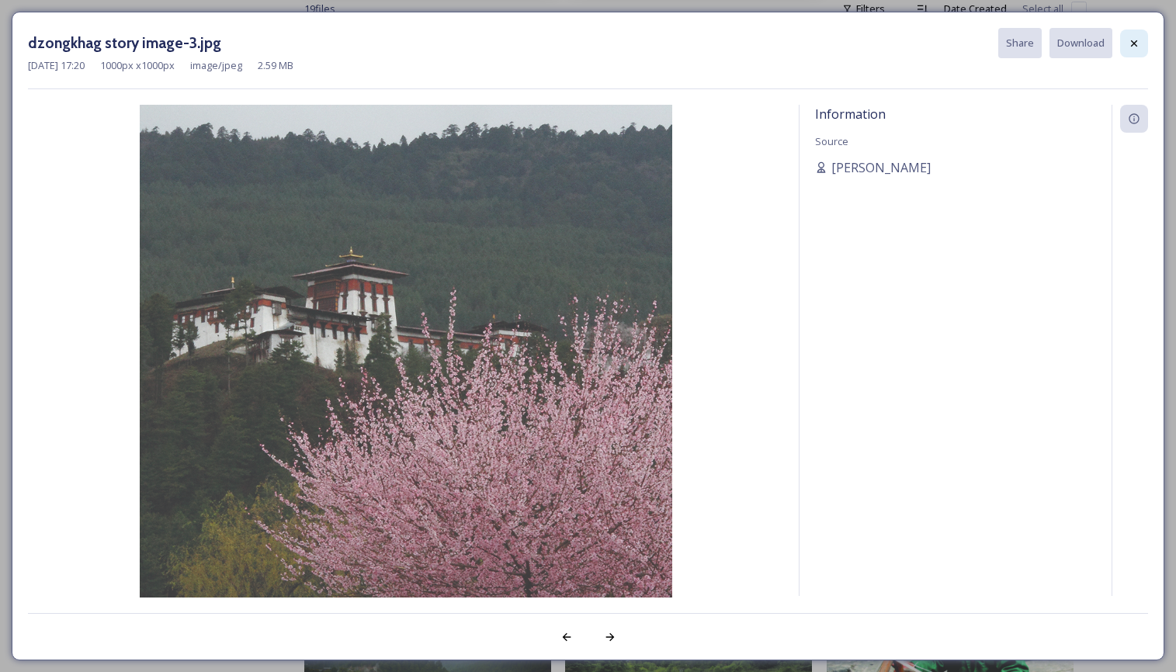
click at [1133, 37] on icon at bounding box center [1134, 43] width 12 height 12
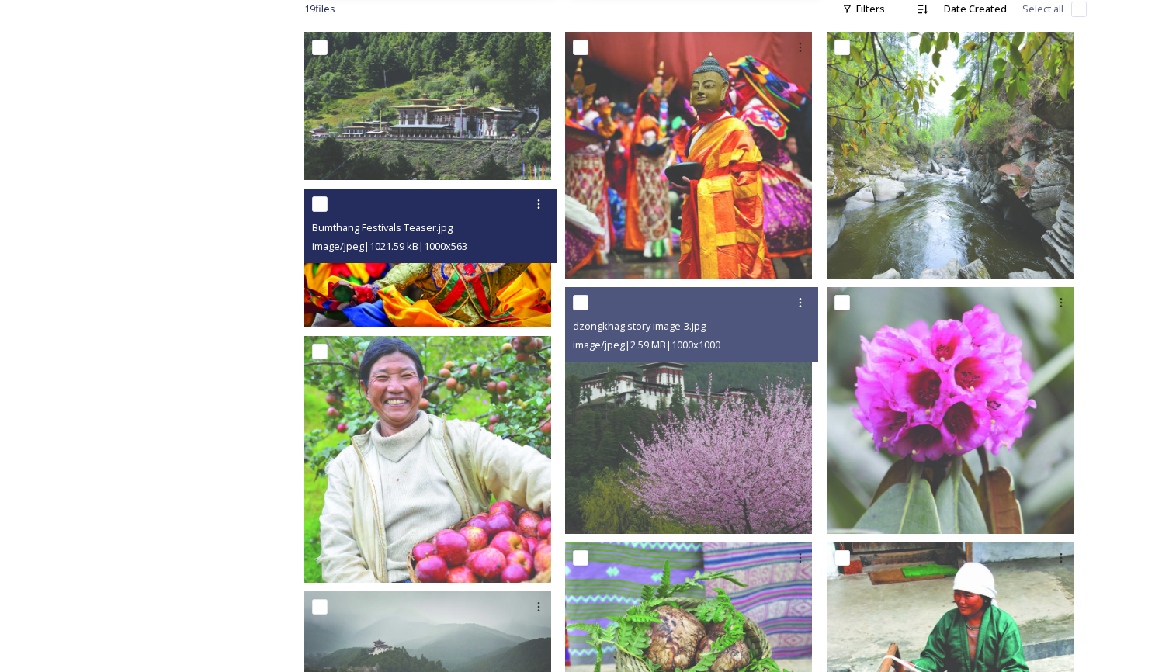
click at [463, 269] on img at bounding box center [427, 258] width 247 height 139
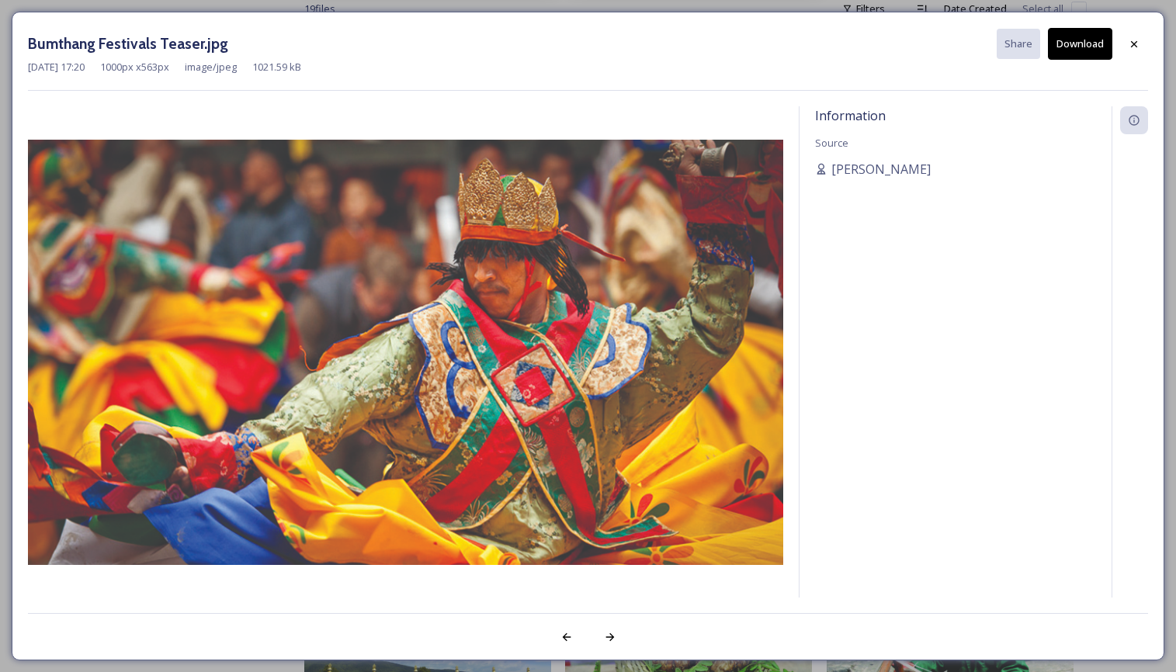
click at [1082, 41] on button "Download" at bounding box center [1080, 44] width 64 height 32
click at [1081, 40] on button "Download" at bounding box center [1080, 44] width 64 height 32
click at [1134, 40] on icon at bounding box center [1134, 44] width 12 height 12
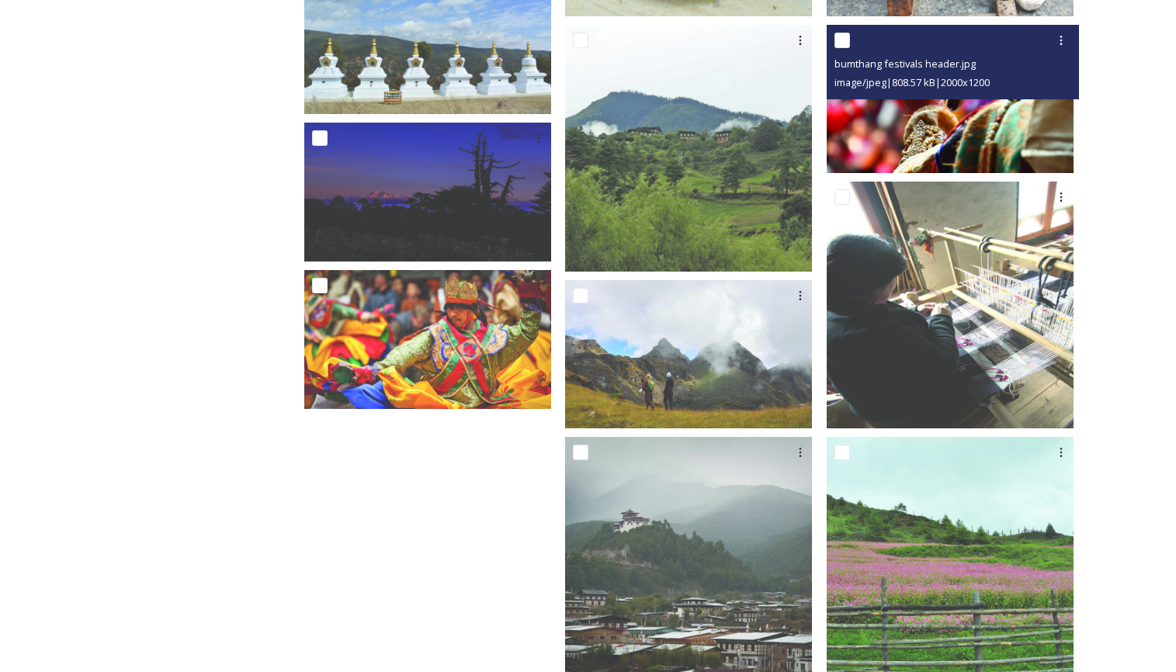
scroll to position [1726, 0]
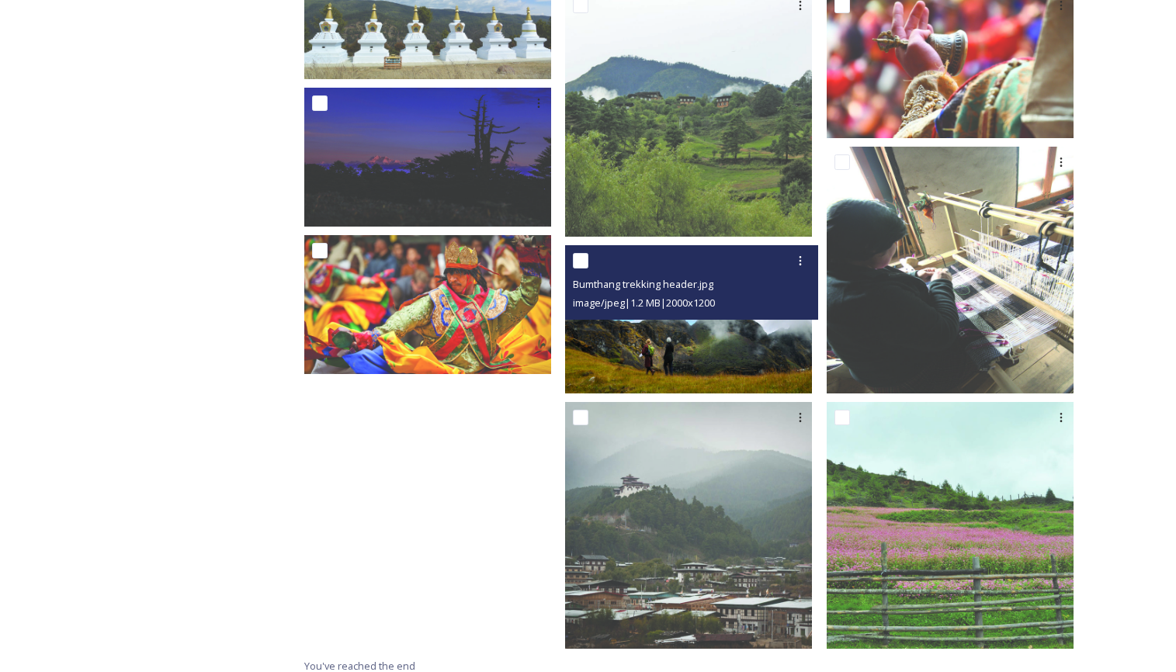
click at [700, 342] on img at bounding box center [688, 319] width 247 height 148
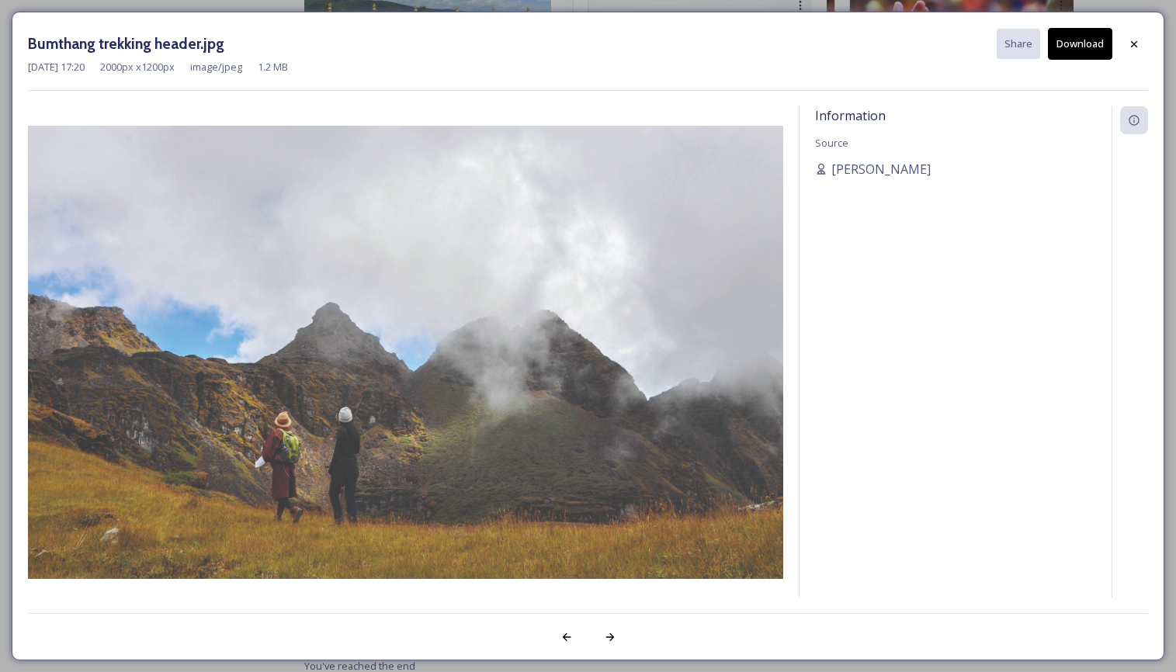
click at [1080, 36] on button "Download" at bounding box center [1080, 44] width 64 height 32
click at [1133, 38] on icon at bounding box center [1134, 44] width 12 height 12
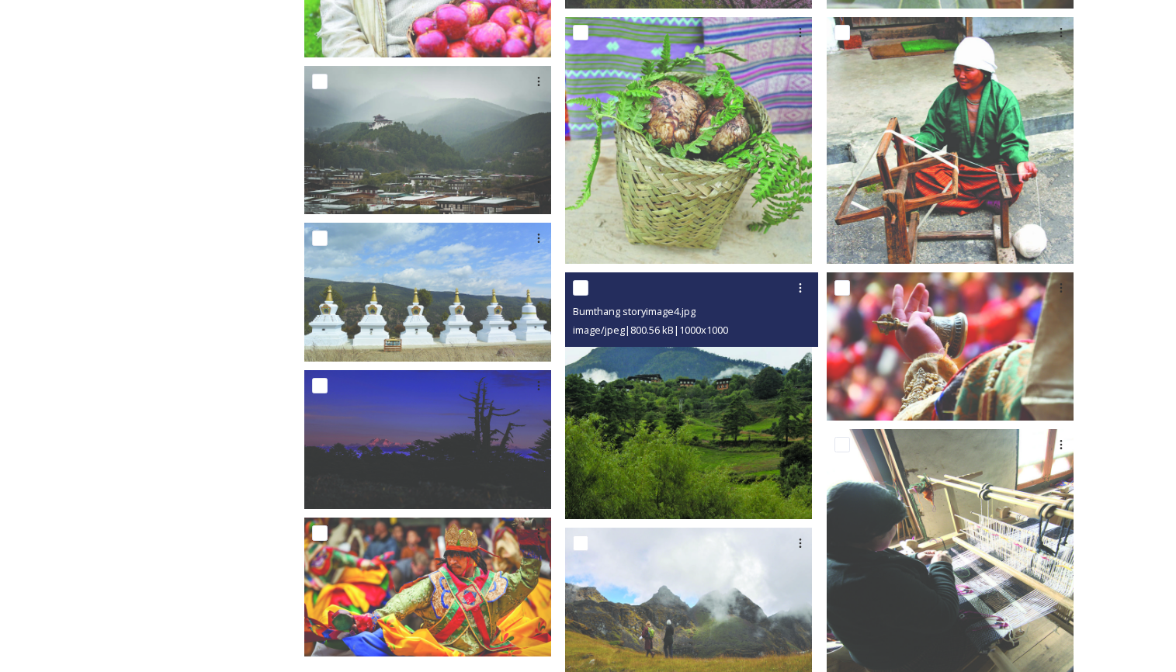
scroll to position [1441, 0]
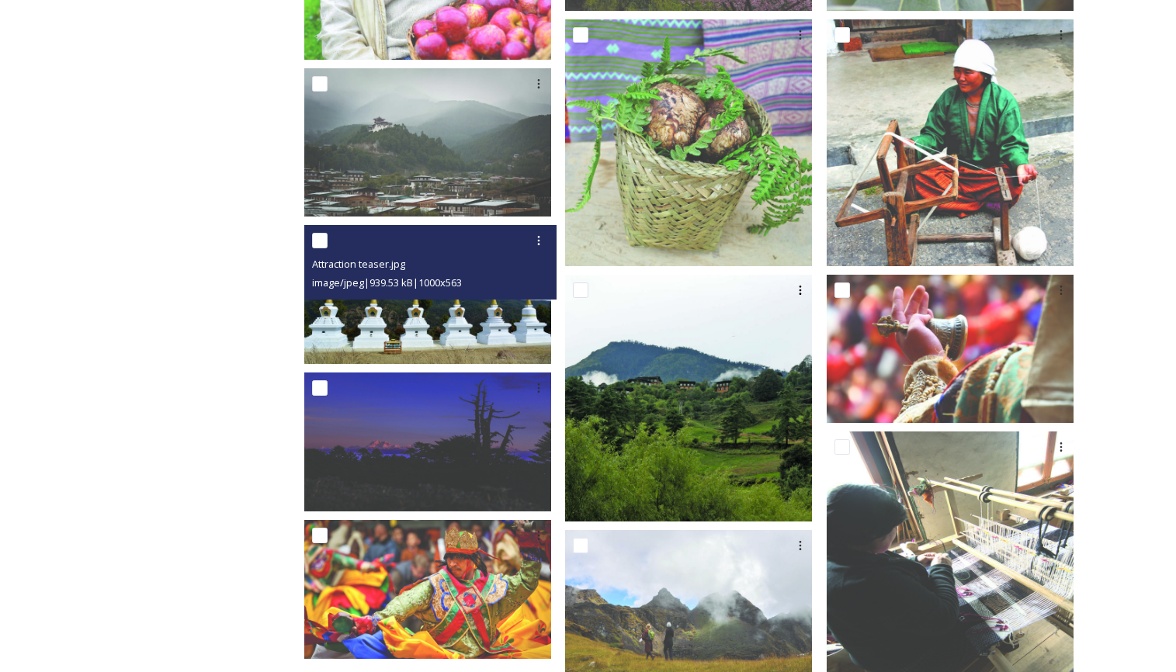
click at [426, 309] on img at bounding box center [427, 294] width 247 height 139
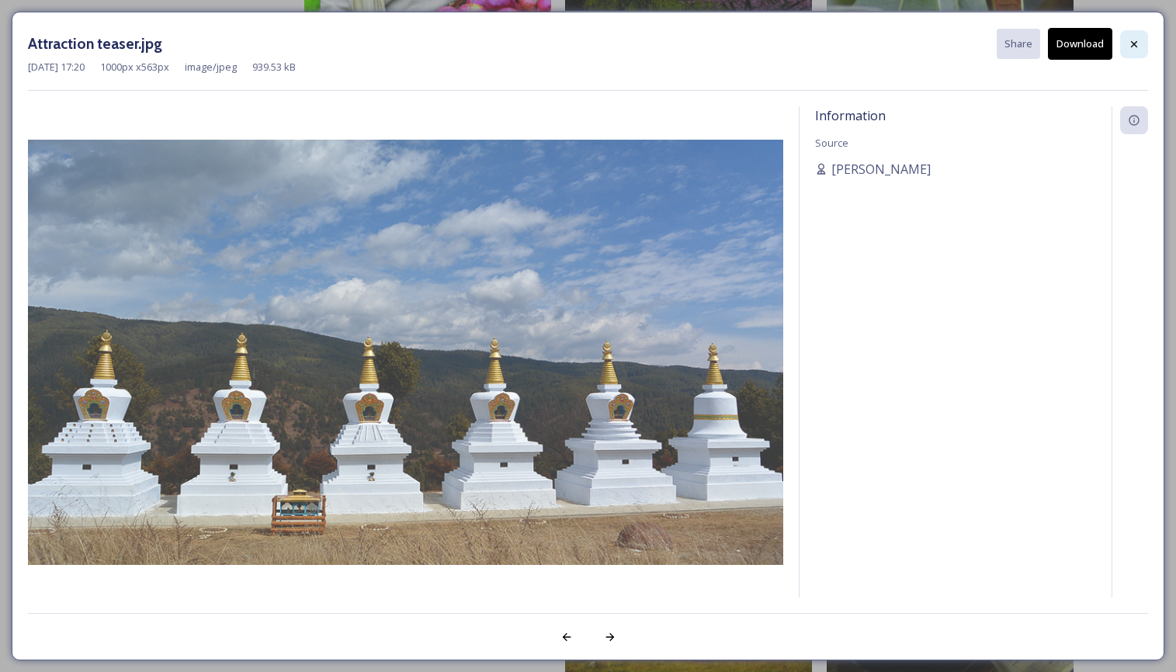
click at [1135, 38] on icon at bounding box center [1134, 44] width 12 height 12
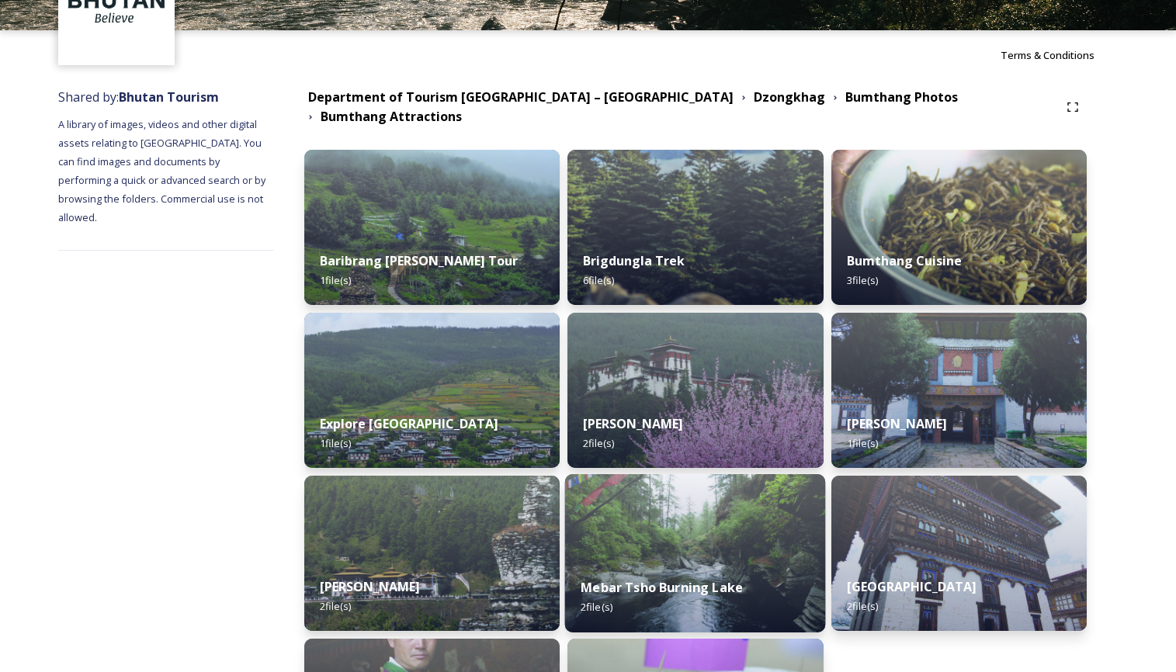
scroll to position [108, 0]
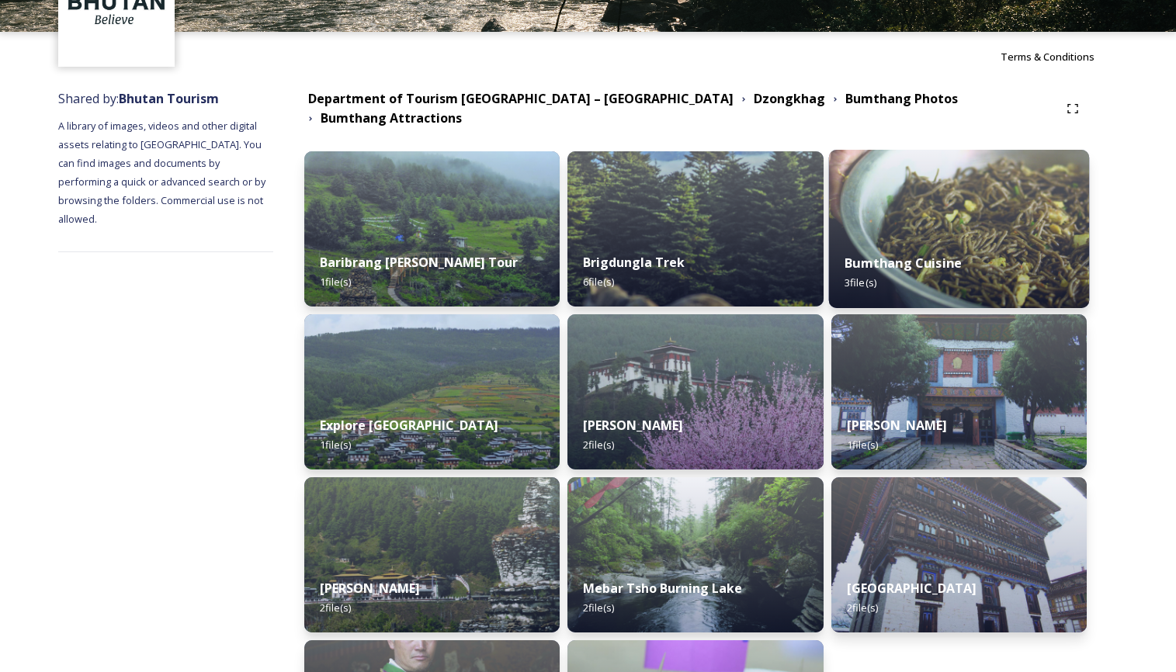
click at [1007, 197] on img at bounding box center [959, 229] width 261 height 158
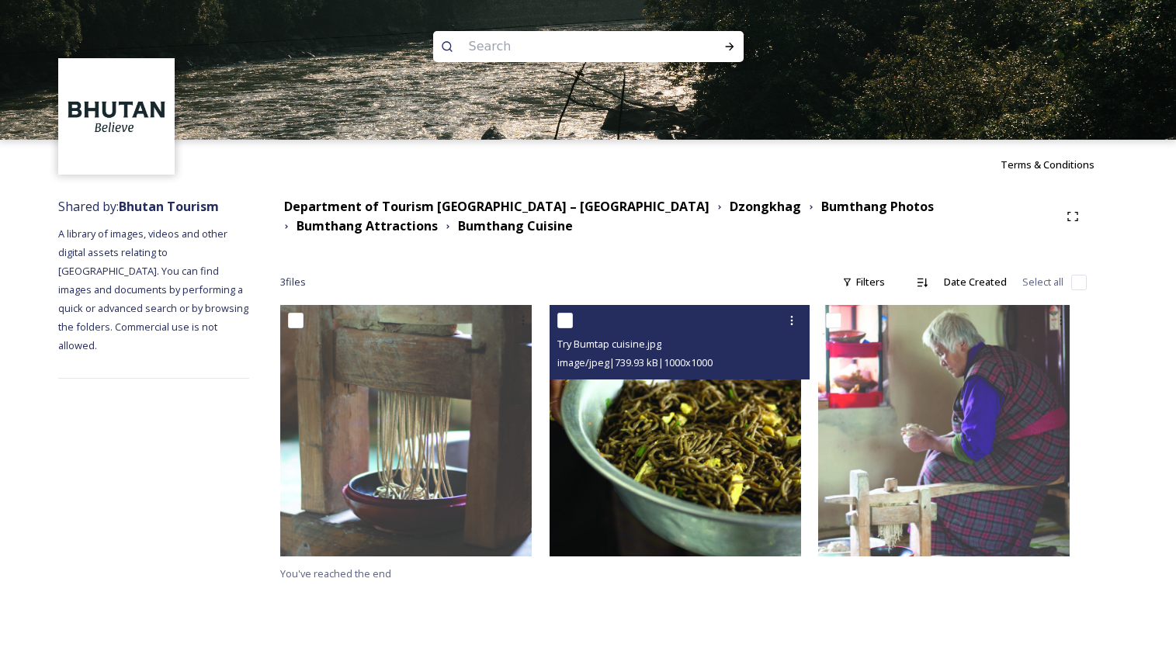
click at [736, 436] on img at bounding box center [676, 431] width 252 height 252
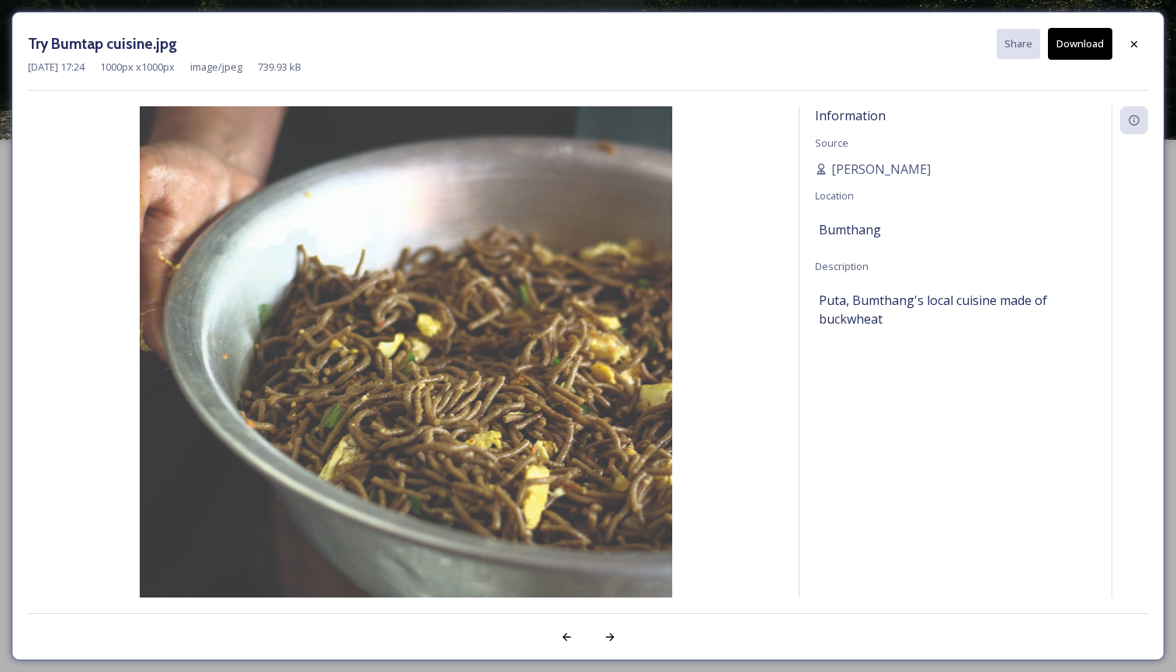
drag, startPoint x: 1135, startPoint y: 40, endPoint x: 1023, endPoint y: 103, distance: 127.6
click at [1135, 40] on icon at bounding box center [1134, 44] width 12 height 12
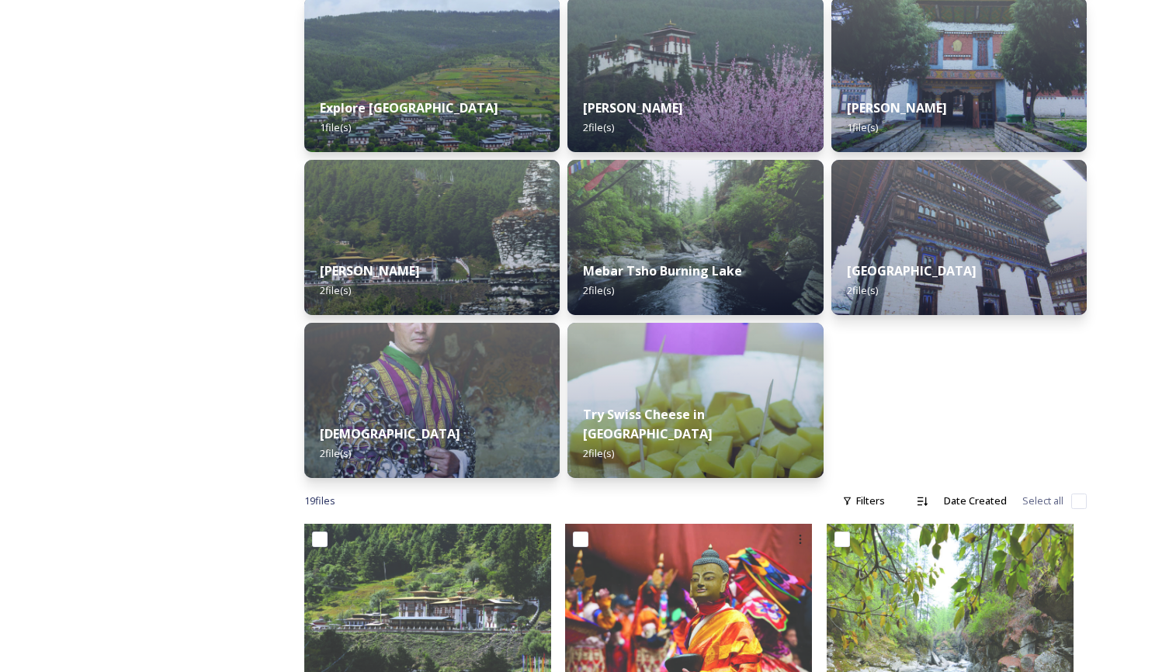
scroll to position [427, 0]
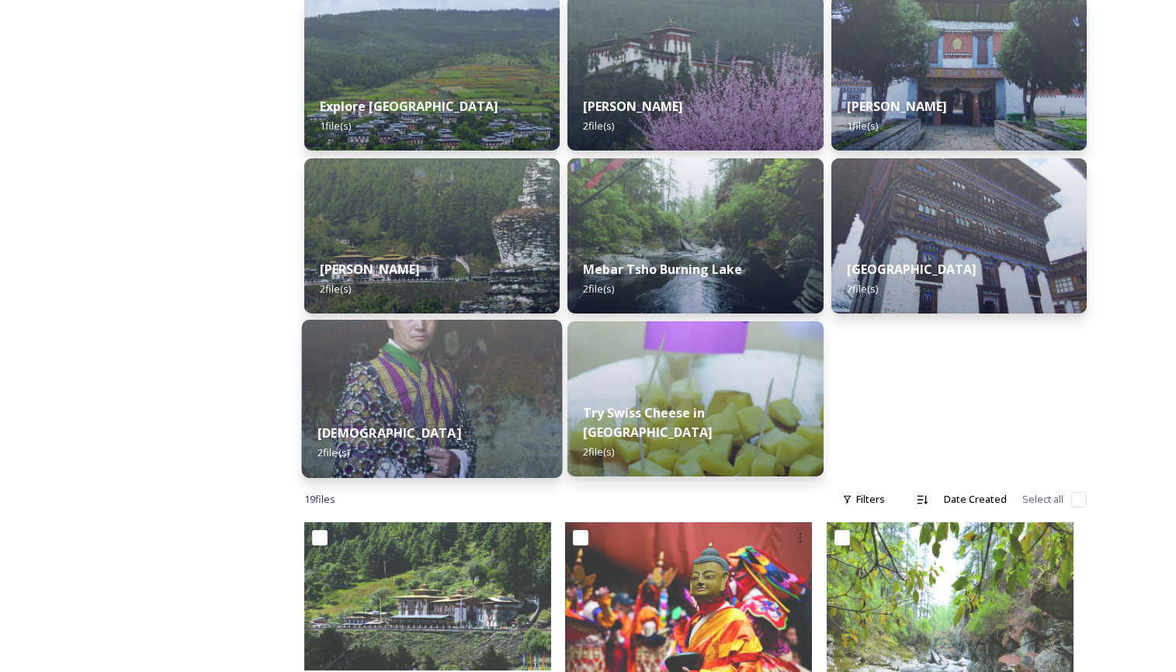
click at [420, 372] on img at bounding box center [432, 399] width 261 height 158
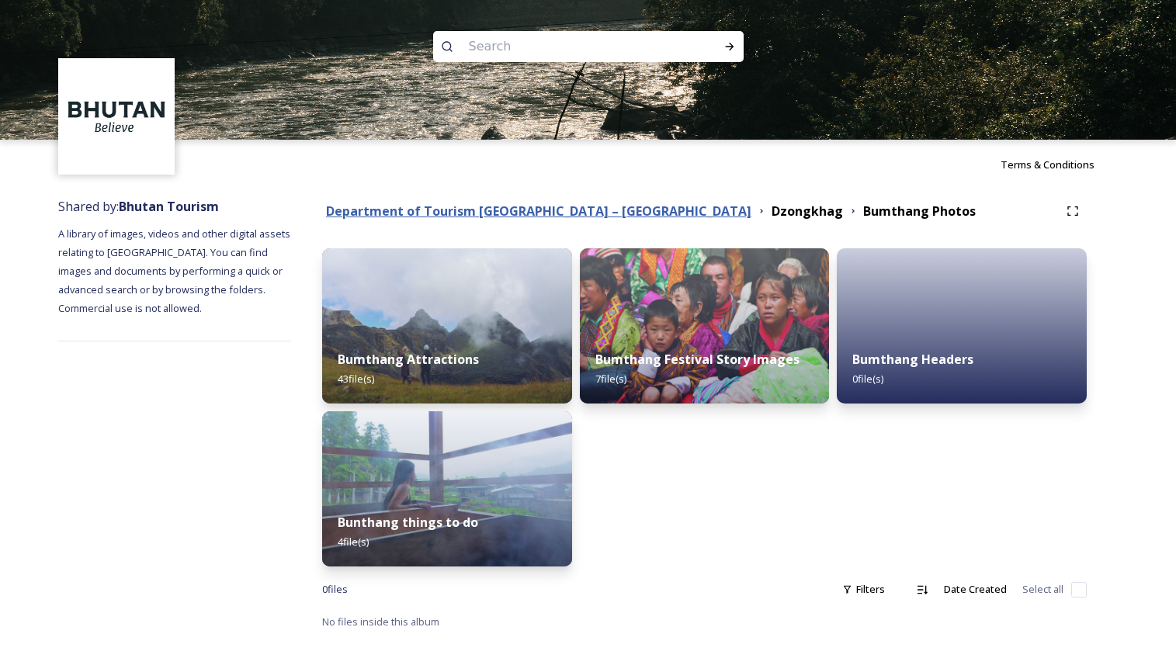
click at [454, 207] on strong "Department of Tourism [GEOGRAPHIC_DATA] – [GEOGRAPHIC_DATA]" at bounding box center [539, 211] width 426 height 17
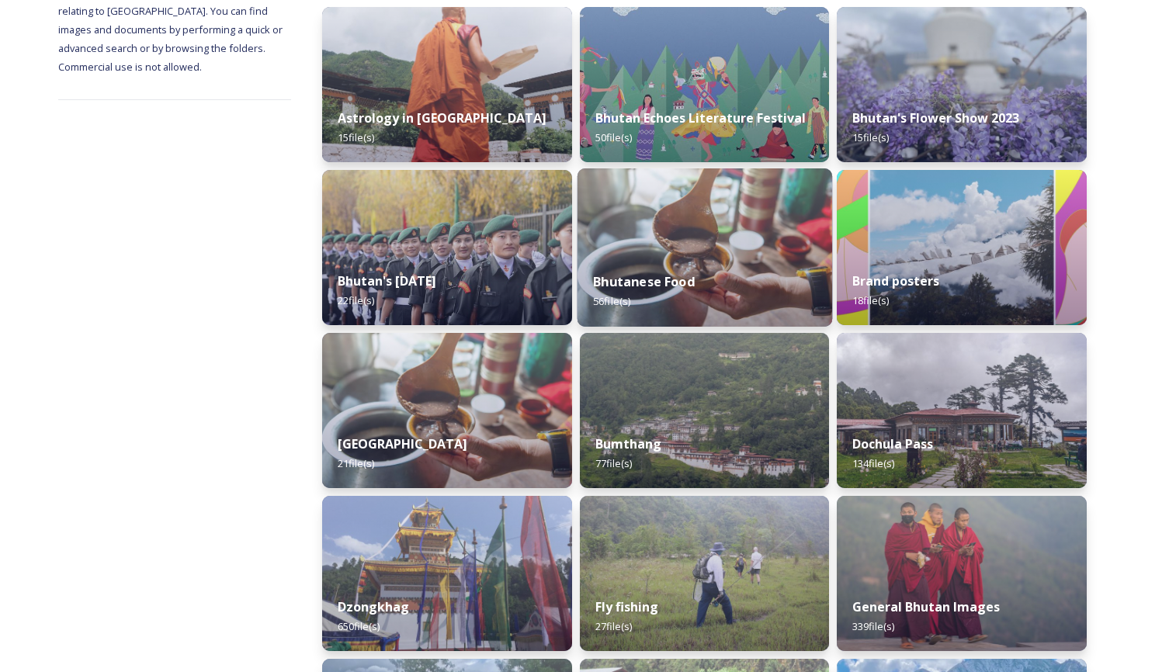
scroll to position [243, 0]
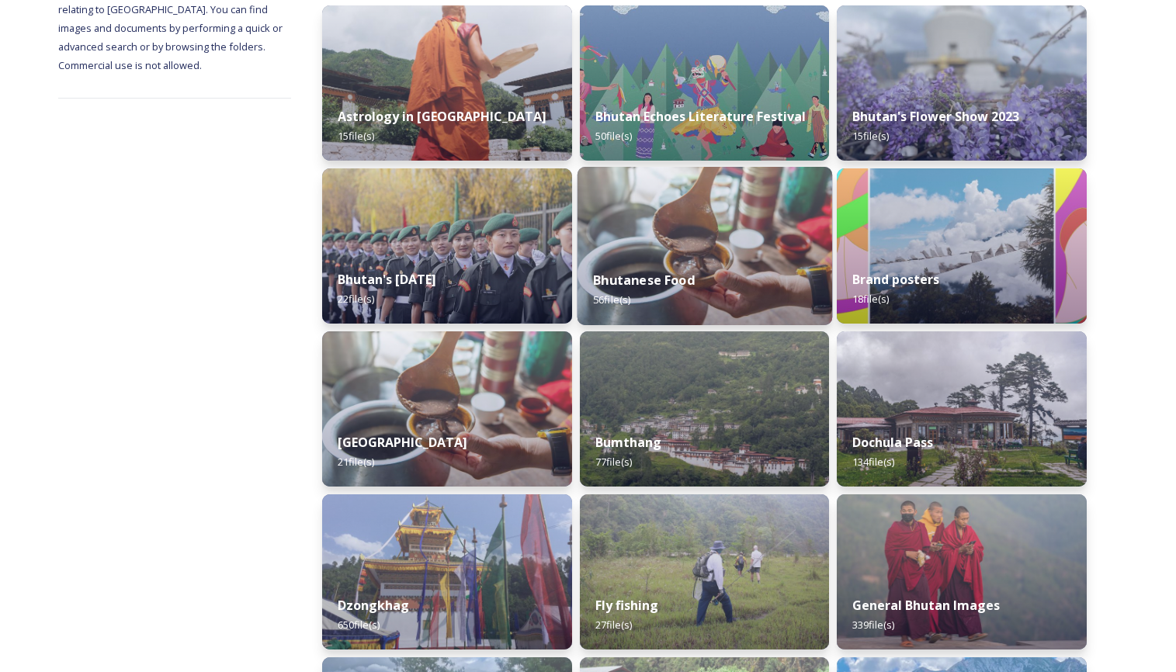
click at [684, 245] on img at bounding box center [704, 246] width 255 height 158
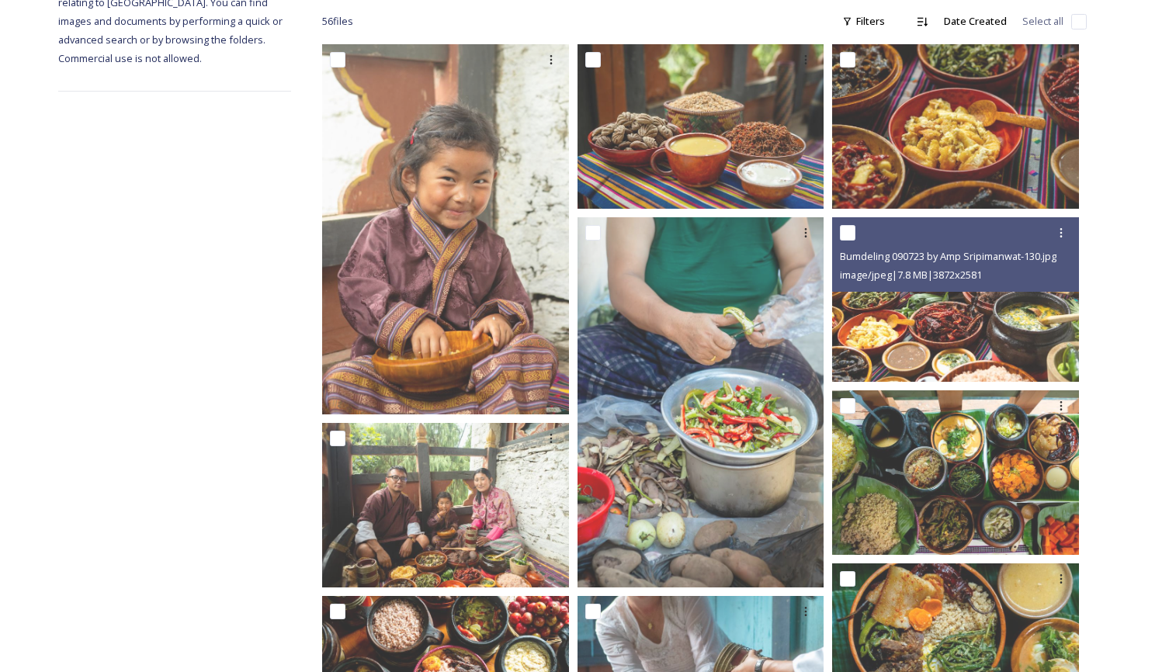
scroll to position [251, 0]
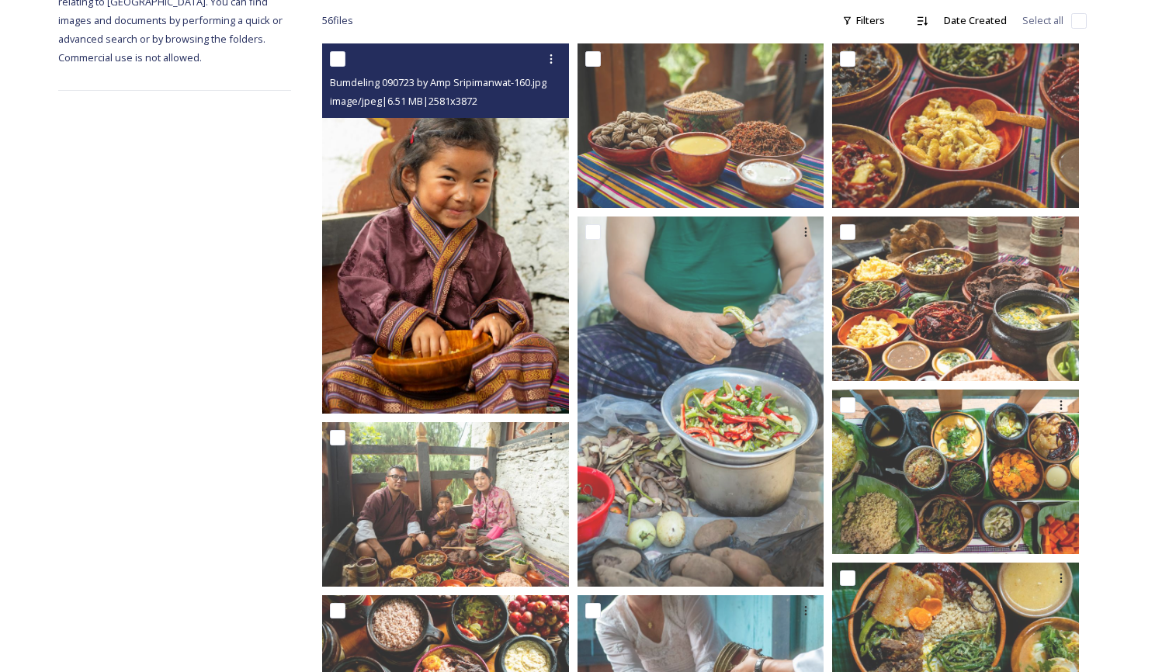
click at [460, 266] on img at bounding box center [445, 228] width 247 height 370
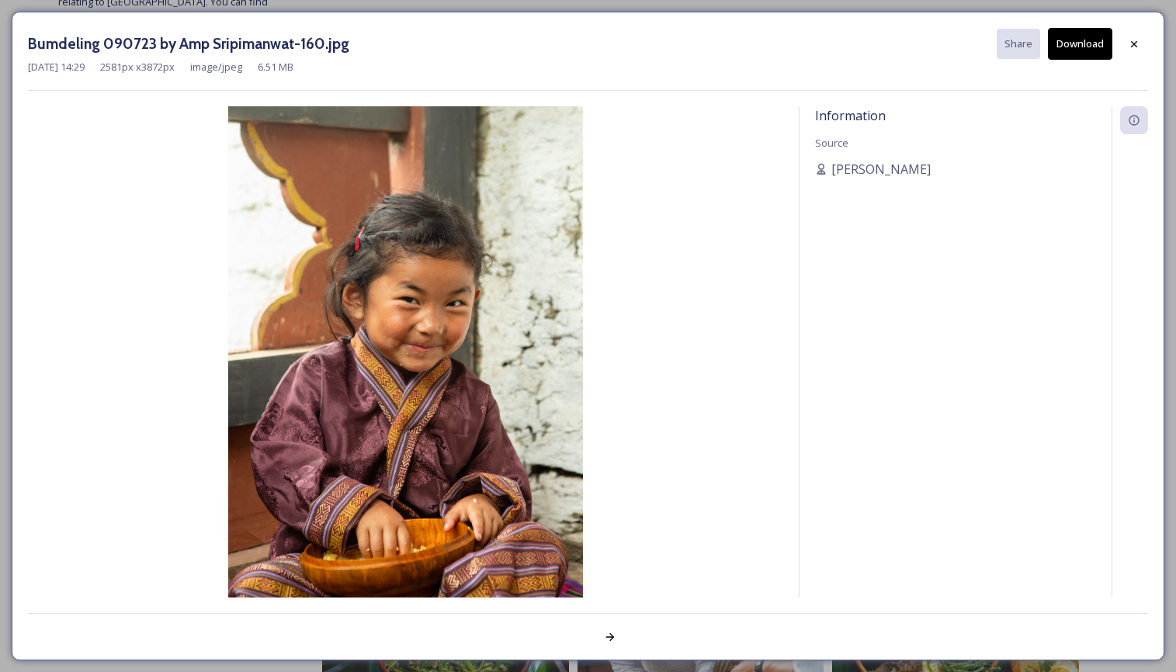
click at [1077, 37] on button "Download" at bounding box center [1080, 44] width 64 height 32
click at [1133, 38] on icon at bounding box center [1134, 44] width 12 height 12
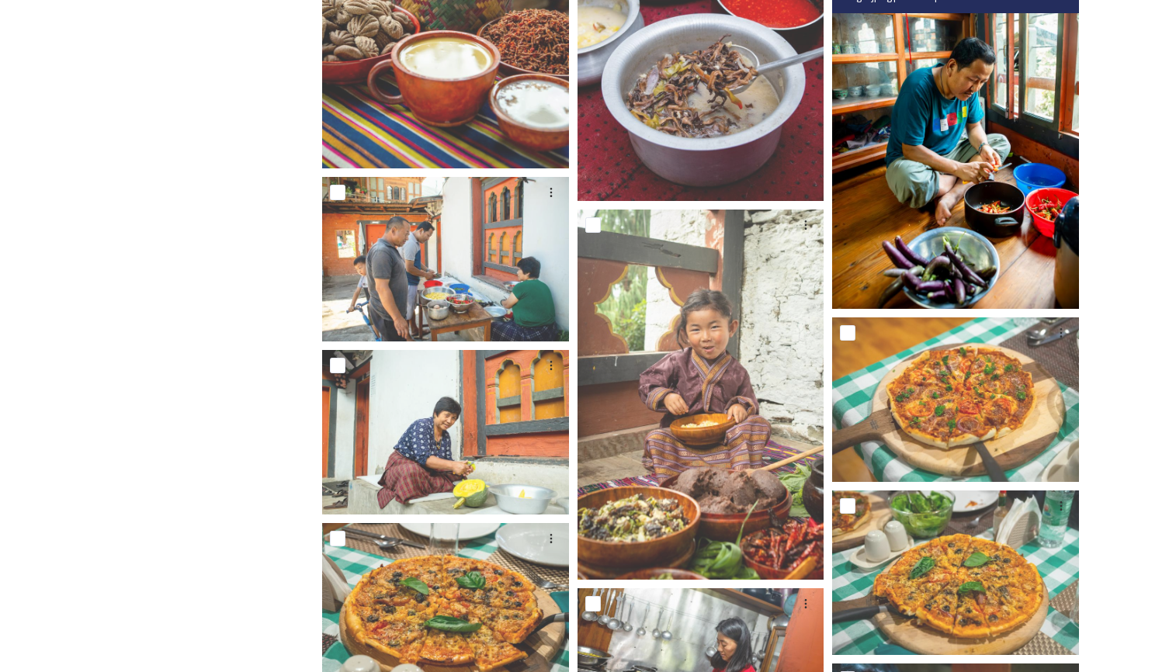
scroll to position [2123, 0]
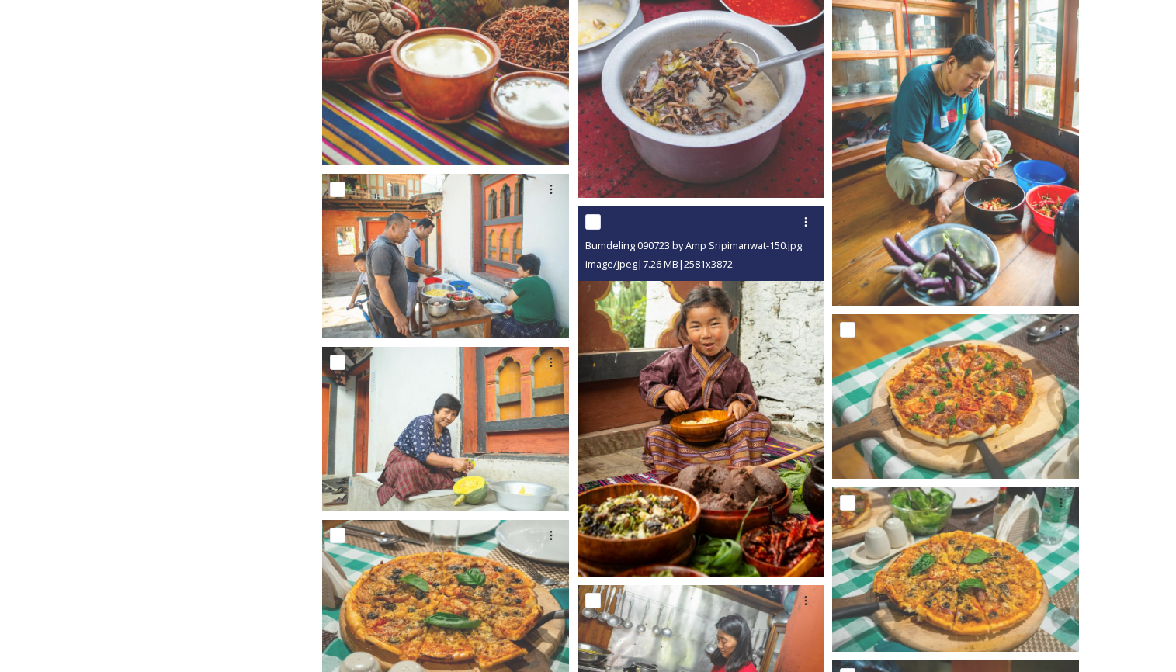
click at [718, 405] on img at bounding box center [701, 392] width 247 height 370
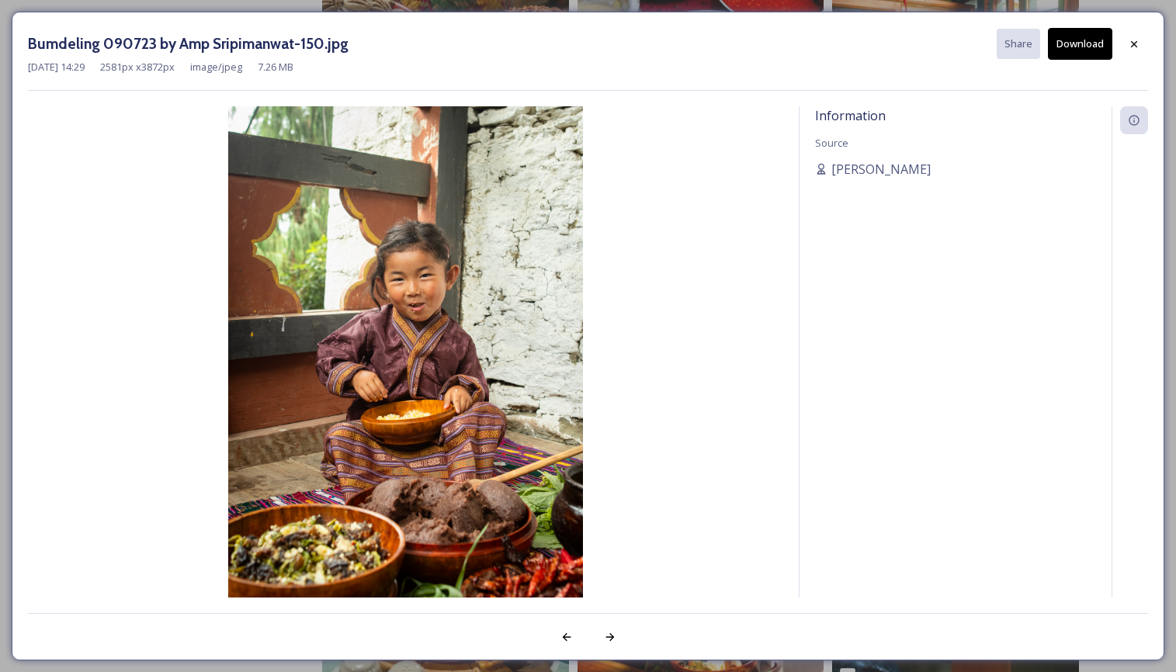
click at [1081, 35] on button "Download" at bounding box center [1080, 44] width 64 height 32
click at [1135, 39] on icon at bounding box center [1134, 44] width 12 height 12
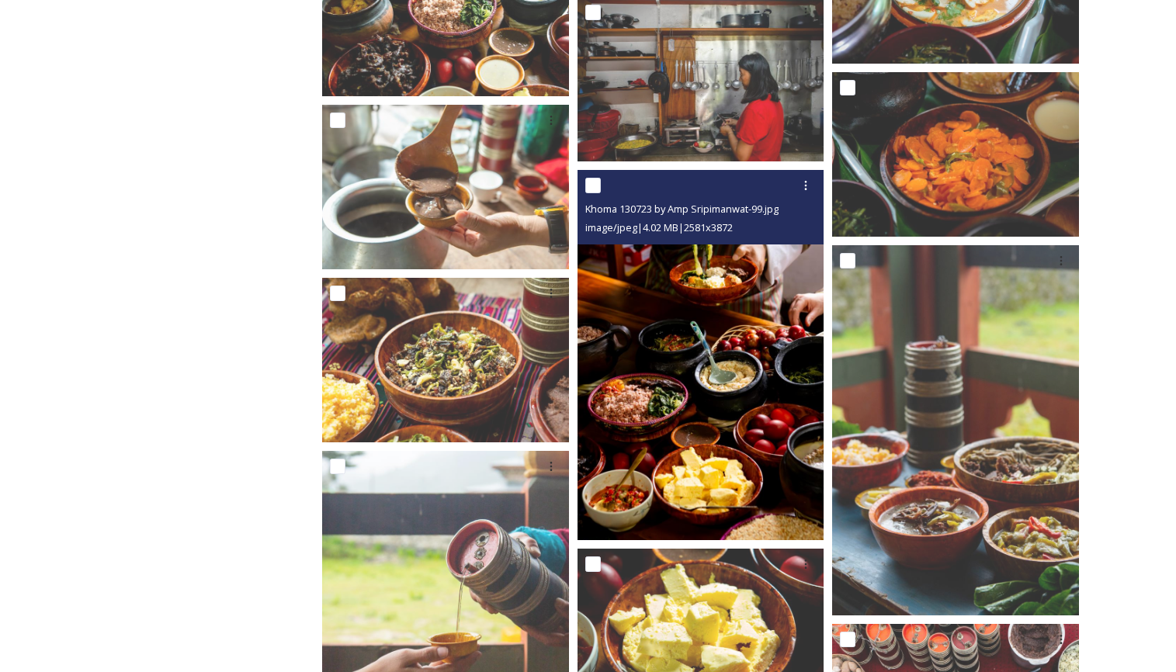
scroll to position [2886, 0]
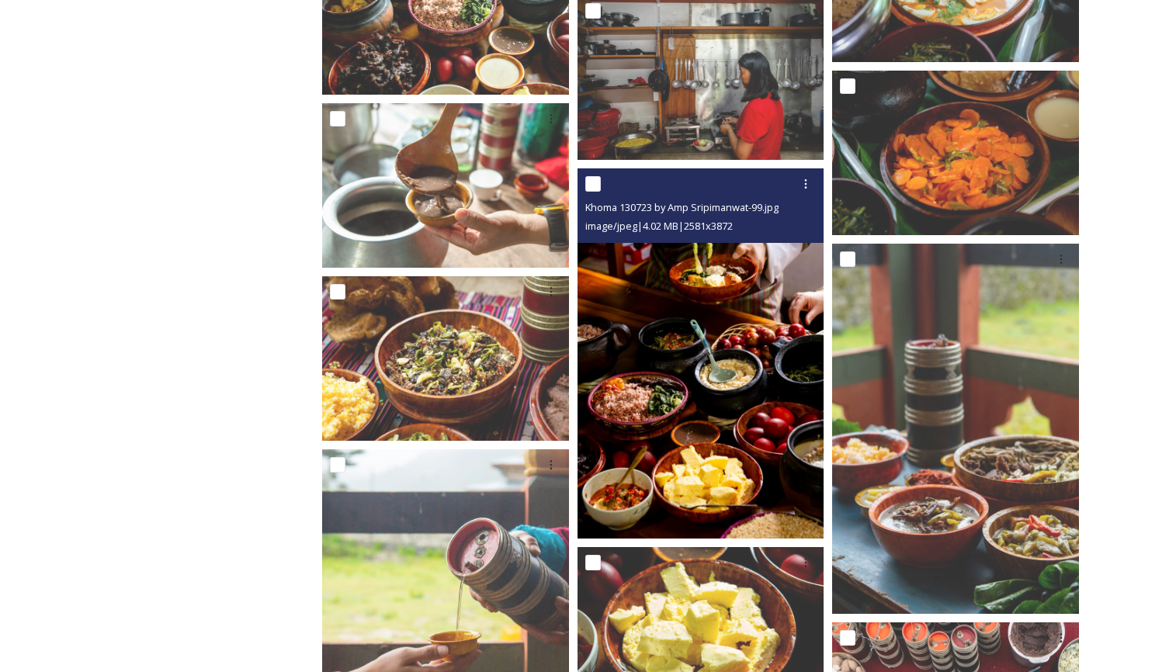
click at [722, 412] on img at bounding box center [701, 354] width 247 height 370
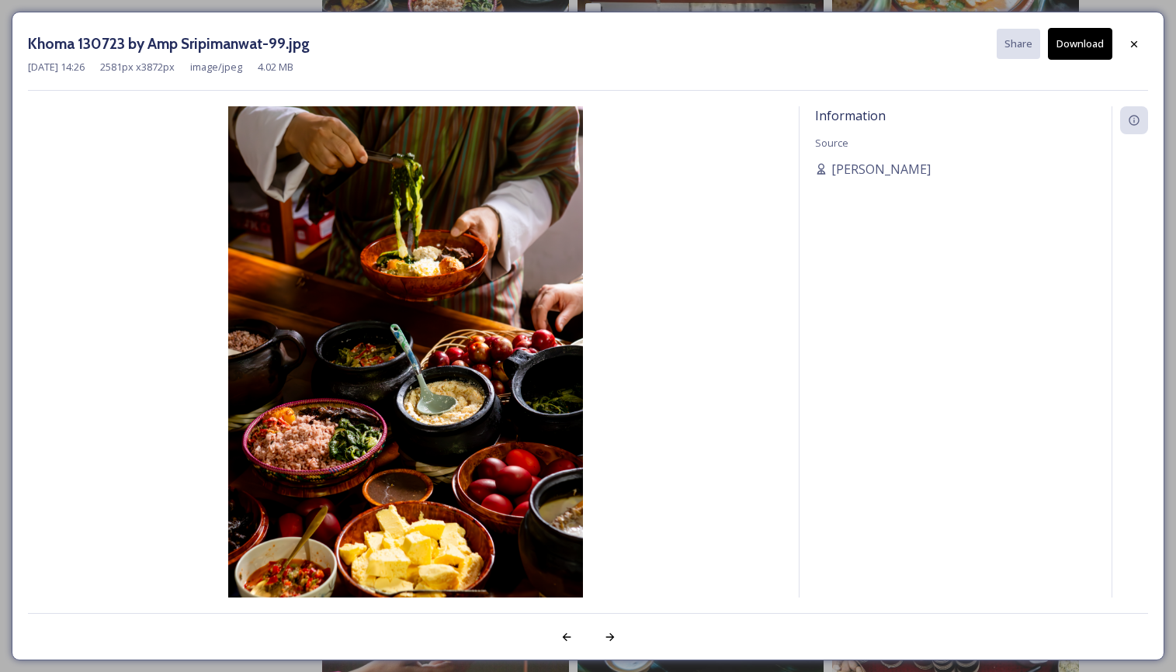
click at [1078, 41] on button "Download" at bounding box center [1080, 44] width 64 height 32
click at [1133, 43] on icon at bounding box center [1134, 43] width 6 height 6
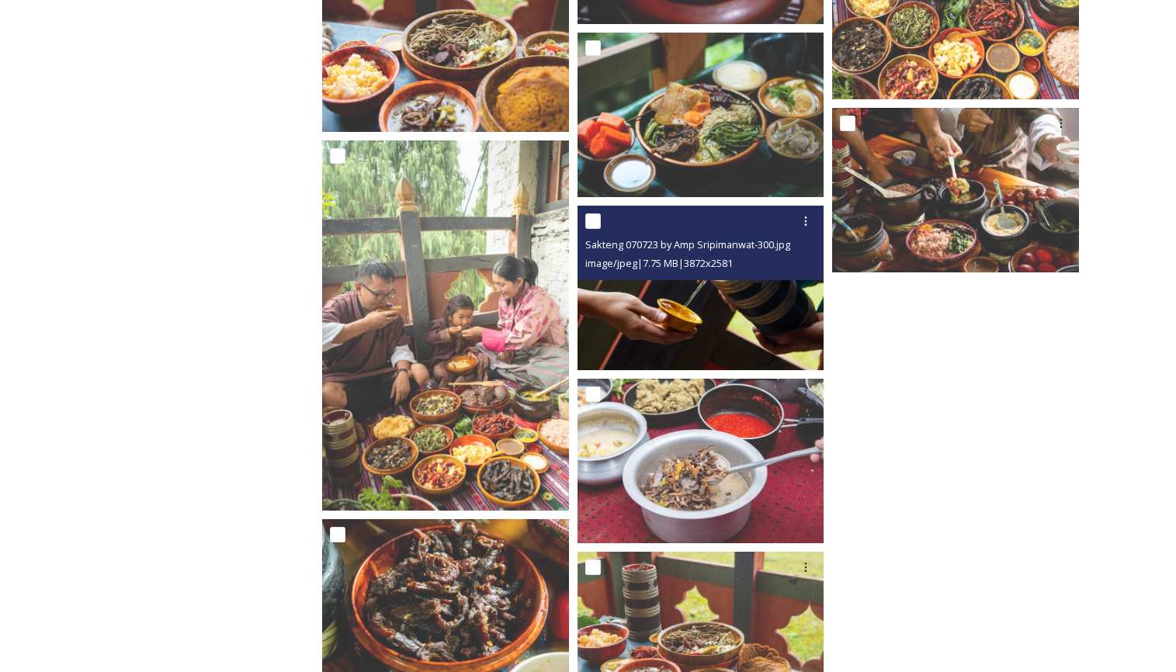
scroll to position [3769, 0]
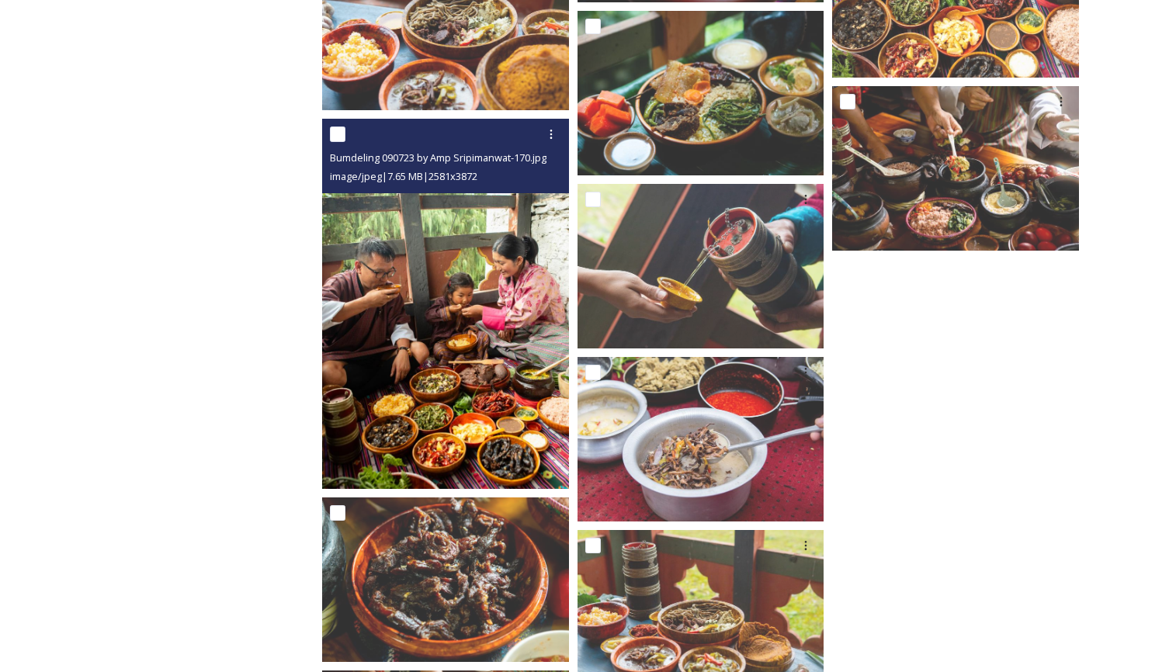
click at [452, 370] on img at bounding box center [445, 304] width 247 height 370
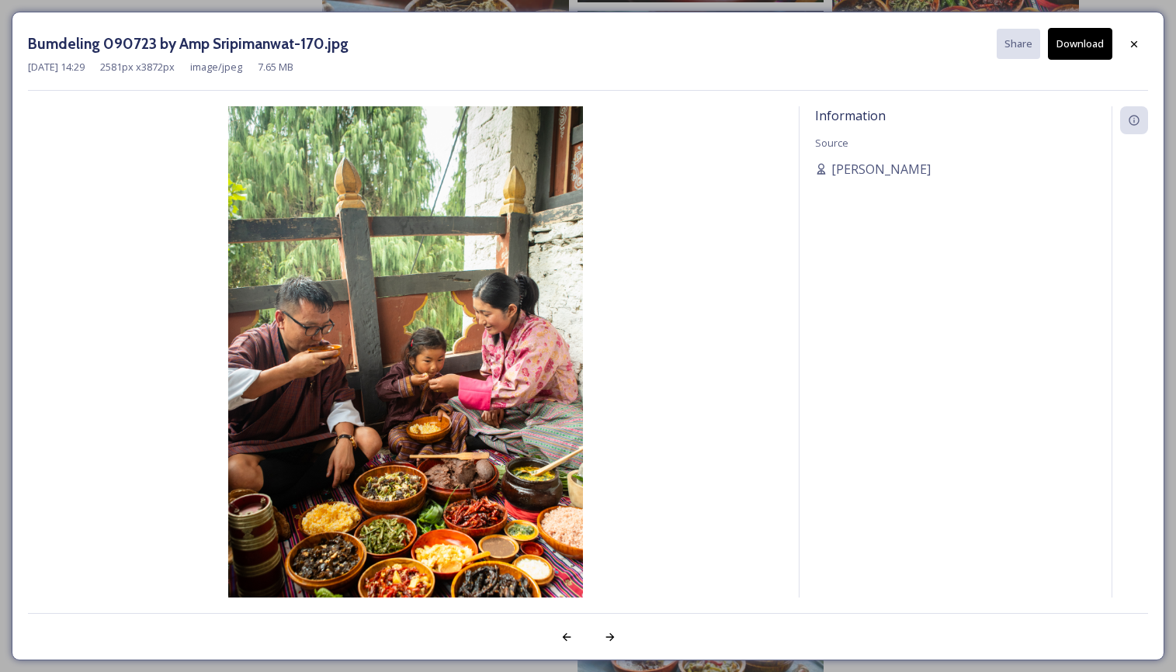
click at [1078, 37] on button "Download" at bounding box center [1080, 44] width 64 height 32
click at [1134, 41] on icon at bounding box center [1134, 44] width 12 height 12
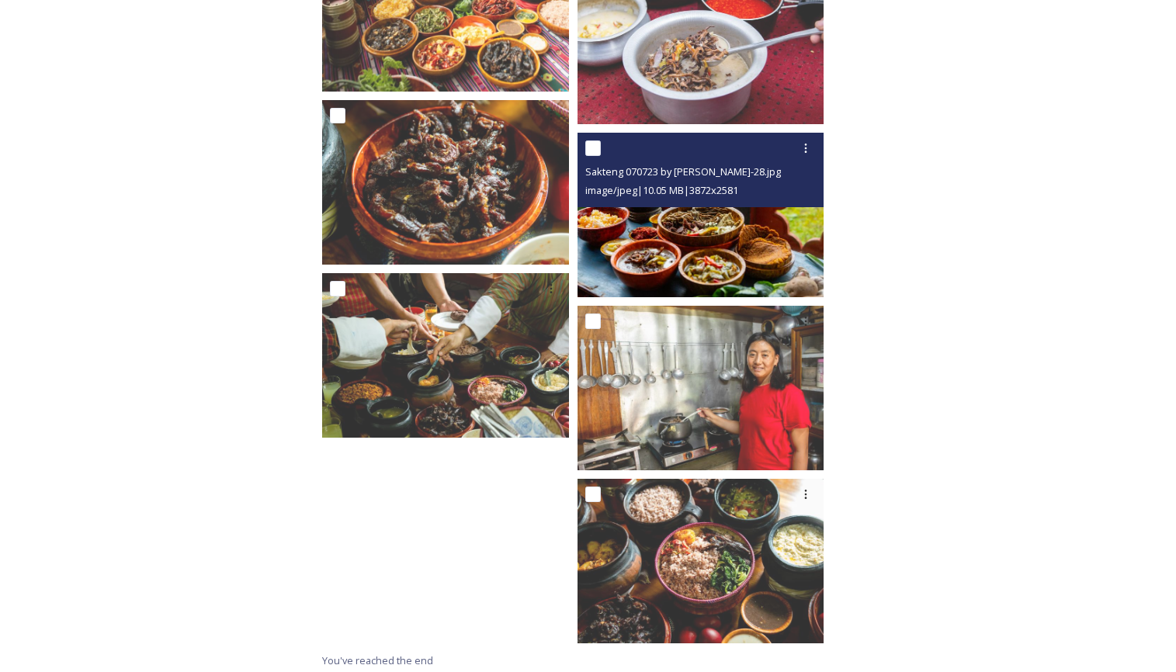
scroll to position [4172, 0]
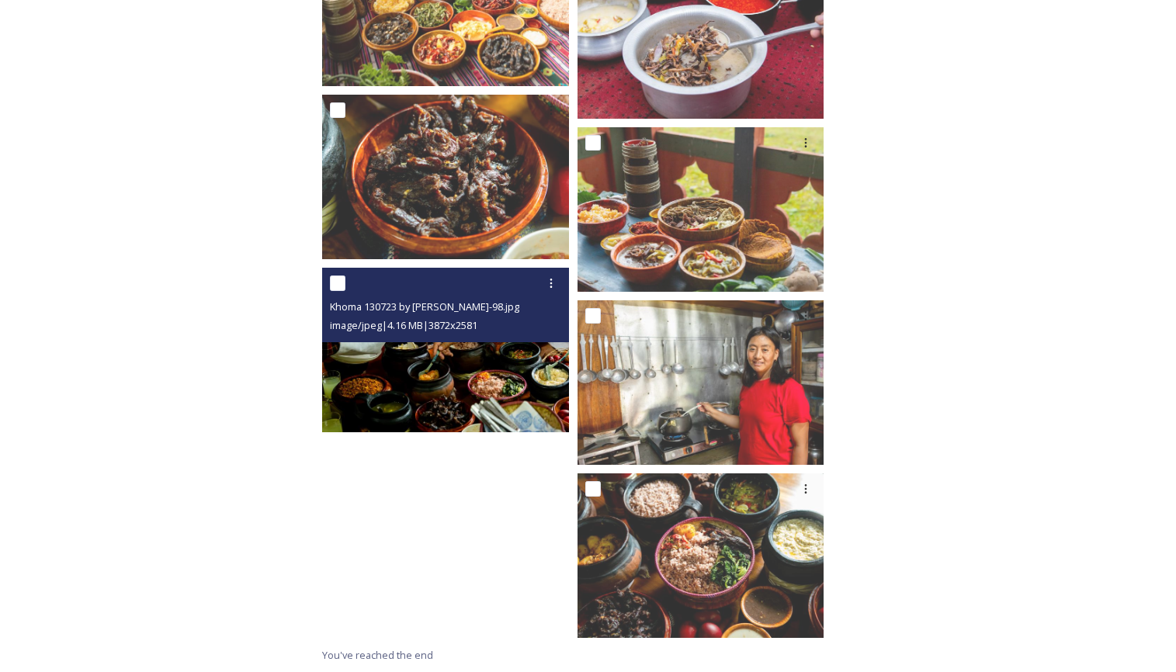
click at [421, 380] on img at bounding box center [445, 350] width 247 height 165
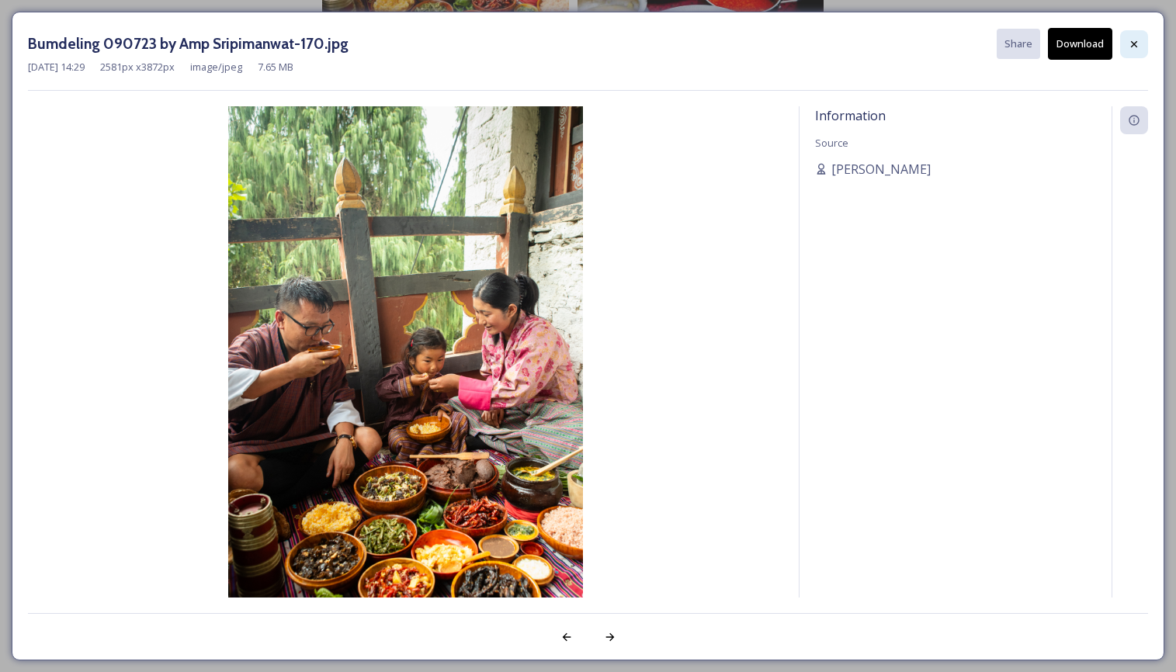
click at [1131, 42] on icon at bounding box center [1134, 44] width 12 height 12
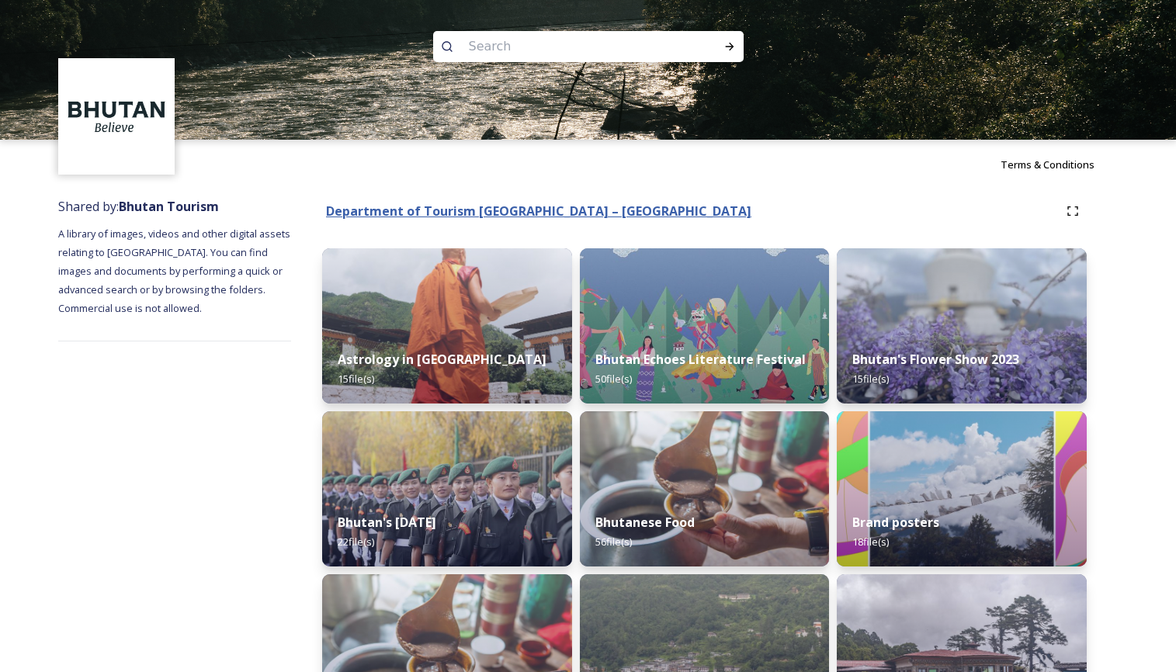
click at [481, 207] on strong "Department of Tourism [GEOGRAPHIC_DATA] – [GEOGRAPHIC_DATA]" at bounding box center [539, 211] width 426 height 17
